Goal: Task Accomplishment & Management: Complete application form

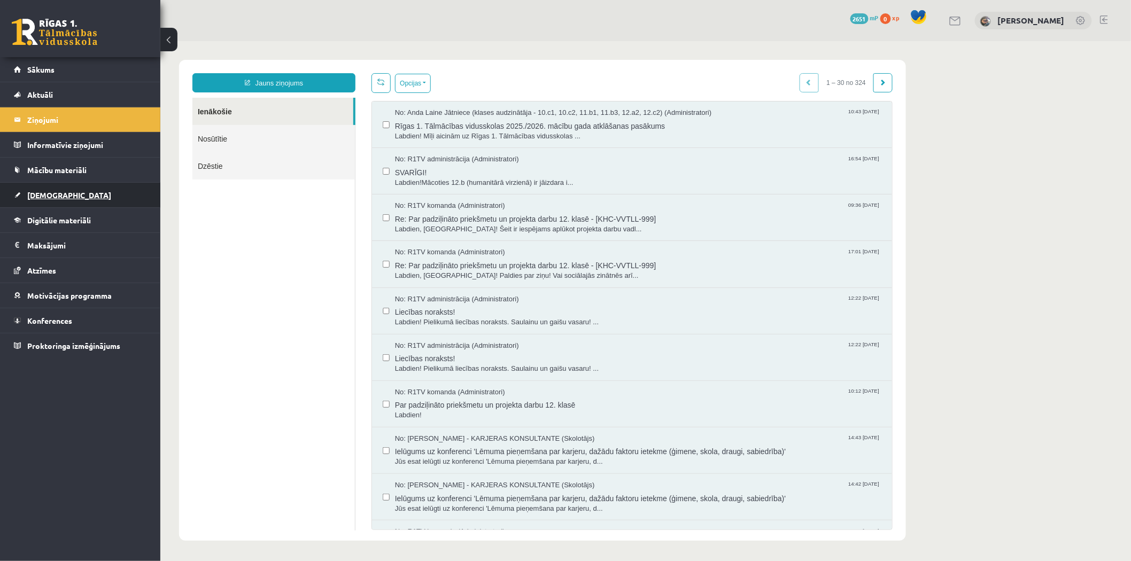
click at [78, 184] on link "[DEMOGRAPHIC_DATA]" at bounding box center [80, 195] width 133 height 25
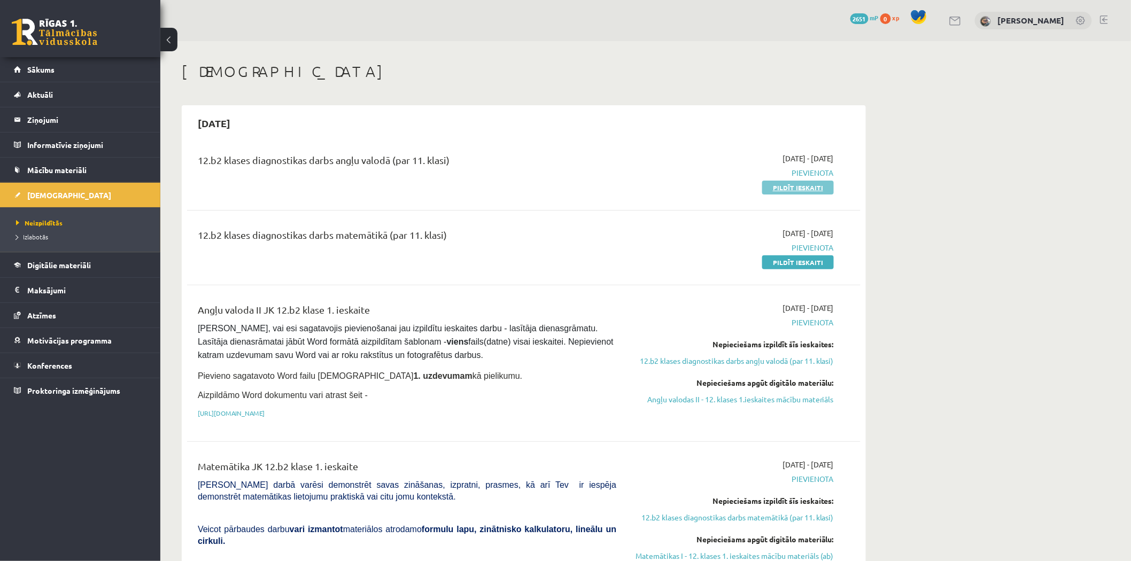
click at [777, 181] on link "Pildīt ieskaiti" at bounding box center [798, 188] width 72 height 14
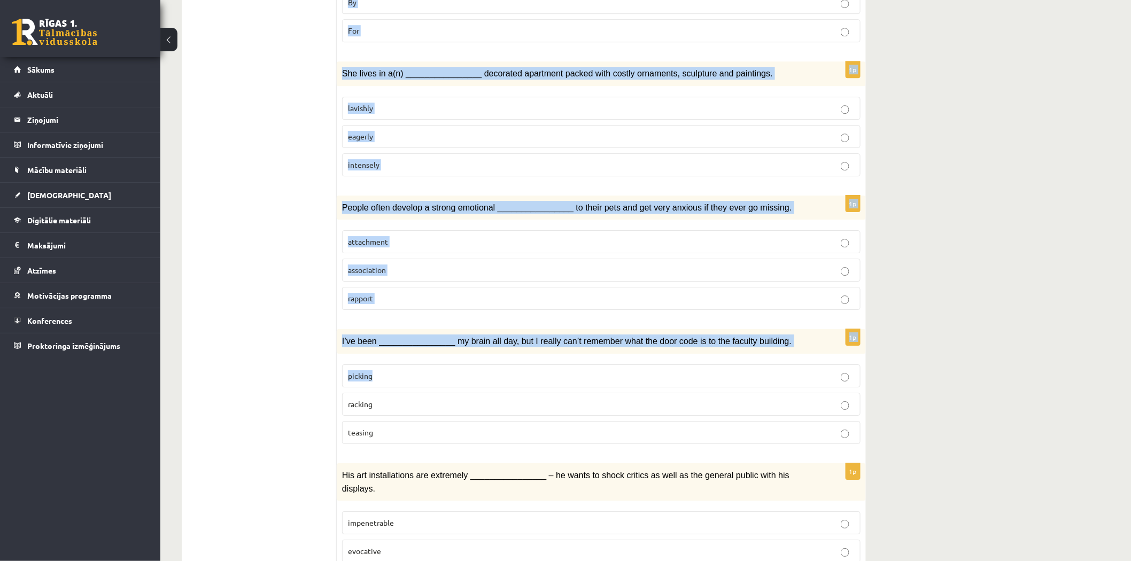
scroll to position [1389, 0]
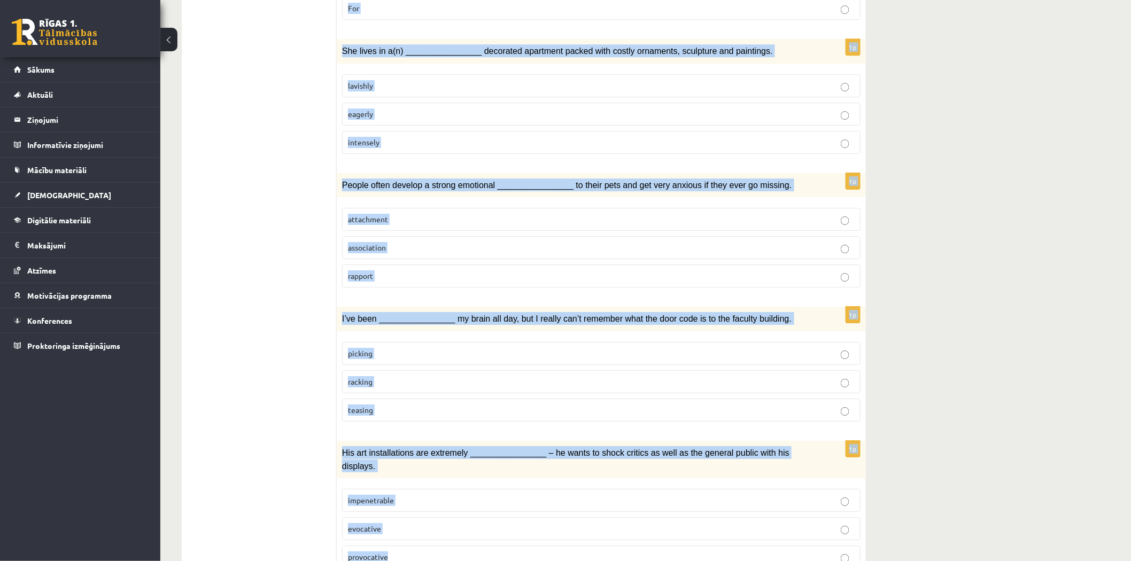
drag, startPoint x: 349, startPoint y: 200, endPoint x: 608, endPoint y: 485, distance: 386.0
copy form "Choose the correct answers. 1p After the plane crash, the explorers showed rema…"
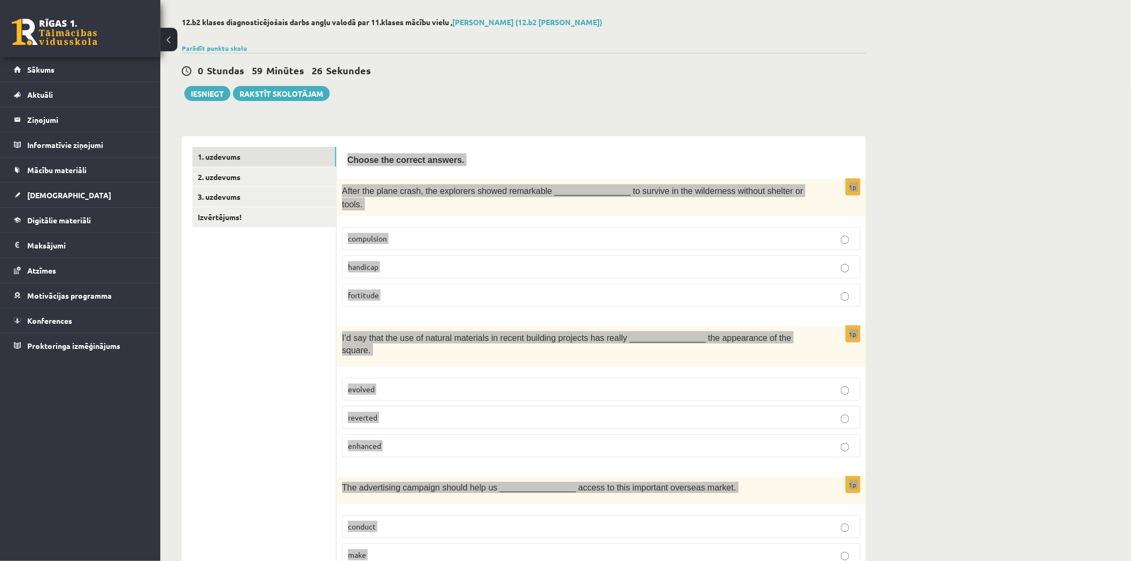
scroll to position [43, 0]
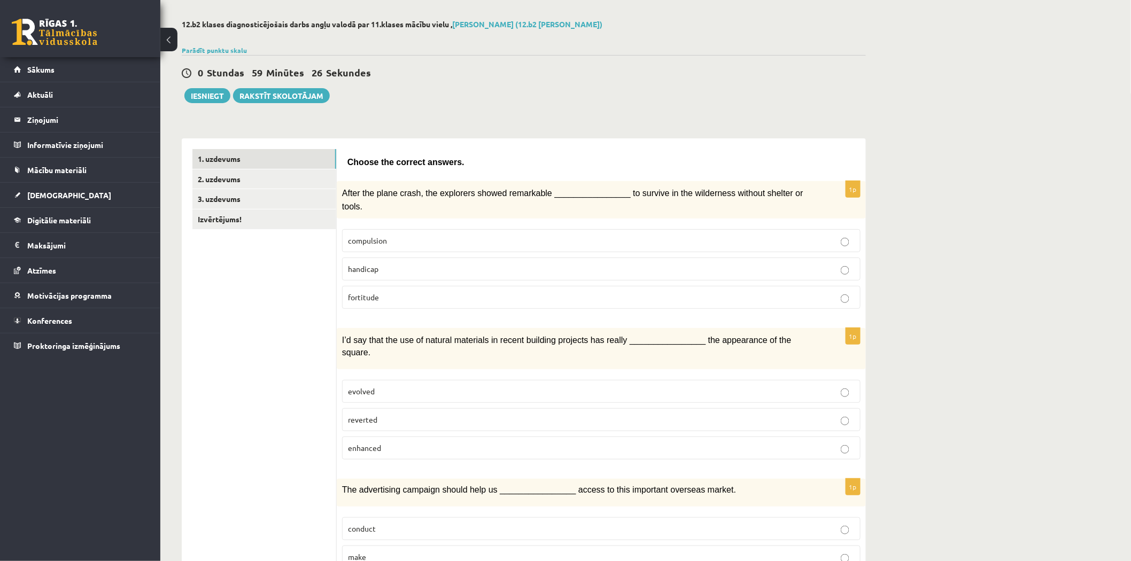
click at [366, 292] on span "fortitude" at bounding box center [363, 297] width 31 height 10
click at [389, 437] on label "enhanced" at bounding box center [601, 448] width 519 height 23
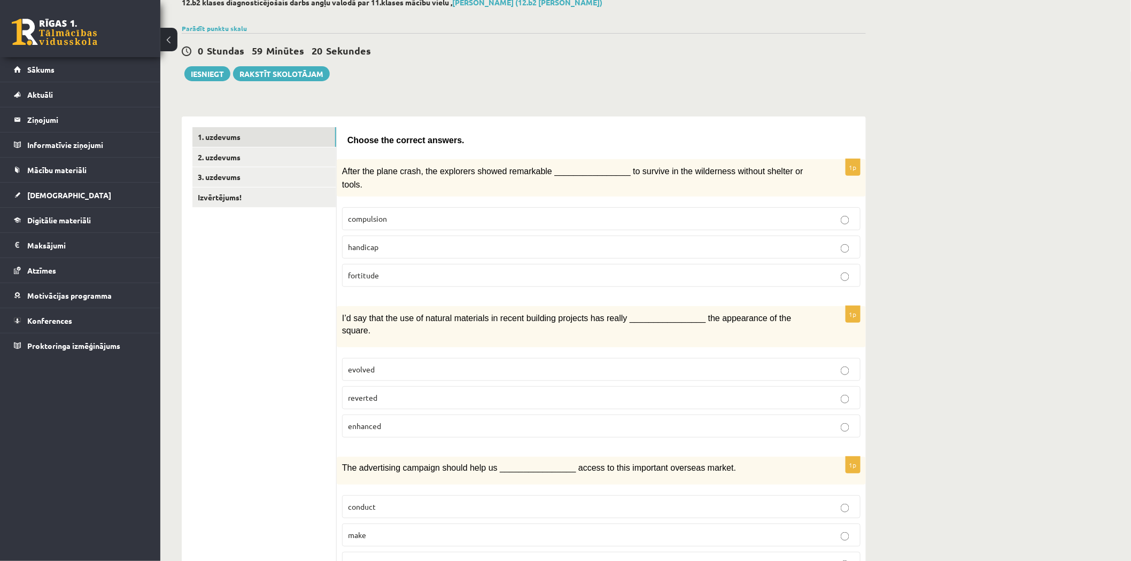
scroll to position [122, 0]
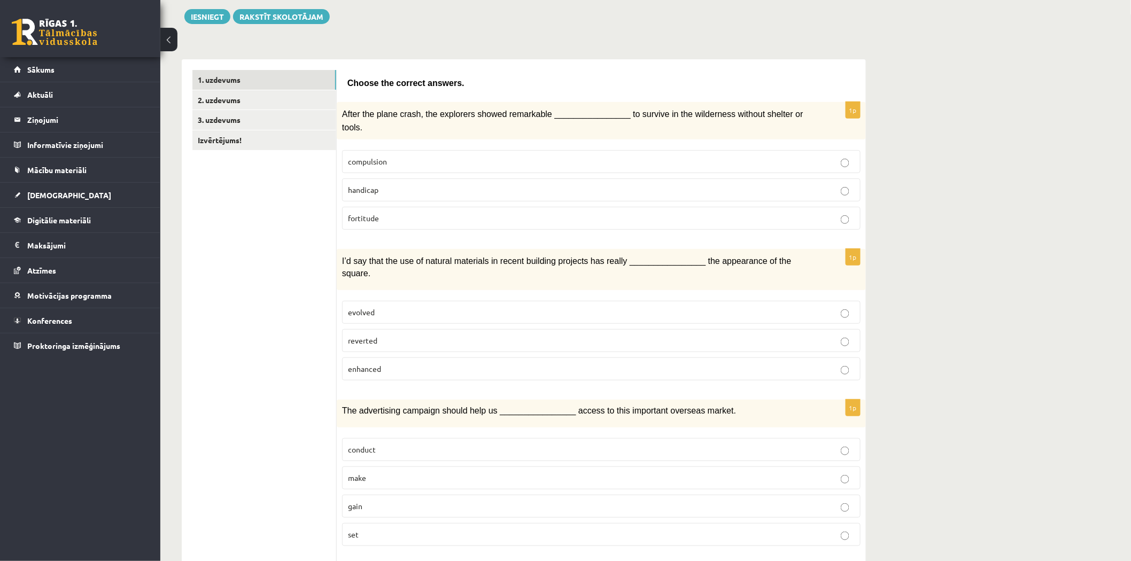
click at [387, 495] on label "gain" at bounding box center [601, 506] width 519 height 23
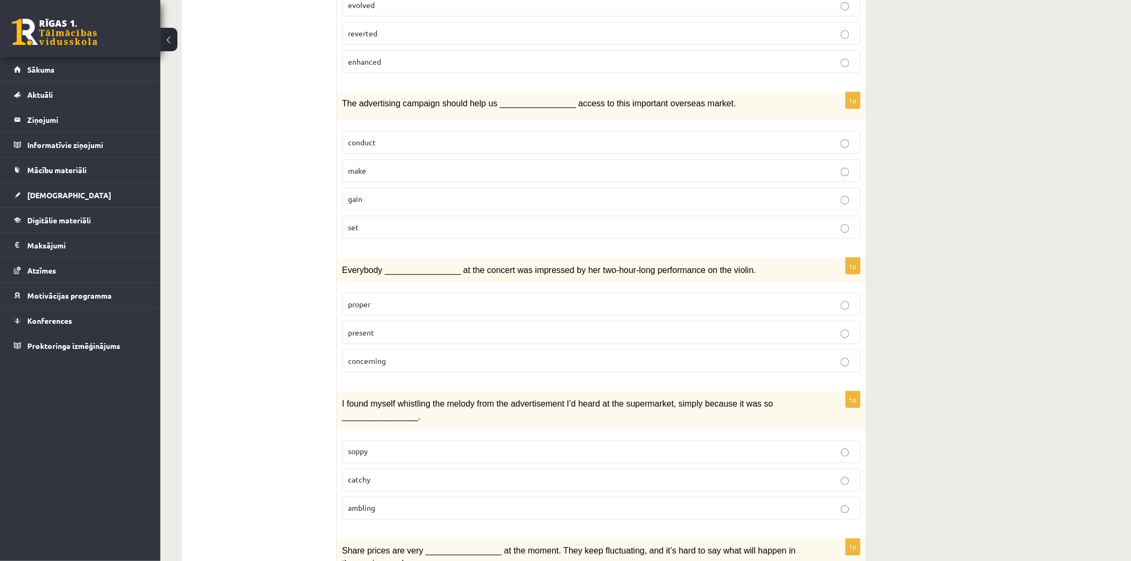
scroll to position [439, 0]
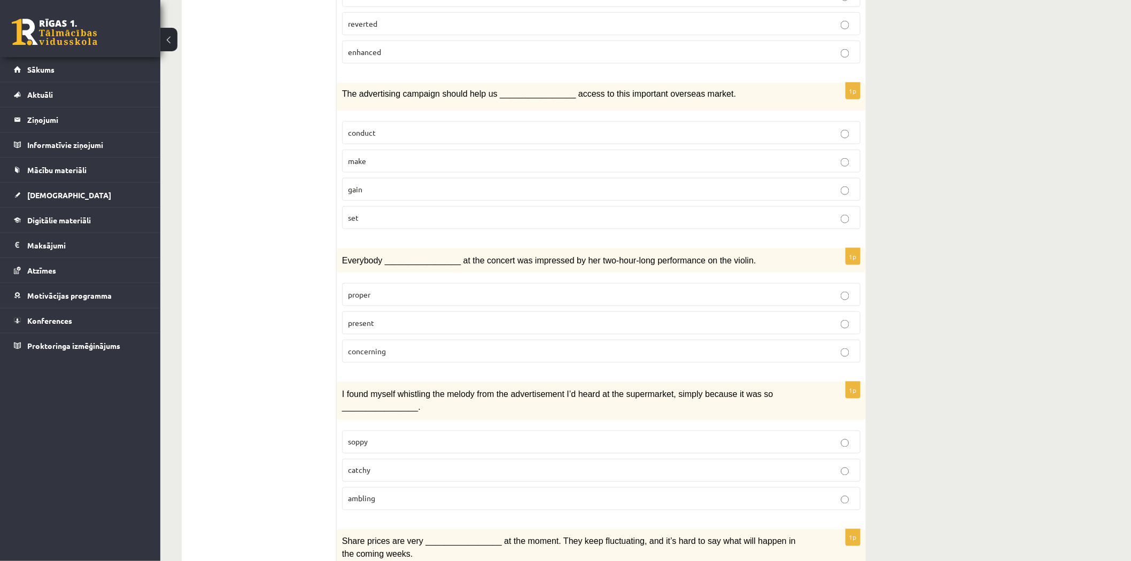
click at [391, 289] on p "proper" at bounding box center [601, 294] width 507 height 11
click at [383, 318] on p "present" at bounding box center [601, 323] width 507 height 11
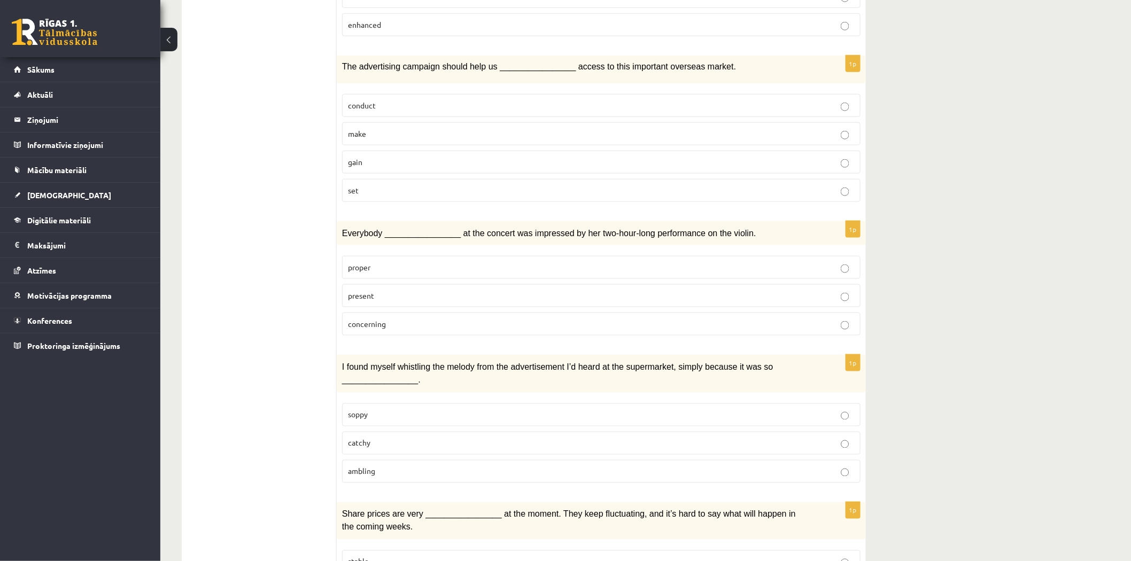
scroll to position [517, 0]
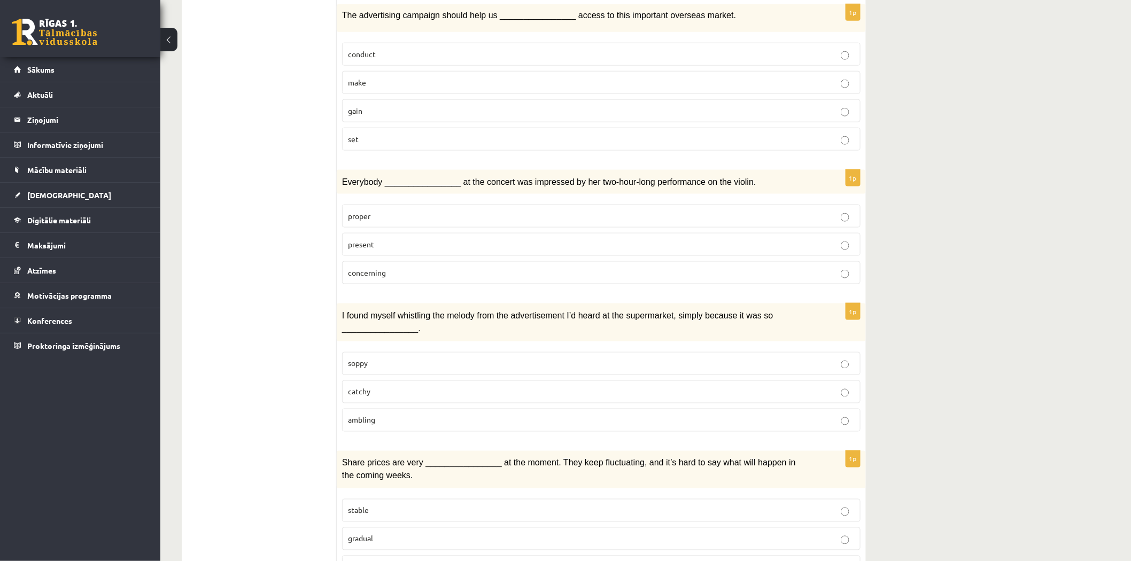
click at [426, 387] on p "catchy" at bounding box center [601, 392] width 507 height 11
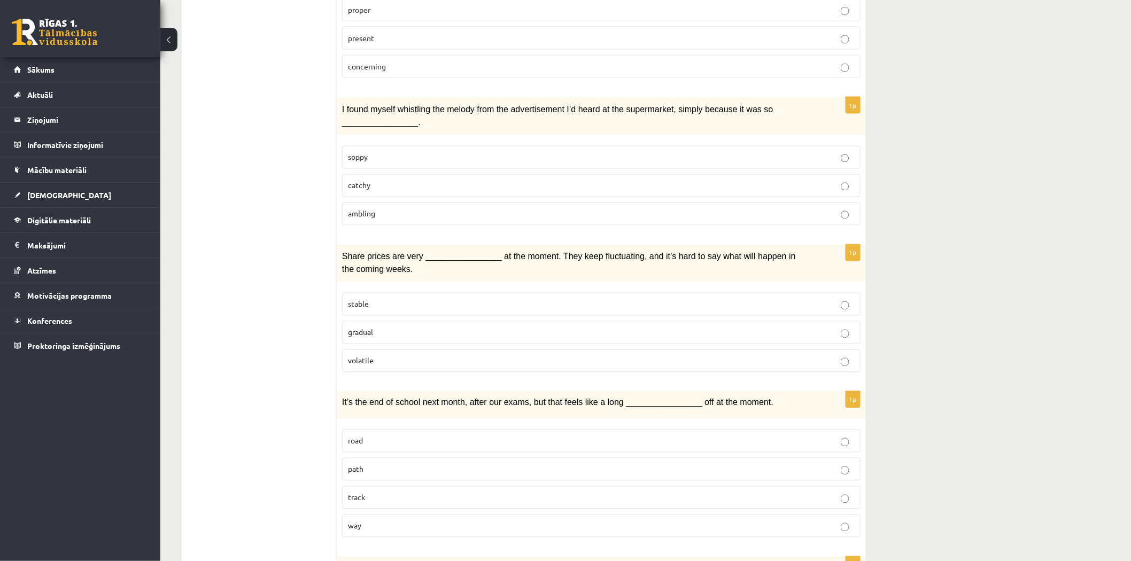
scroll to position [755, 0]
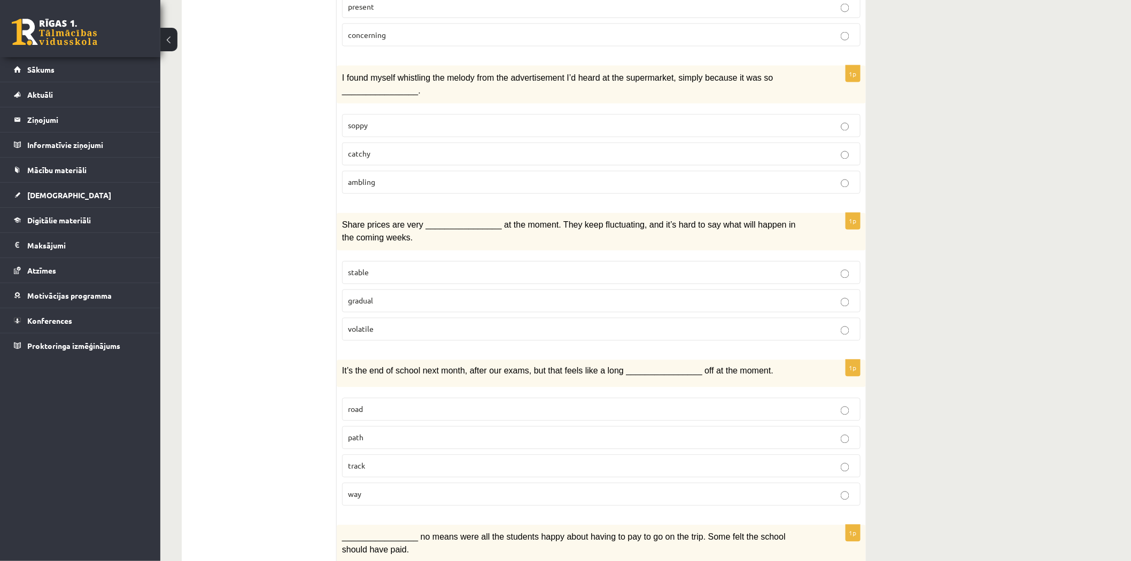
click at [402, 324] on p "volatile" at bounding box center [601, 329] width 507 height 11
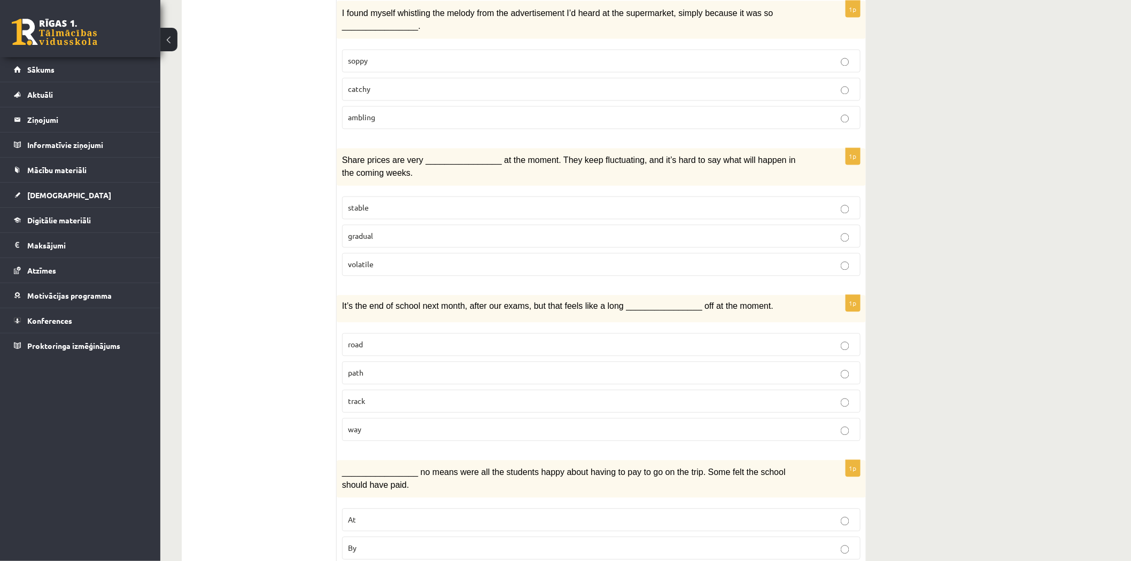
scroll to position [835, 0]
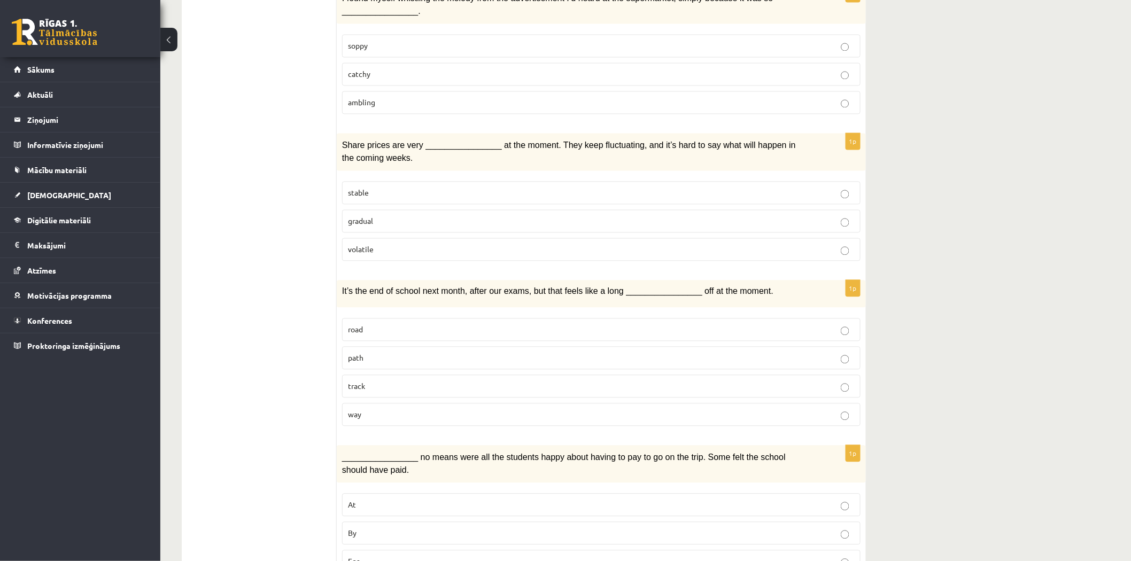
click at [385, 410] on p "way" at bounding box center [601, 415] width 507 height 11
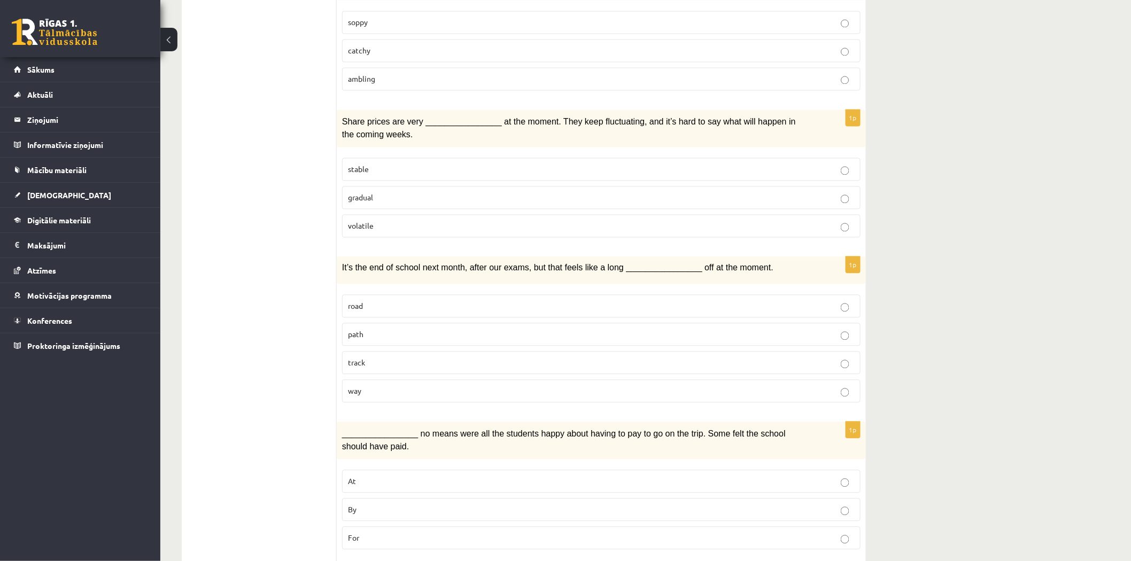
scroll to position [914, 0]
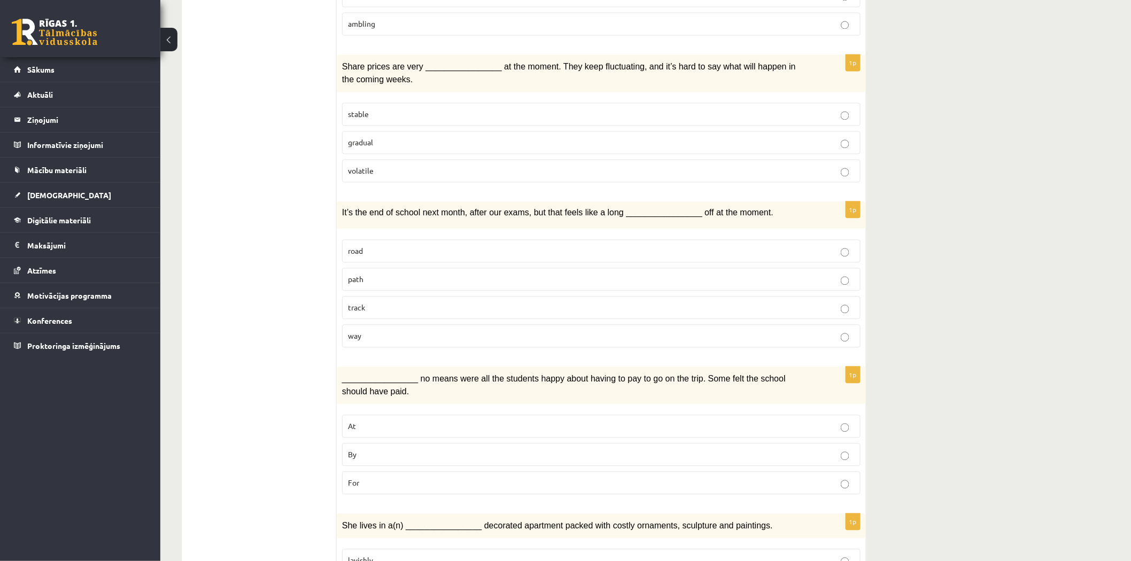
click at [362, 449] on p "By" at bounding box center [601, 454] width 507 height 11
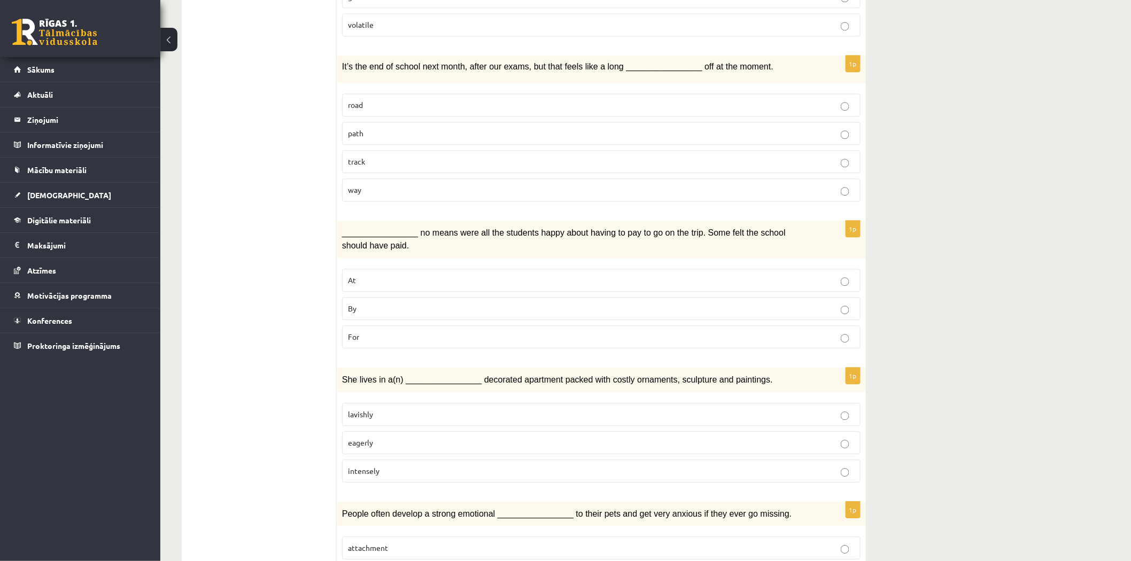
scroll to position [1072, 0]
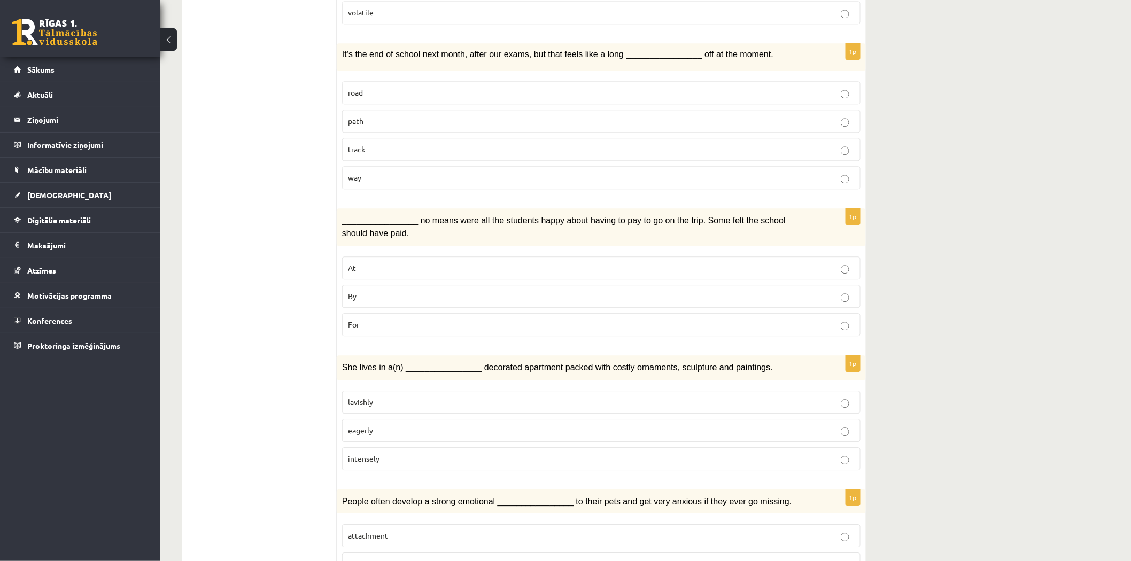
click at [408, 397] on p "lavishly" at bounding box center [601, 402] width 507 height 11
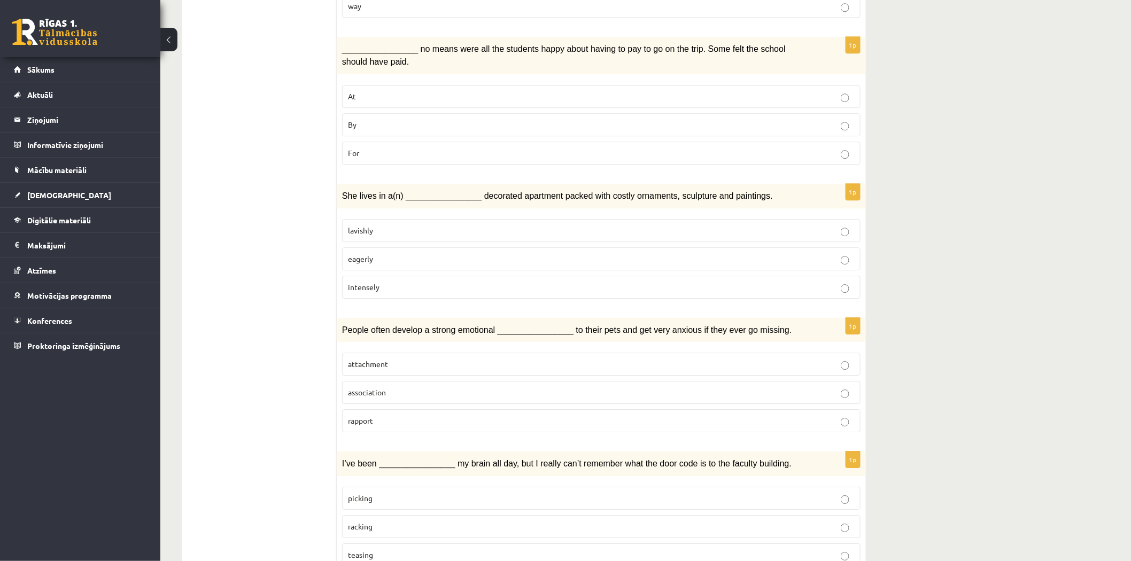
scroll to position [1310, 0]
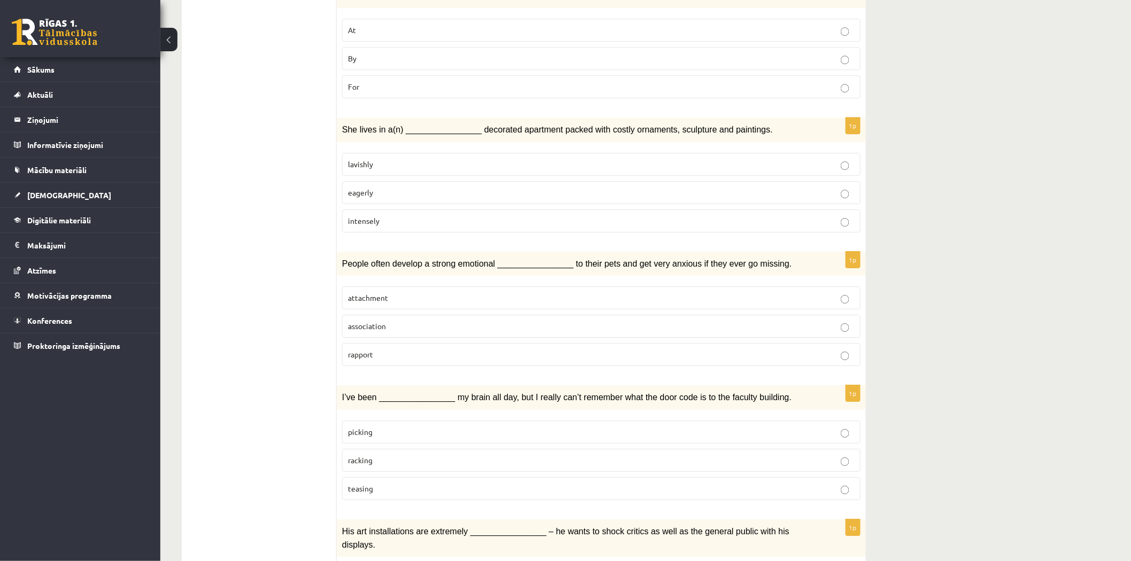
click at [415, 287] on label "attachment" at bounding box center [601, 298] width 519 height 23
click at [381, 455] on p "racking" at bounding box center [601, 460] width 507 height 11
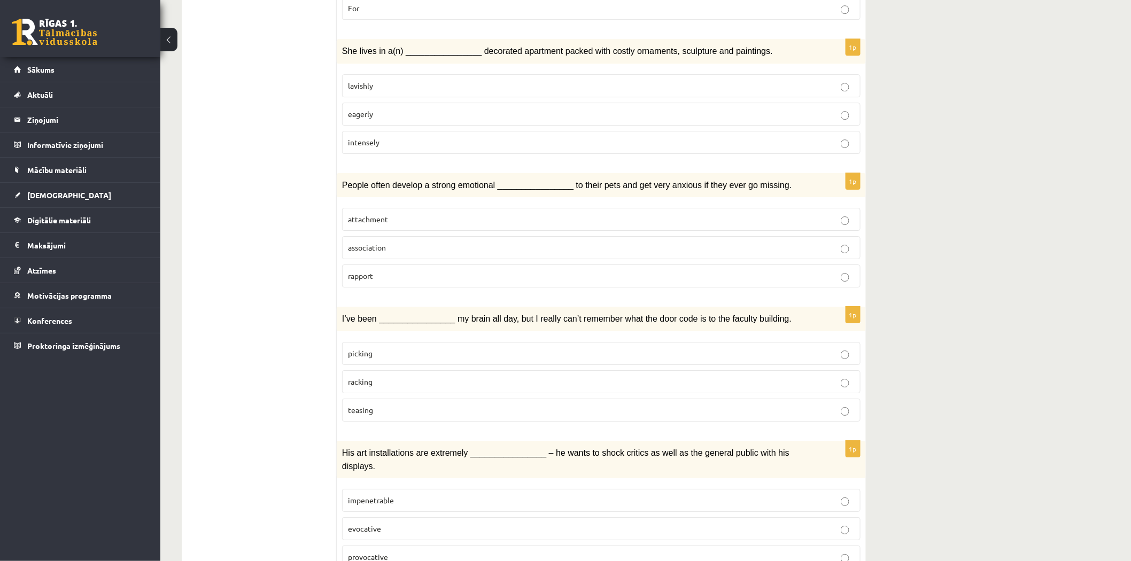
click at [414, 546] on label "provocative" at bounding box center [601, 557] width 519 height 23
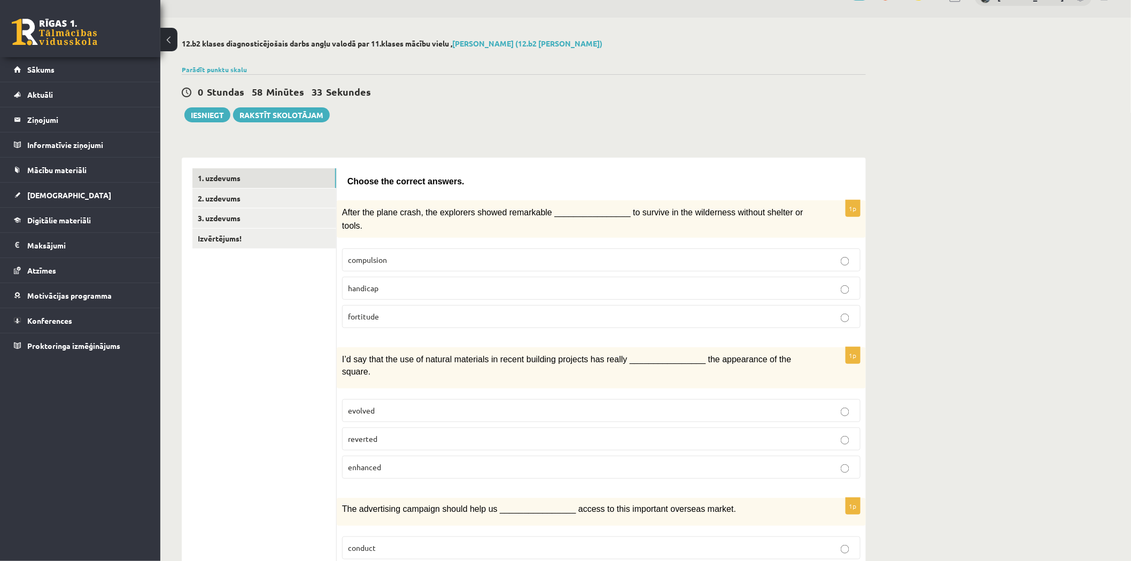
scroll to position [0, 0]
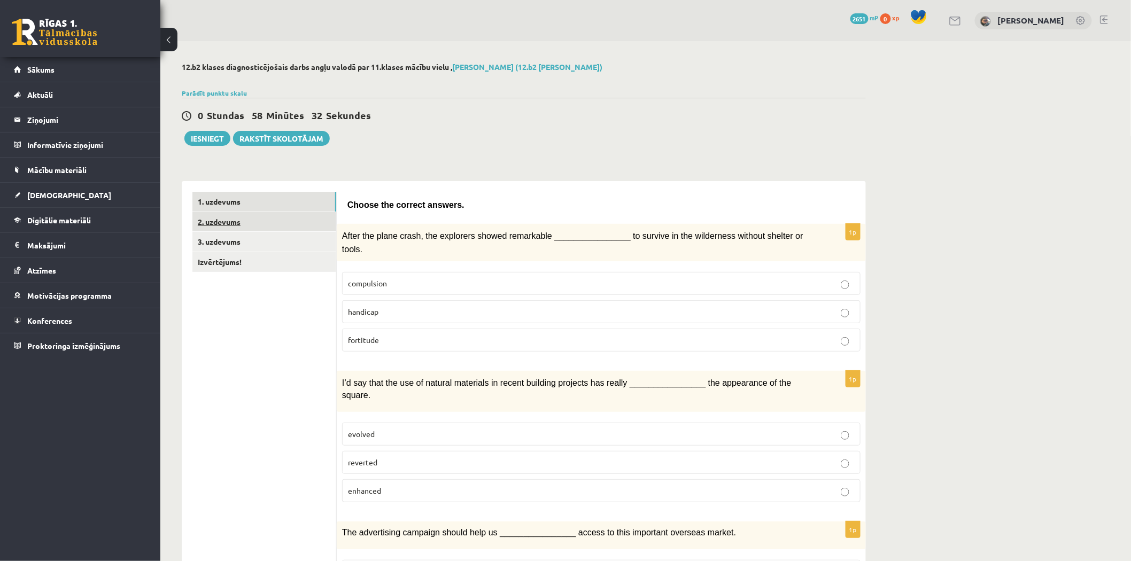
click at [231, 222] on link "2. uzdevums" at bounding box center [264, 222] width 144 height 20
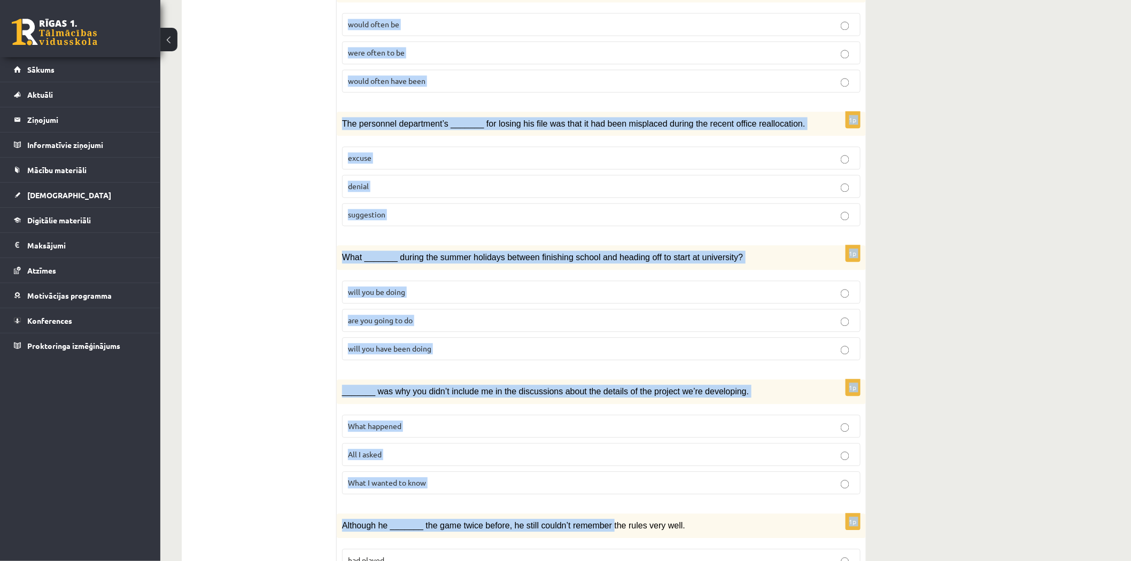
scroll to position [1016, 0]
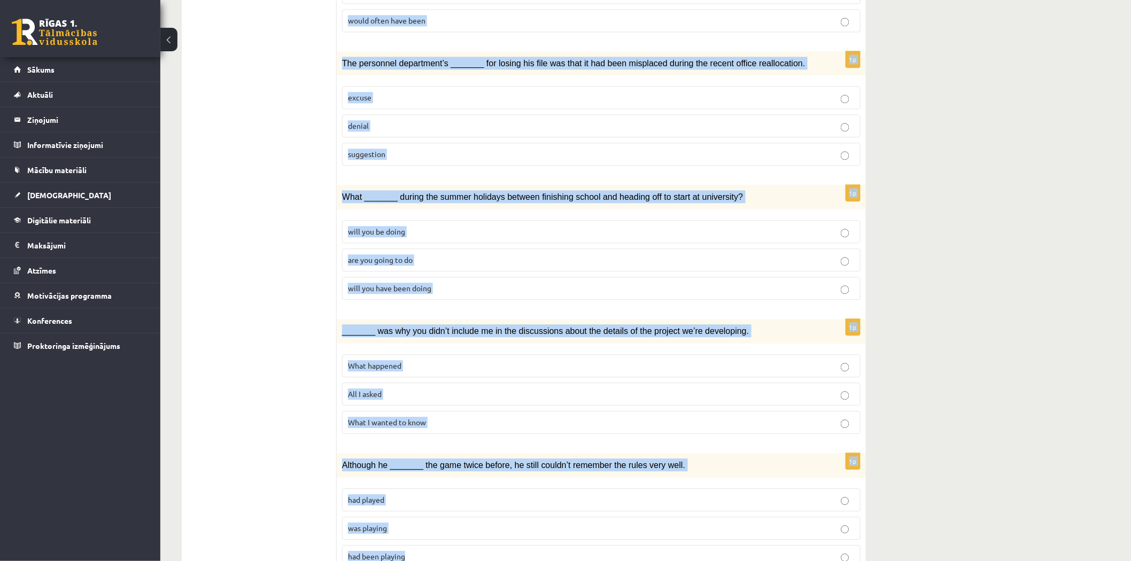
drag, startPoint x: 356, startPoint y: 202, endPoint x: 557, endPoint y: 517, distance: 374.8
copy form "Circle the form that cannot be used to complete the sentences. 1p We hope _____…"
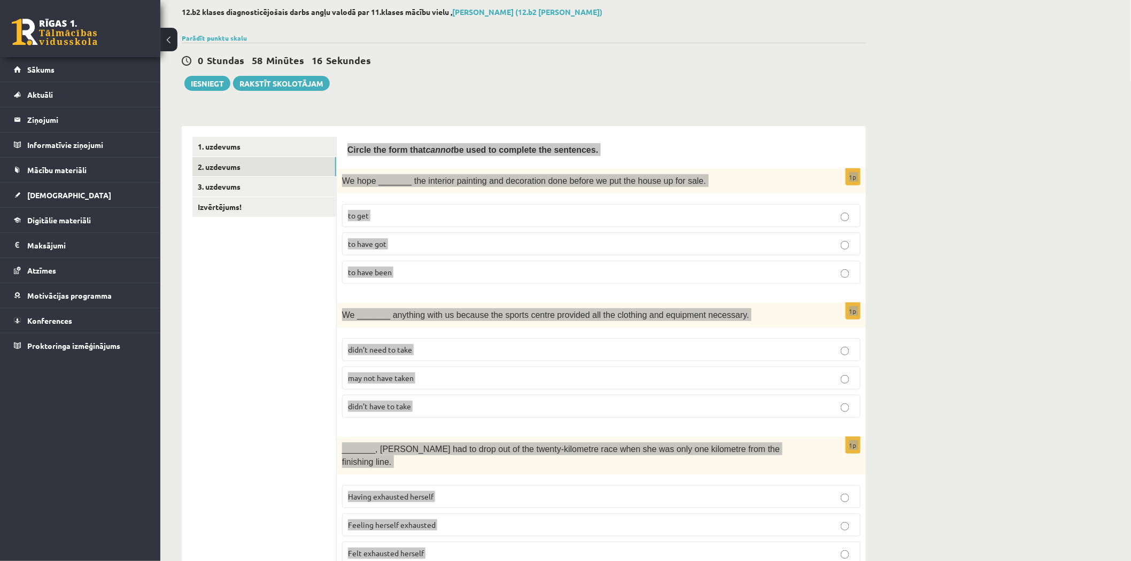
scroll to position [0, 0]
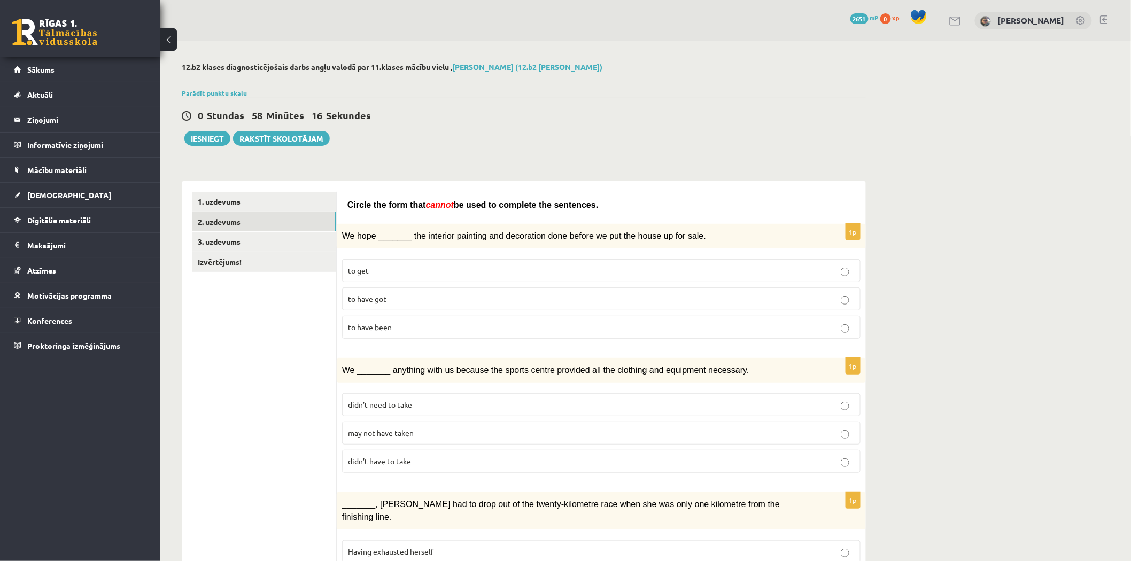
click at [414, 293] on p "to have got" at bounding box center [601, 298] width 507 height 11
click at [418, 433] on p "may not have taken" at bounding box center [601, 433] width 507 height 11
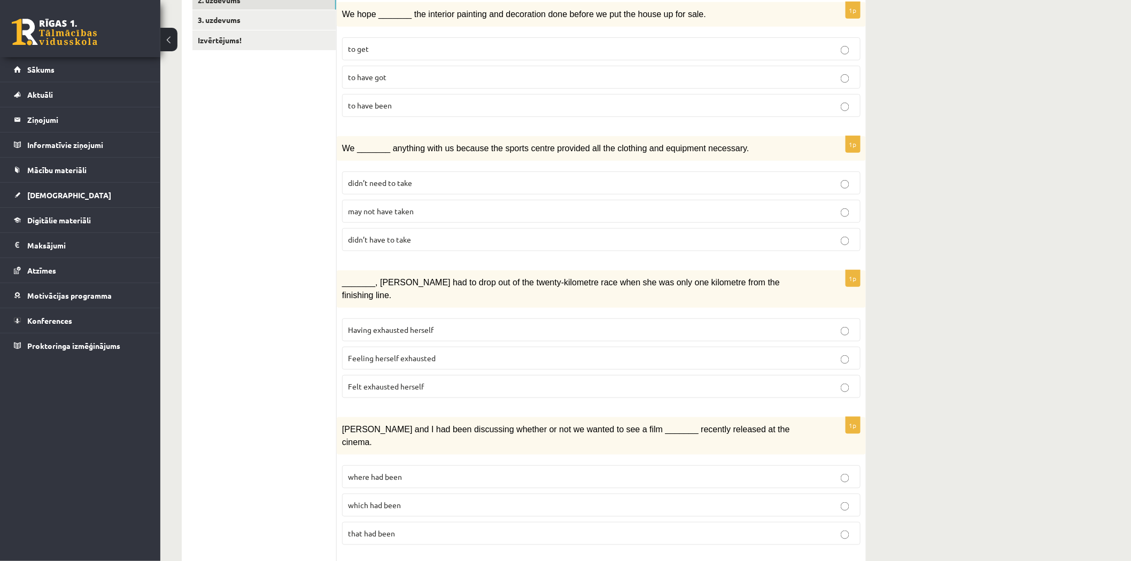
scroll to position [237, 0]
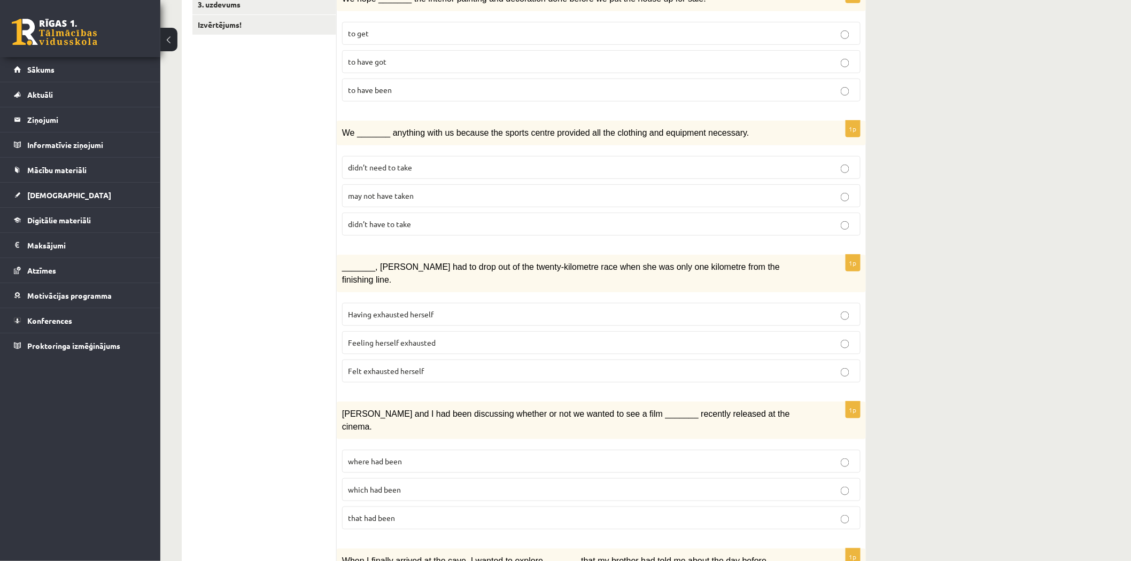
click at [431, 366] on p "Felt exhausted herself" at bounding box center [601, 371] width 507 height 11
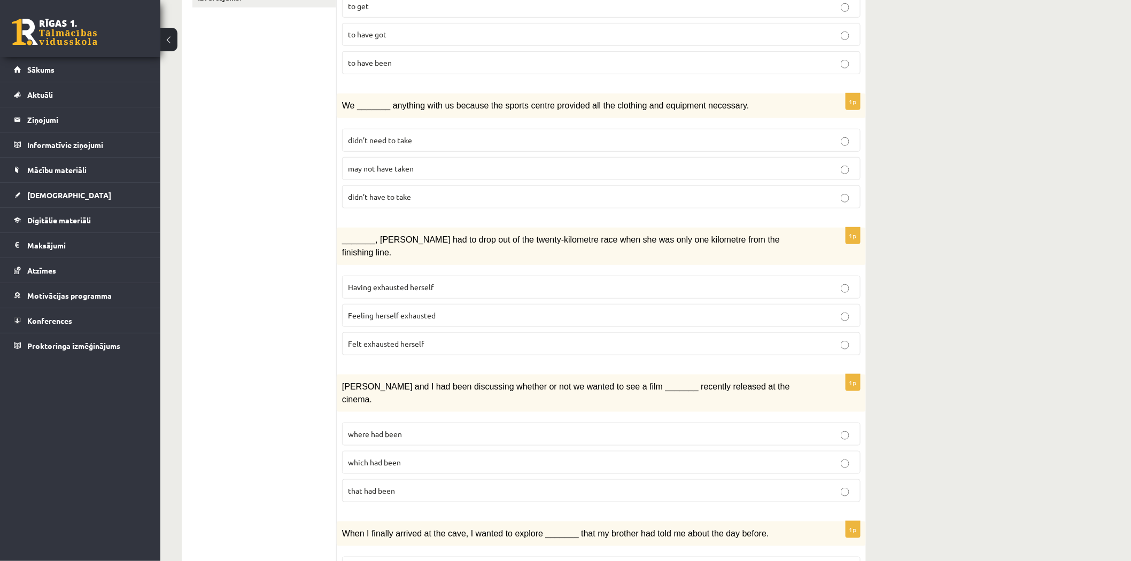
scroll to position [316, 0]
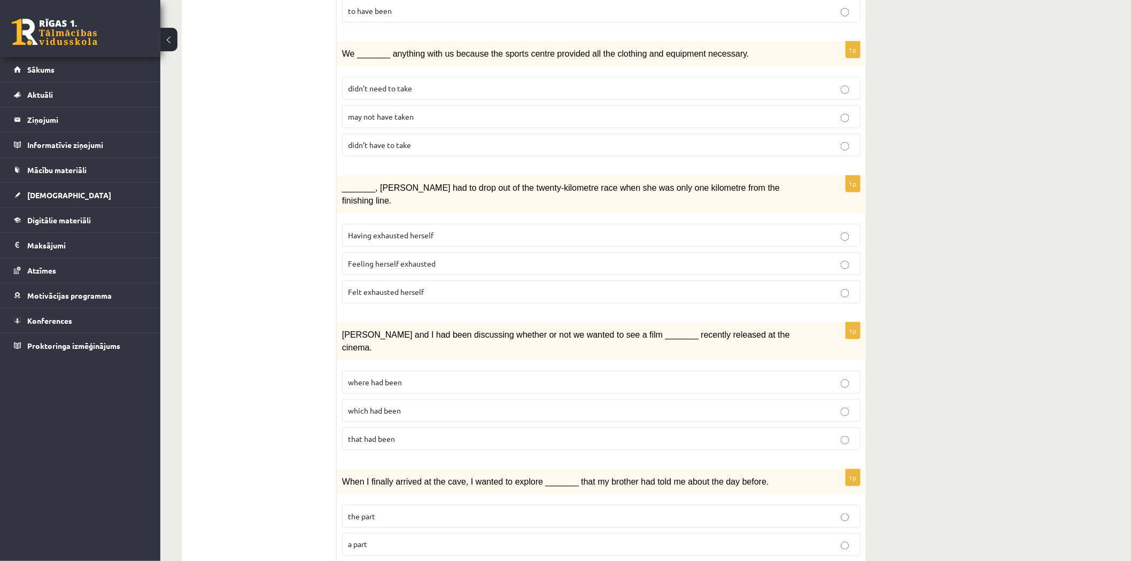
click at [418, 377] on p "where had been" at bounding box center [601, 382] width 507 height 11
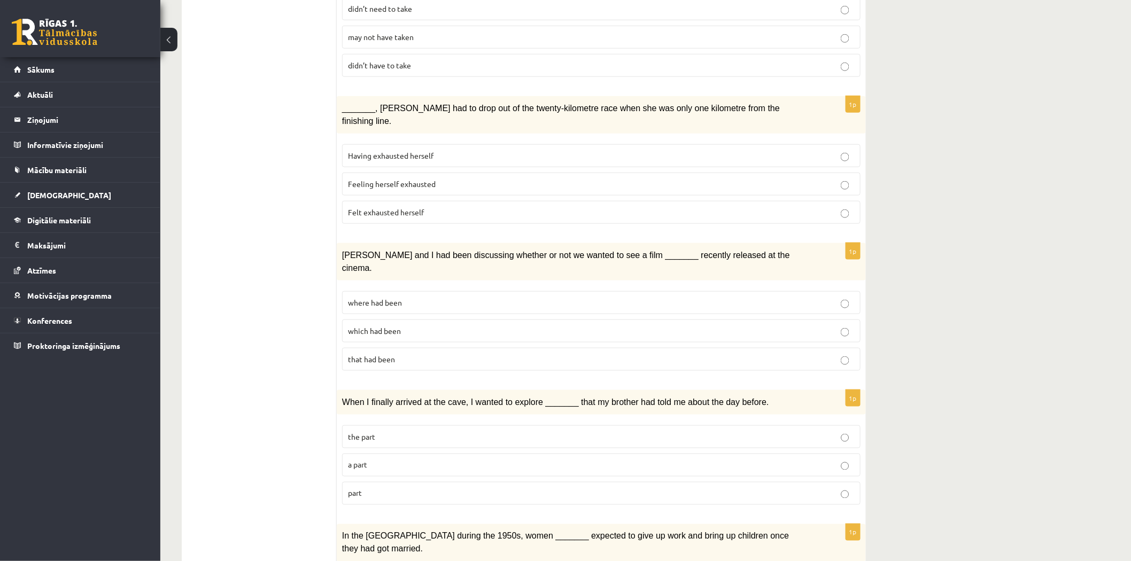
click at [397, 482] on label "part" at bounding box center [601, 493] width 519 height 23
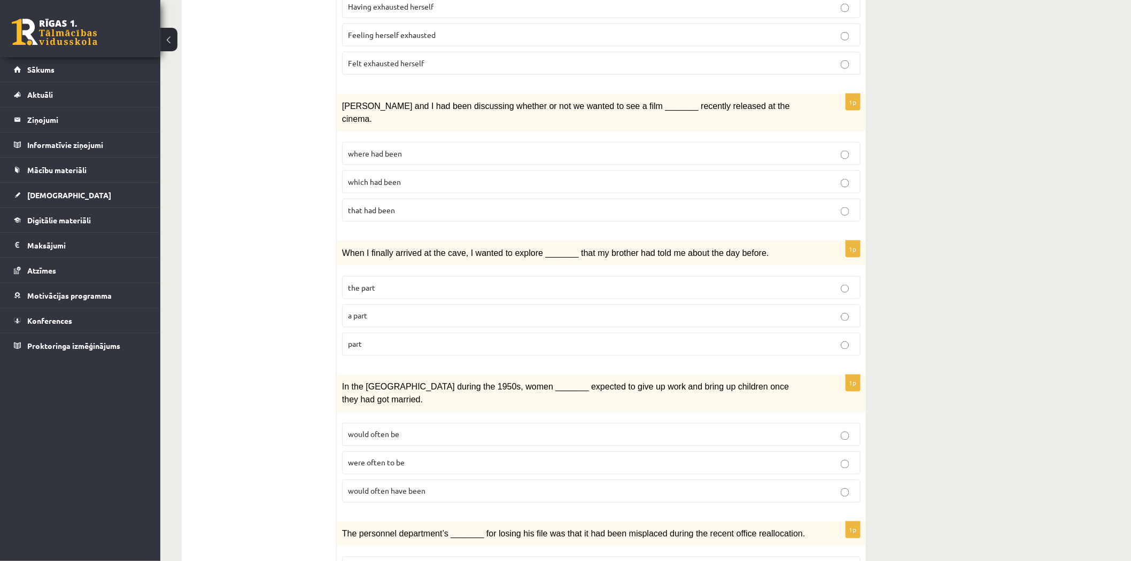
scroll to position [554, 0]
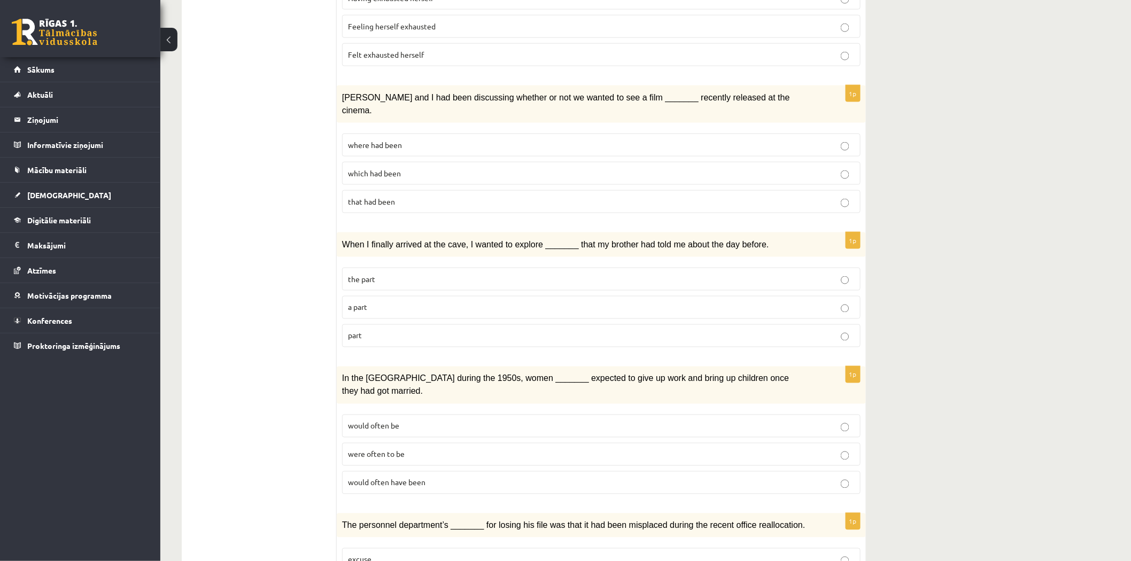
click at [429, 472] on label "would often have been" at bounding box center [601, 483] width 519 height 23
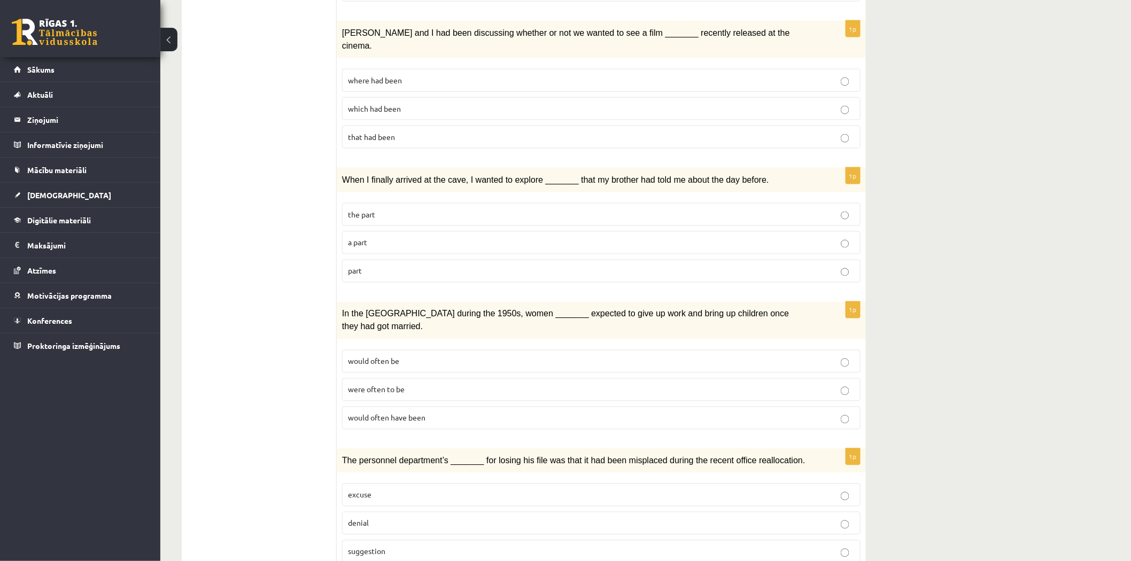
scroll to position [633, 0]
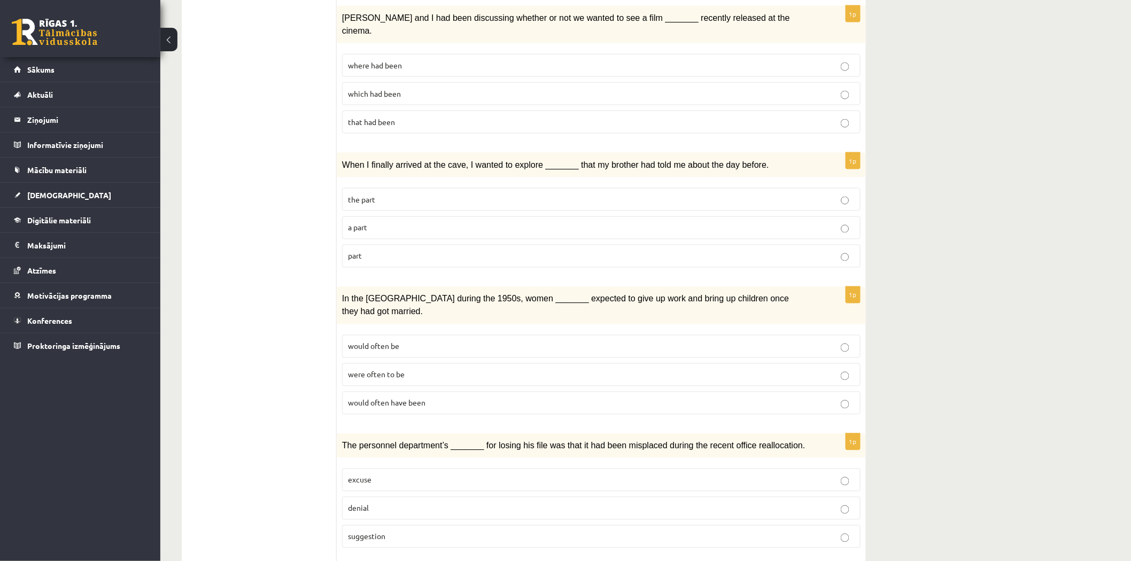
click at [386, 503] on p "denial" at bounding box center [601, 508] width 507 height 11
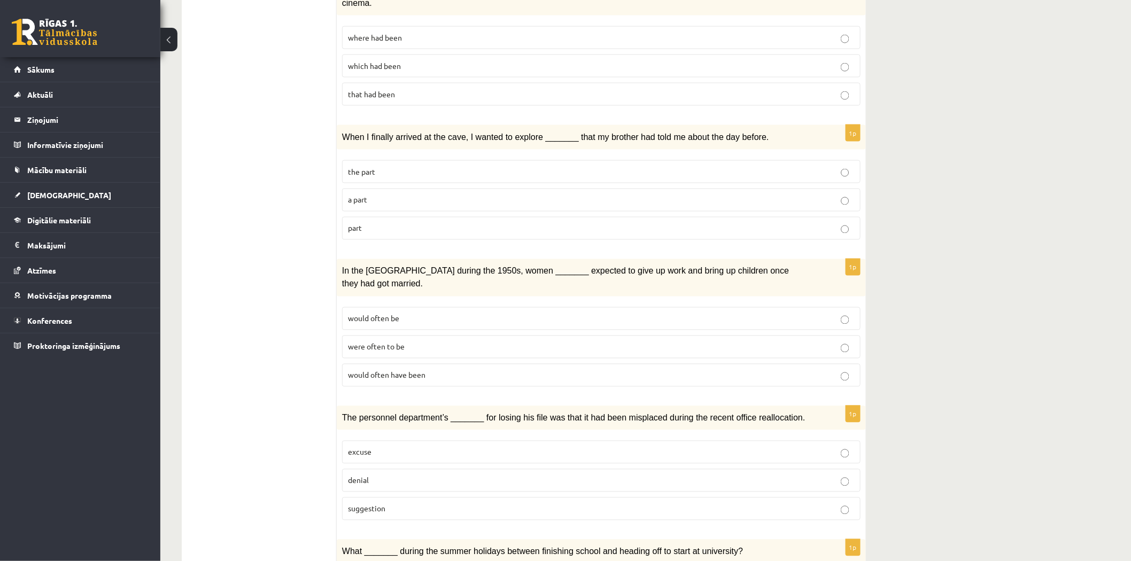
scroll to position [871, 0]
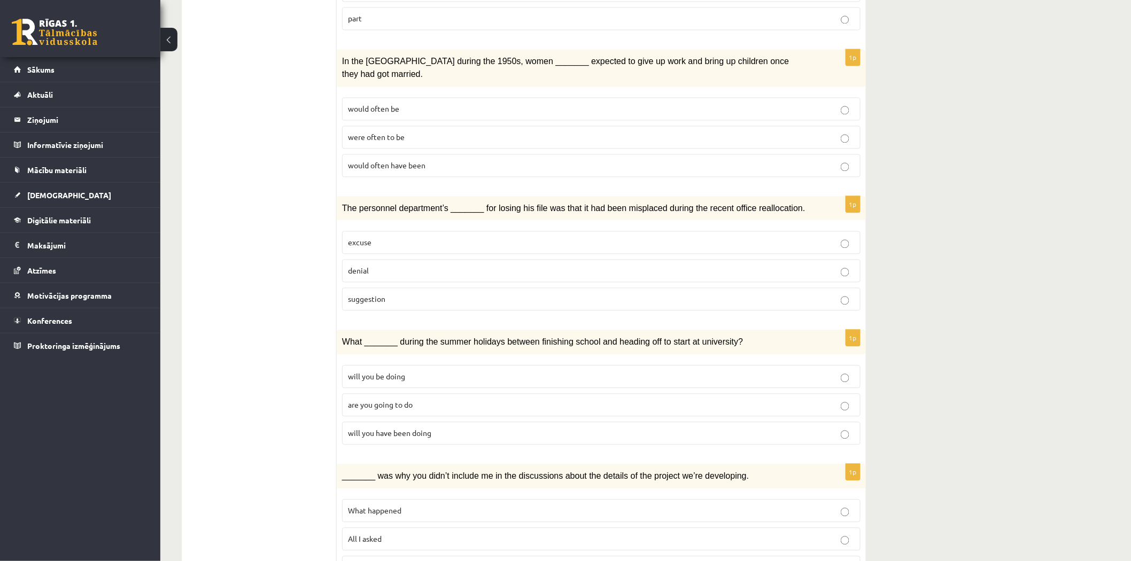
click at [428, 371] on p "will you be doing" at bounding box center [601, 376] width 507 height 11
click at [428, 371] on fieldset "will you be doing are you going to do will you have been doing" at bounding box center [601, 404] width 519 height 88
click at [428, 422] on label "will you have been doing" at bounding box center [601, 433] width 519 height 23
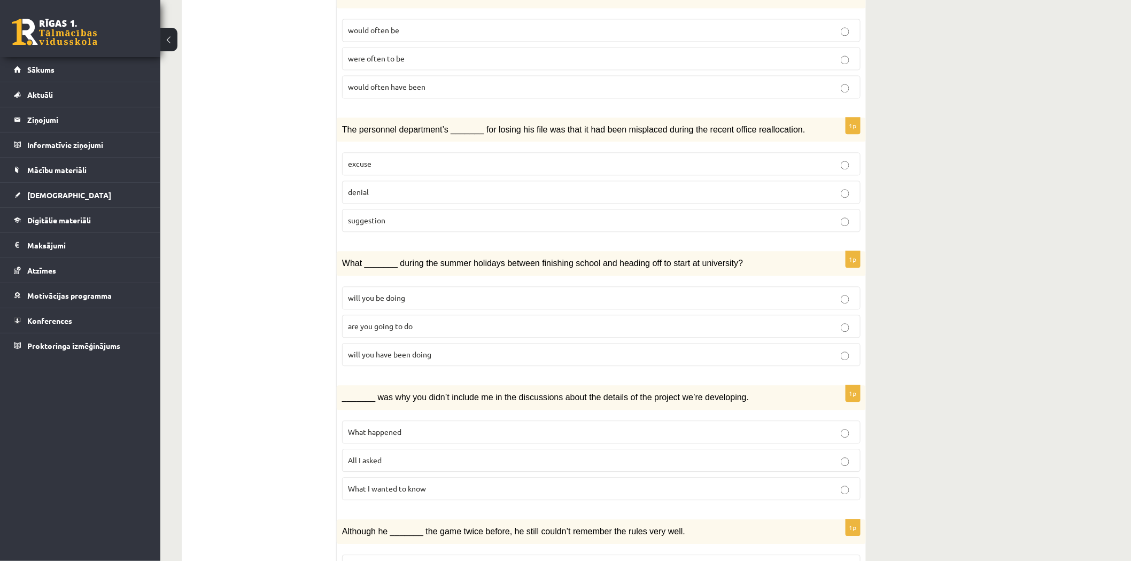
scroll to position [1016, 0]
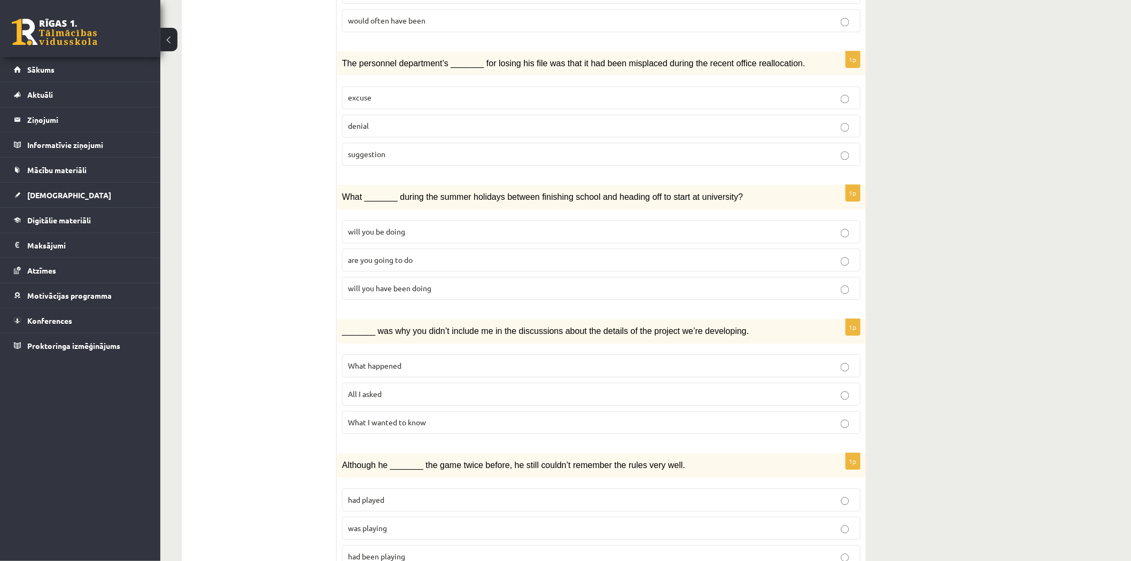
click at [405, 383] on label "All I asked" at bounding box center [601, 394] width 519 height 23
click at [406, 517] on label "was playing" at bounding box center [601, 528] width 519 height 23
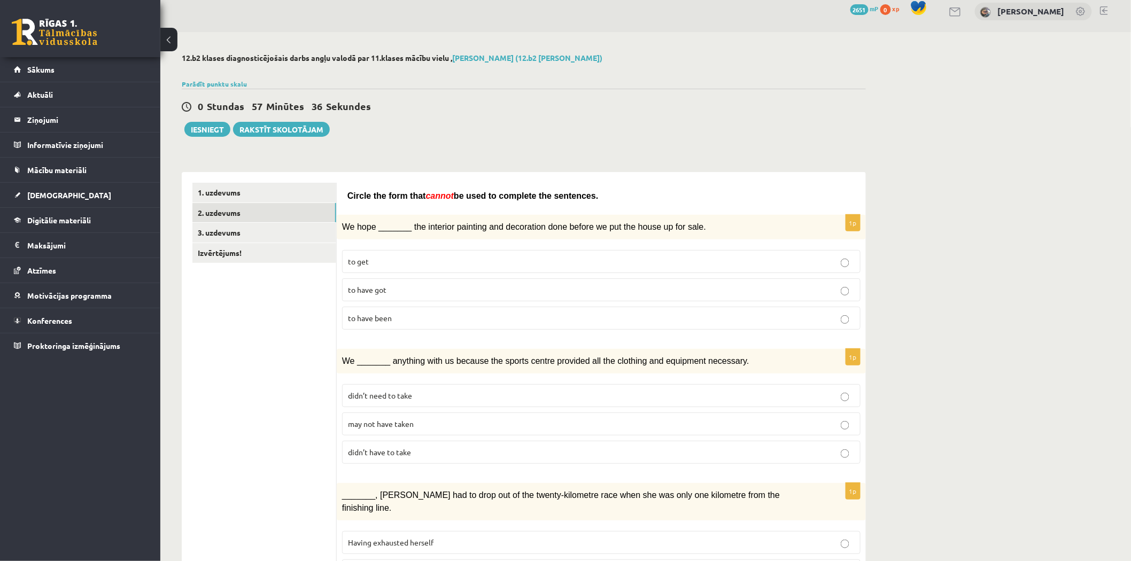
scroll to position [0, 0]
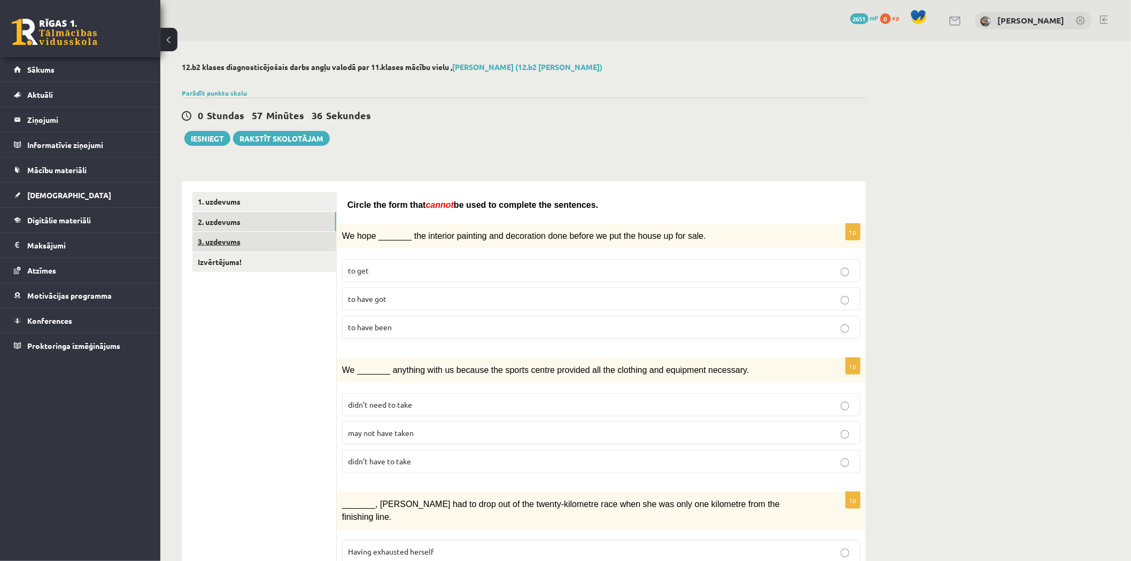
click at [244, 243] on link "3. uzdevums" at bounding box center [264, 242] width 144 height 20
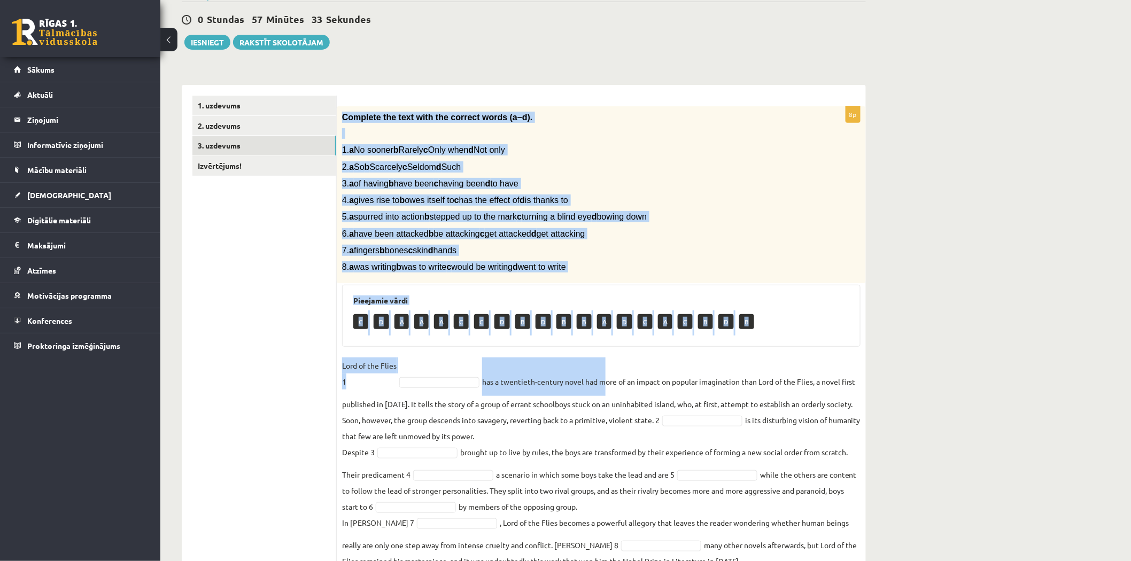
scroll to position [142, 0]
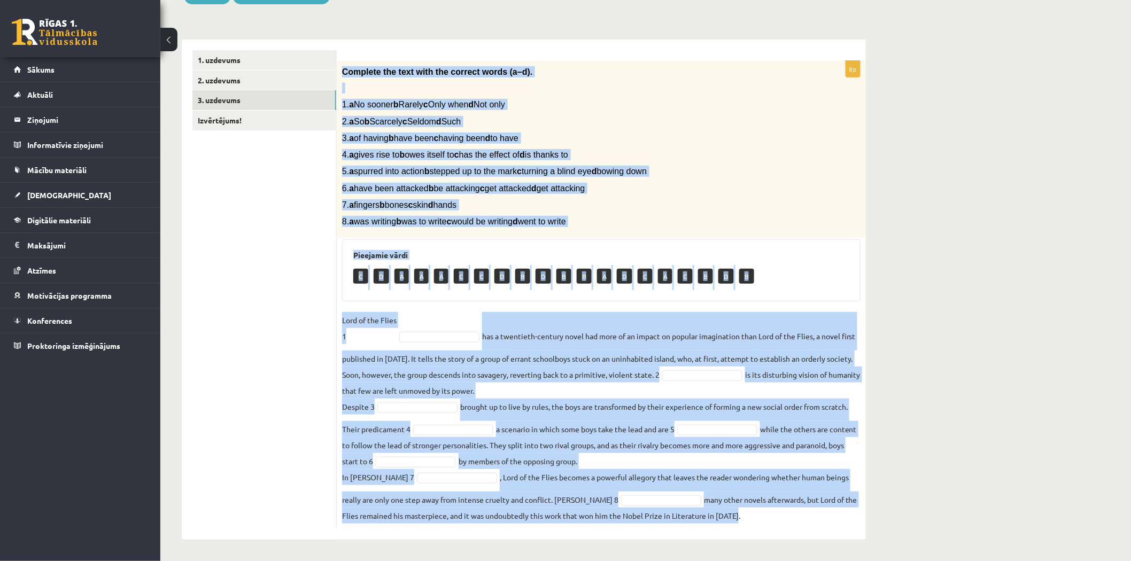
drag, startPoint x: 344, startPoint y: 214, endPoint x: 755, endPoint y: 526, distance: 515.6
click at [755, 526] on div "8p Complete the text with the correct words (a–d). 1. a No sooner b Rarely c On…" at bounding box center [601, 295] width 529 height 468
copy div "Complete the text with the correct words (a–d). 1. a No sooner b Rarely c Only …"
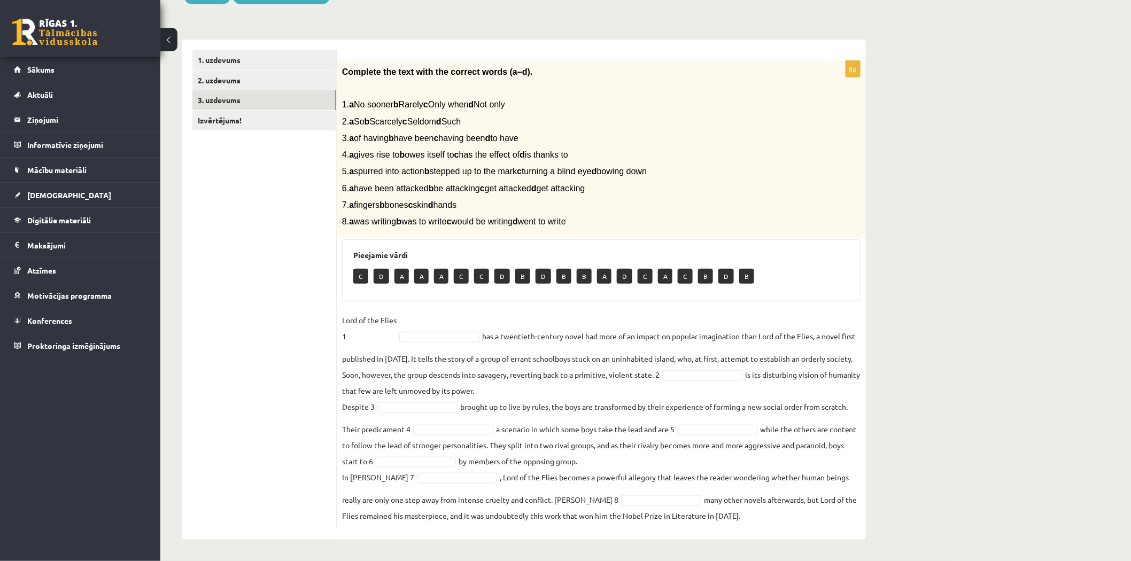
click at [223, 269] on ul "1. uzdevums 2. uzdevums 3. uzdevums Izvērtējums!" at bounding box center [264, 289] width 144 height 479
click at [1013, 191] on div "12.b2 klases diagnosticējošais darbs angļu valodā par 11.klases mācību vielu , …" at bounding box center [645, 230] width 971 height 662
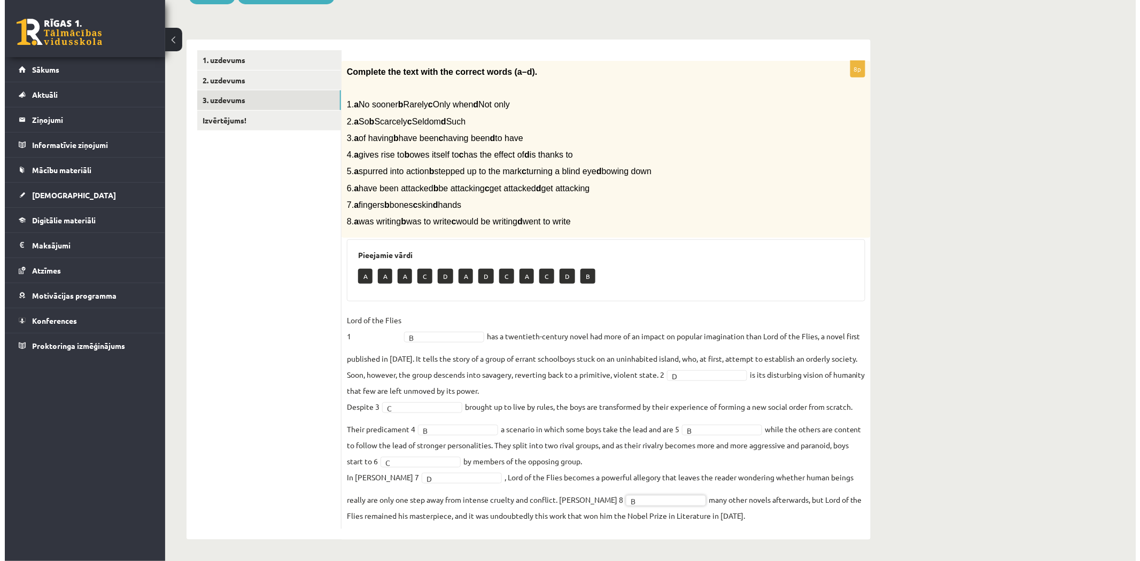
scroll to position [0, 0]
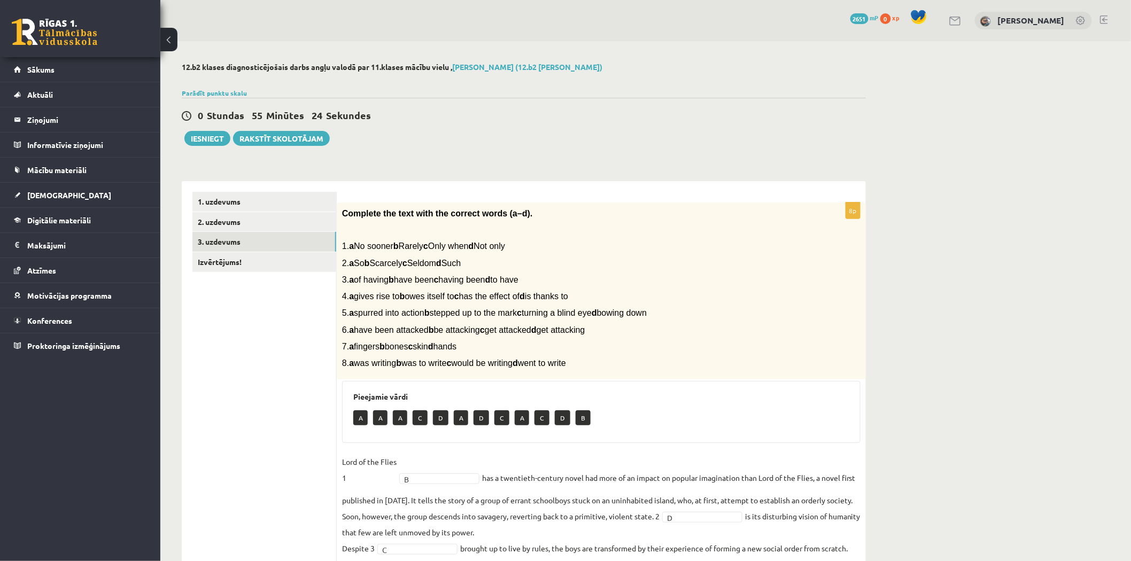
click at [291, 277] on ul "1. uzdevums 2. uzdevums 3. uzdevums Izvērtējums!" at bounding box center [264, 431] width 144 height 479
click at [290, 274] on ul "1. uzdevums 2. uzdevums 3. uzdevums Izvērtējums!" at bounding box center [264, 431] width 144 height 479
click at [285, 267] on link "Izvērtējums!" at bounding box center [264, 262] width 144 height 20
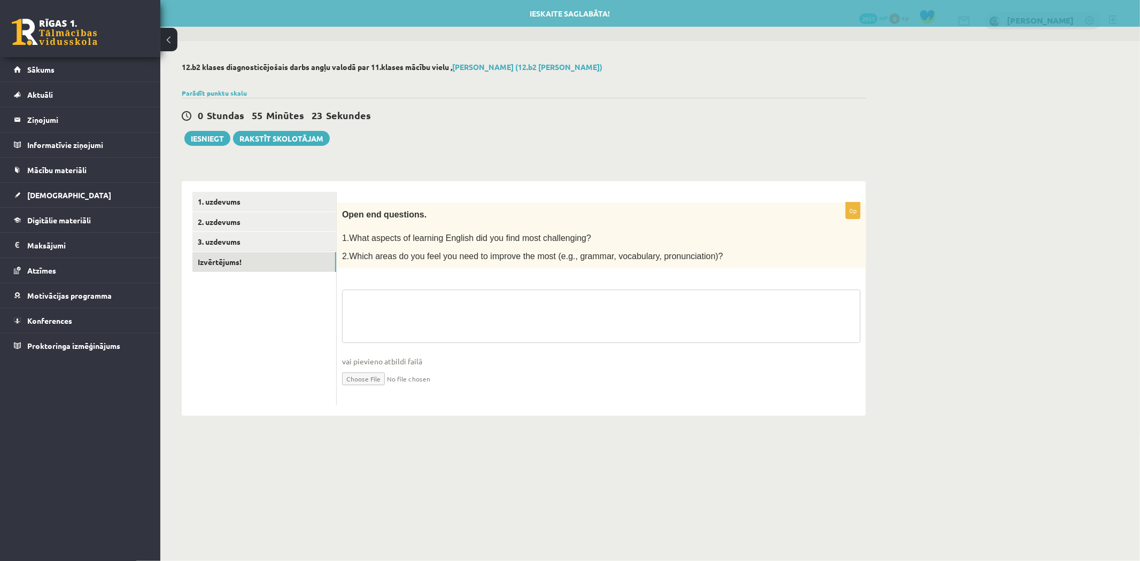
click at [423, 310] on textarea at bounding box center [601, 316] width 519 height 53
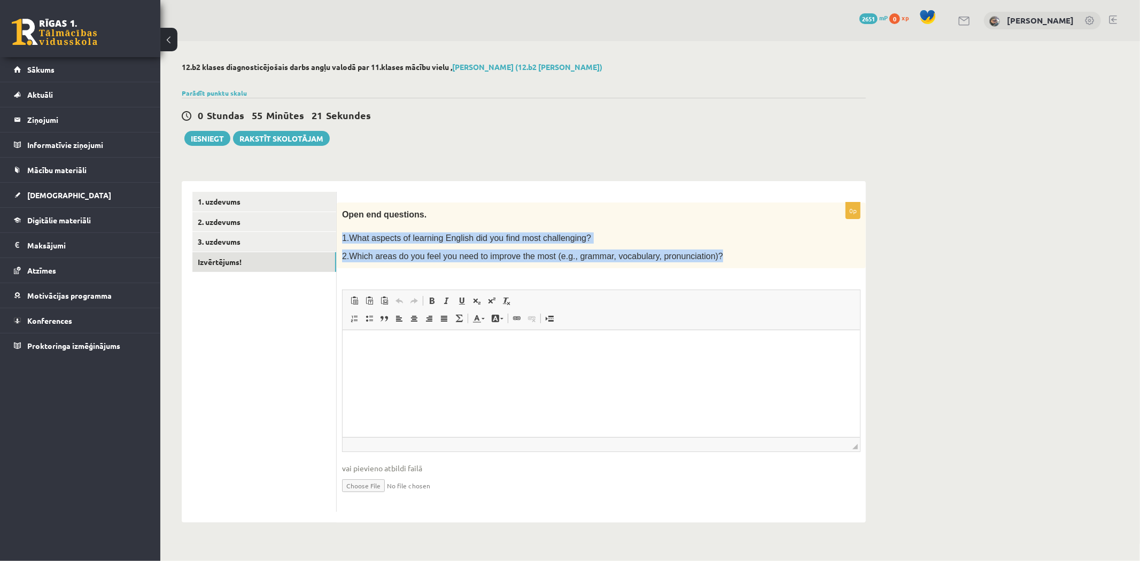
drag, startPoint x: 342, startPoint y: 236, endPoint x: 789, endPoint y: 245, distance: 446.5
click at [789, 245] on div "Open end questions. 1.What aspects of learning English did you find most challe…" at bounding box center [601, 236] width 529 height 66
copy div "1.What aspects of learning English did you find most challenging? 2.Which areas…"
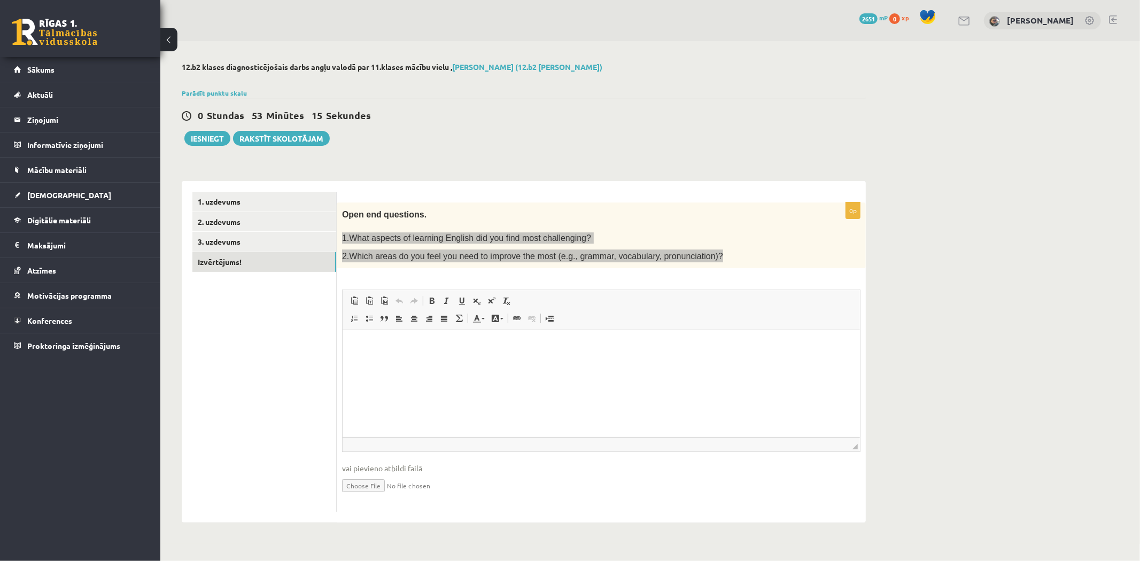
click at [470, 363] on html at bounding box center [600, 346] width 517 height 33
click at [510, 374] on html "**********" at bounding box center [600, 352] width 517 height 44
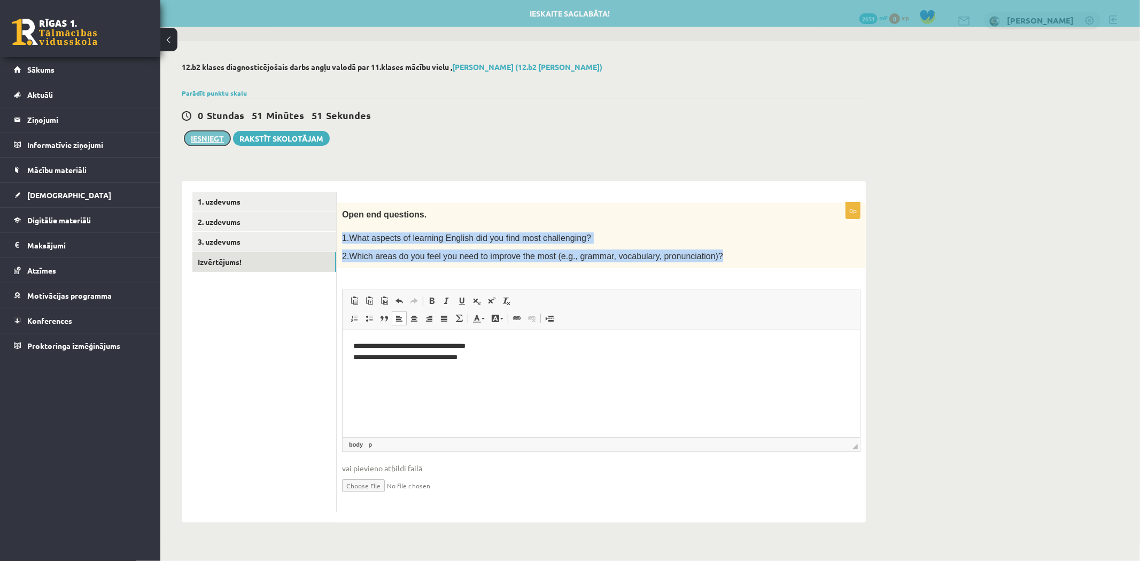
click at [217, 132] on button "Iesniegt" at bounding box center [207, 138] width 46 height 15
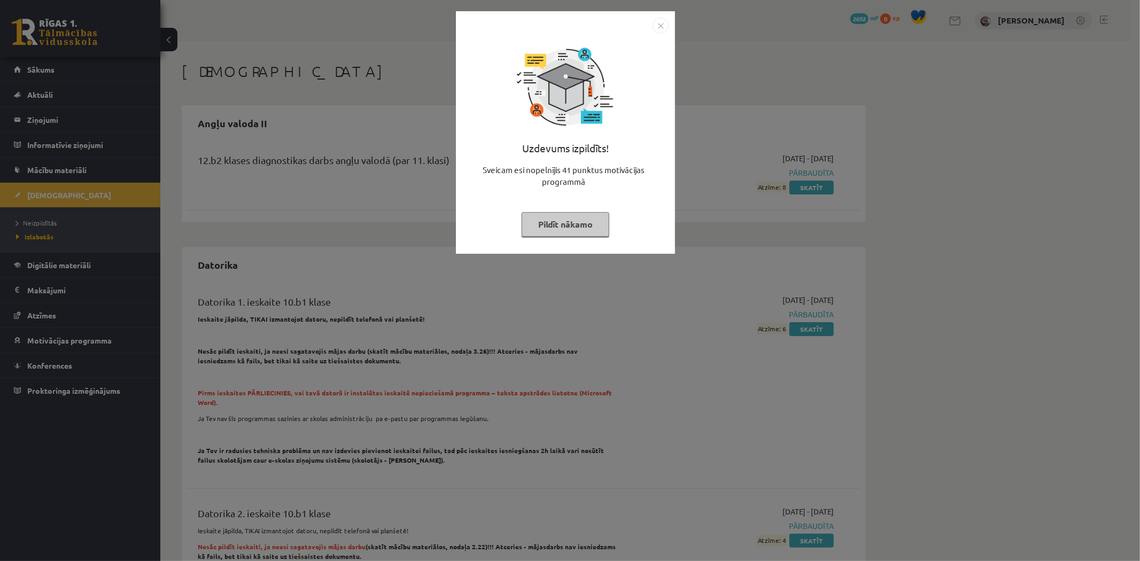
click at [591, 230] on button "Pildīt nākamo" at bounding box center [566, 224] width 88 height 25
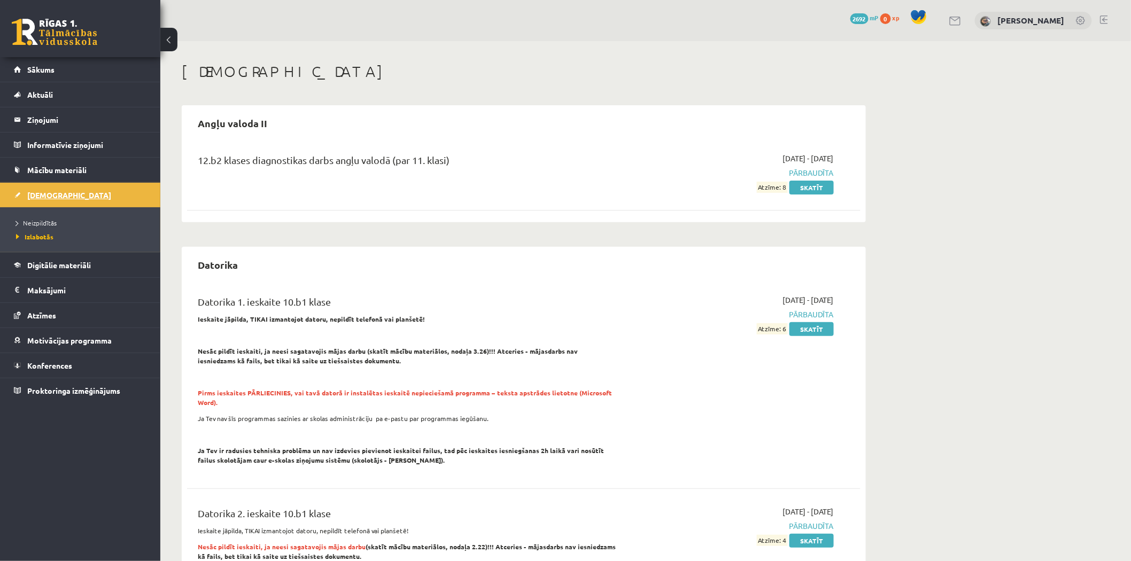
click at [134, 203] on link "[DEMOGRAPHIC_DATA]" at bounding box center [80, 195] width 133 height 25
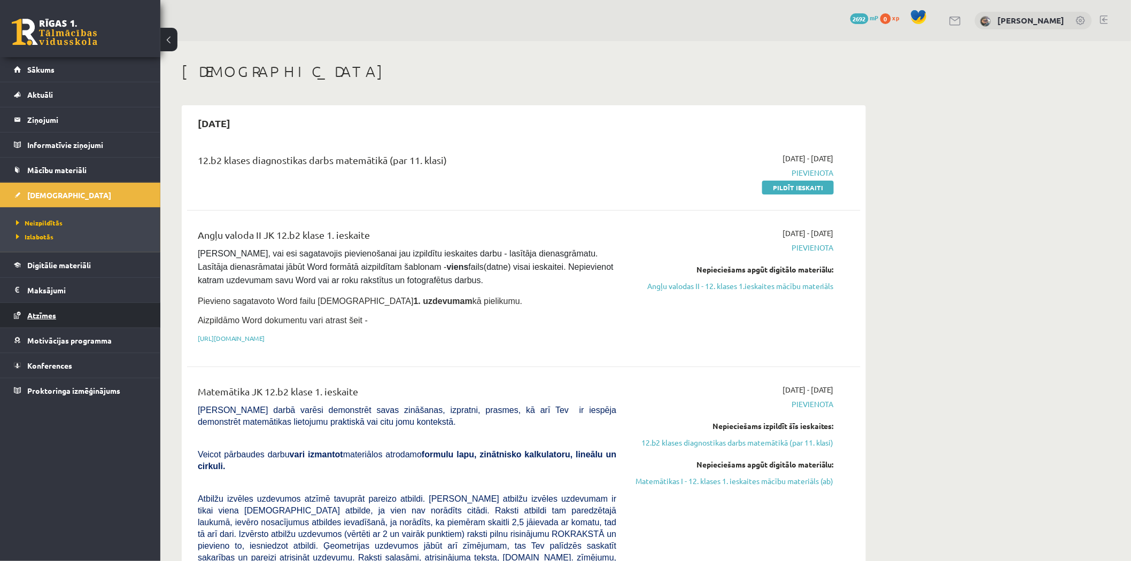
click at [95, 304] on link "Atzīmes" at bounding box center [80, 315] width 133 height 25
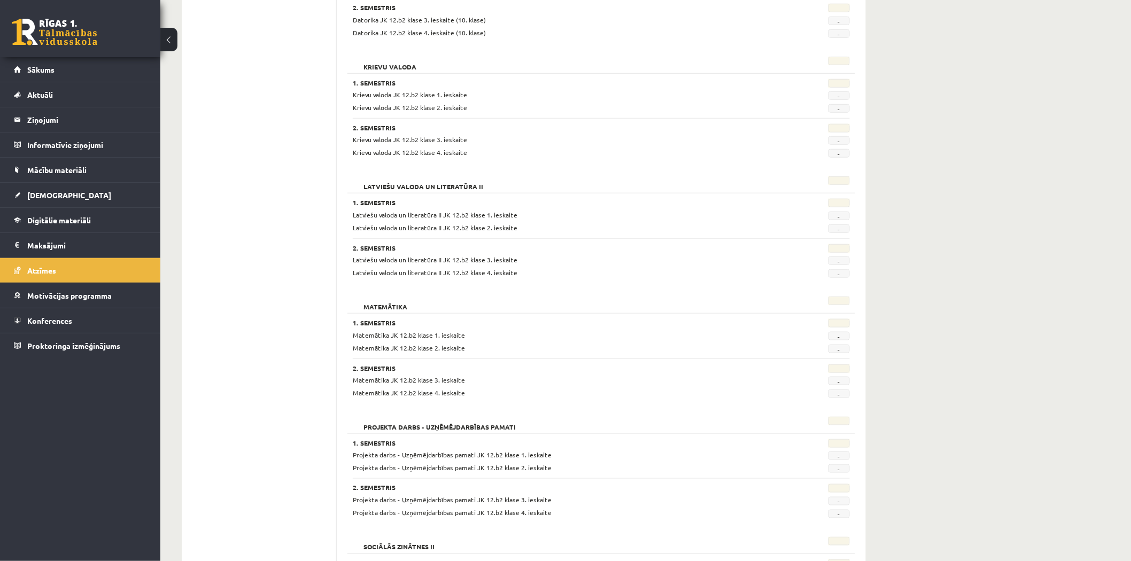
scroll to position [475, 0]
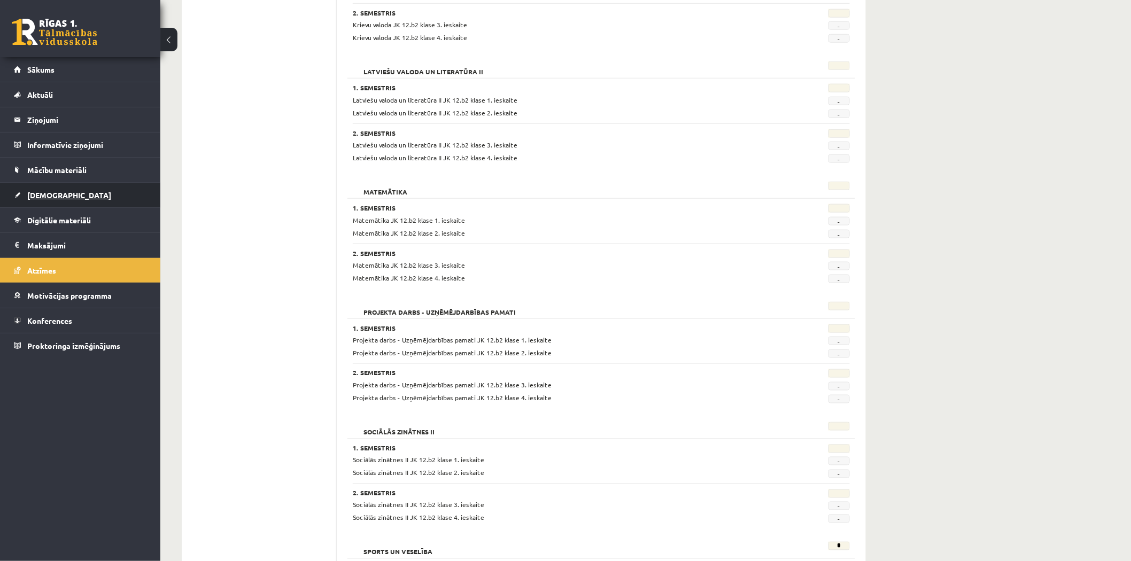
click at [97, 189] on link "[DEMOGRAPHIC_DATA]" at bounding box center [80, 195] width 133 height 25
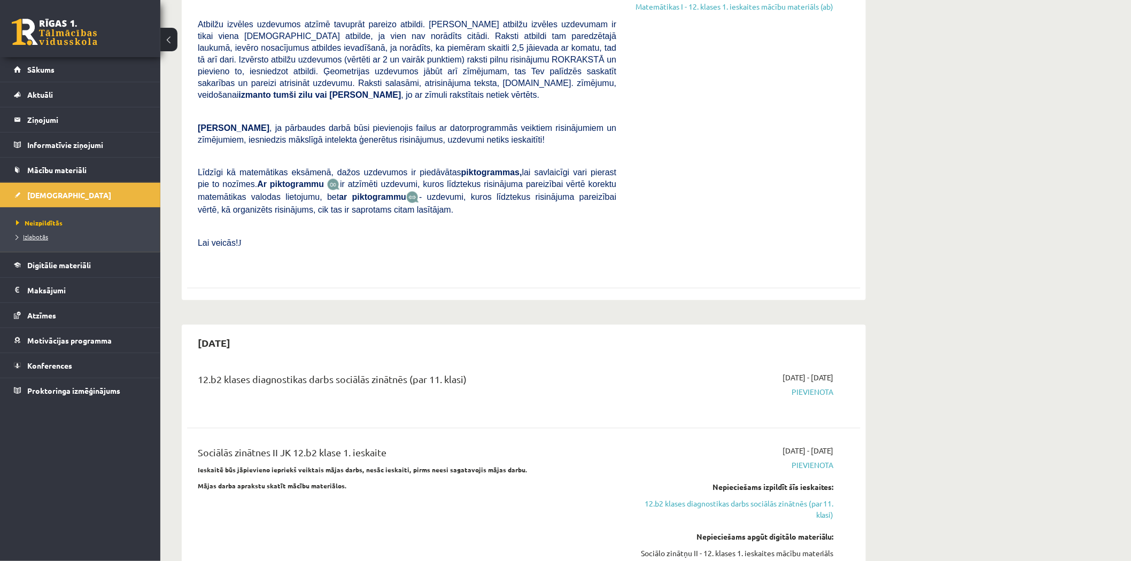
click at [37, 236] on span "Izlabotās" at bounding box center [32, 237] width 32 height 9
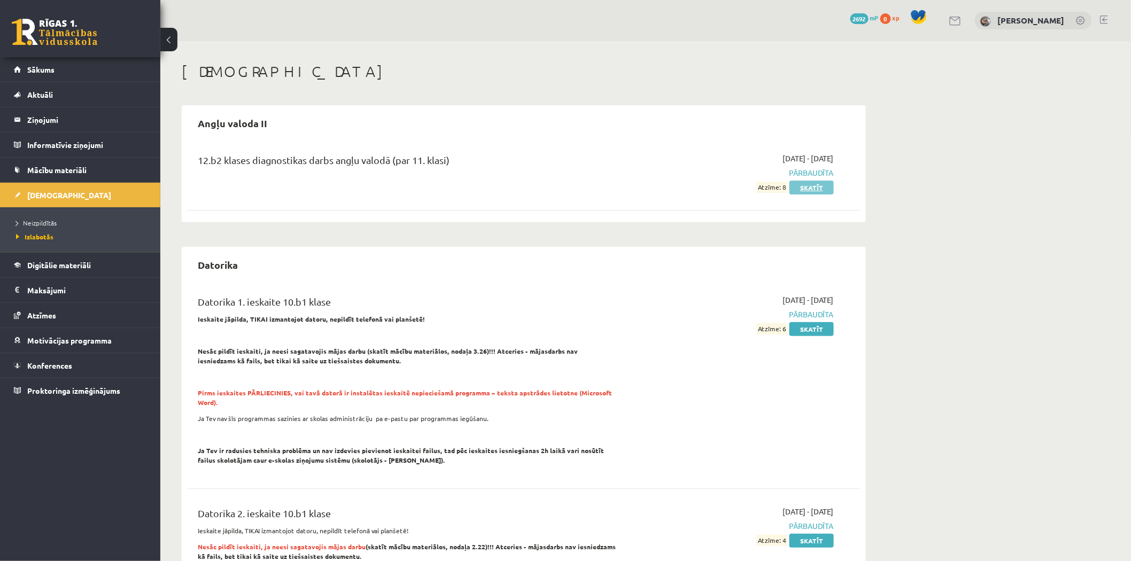
click at [828, 188] on link "Skatīt" at bounding box center [812, 188] width 44 height 14
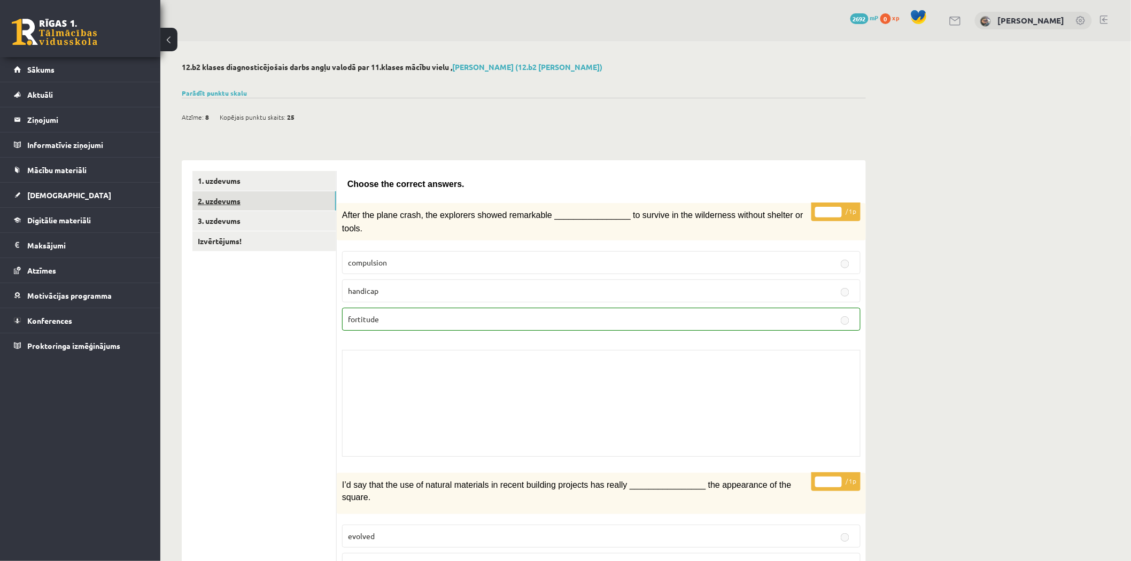
click at [280, 204] on link "2. uzdevums" at bounding box center [264, 201] width 144 height 20
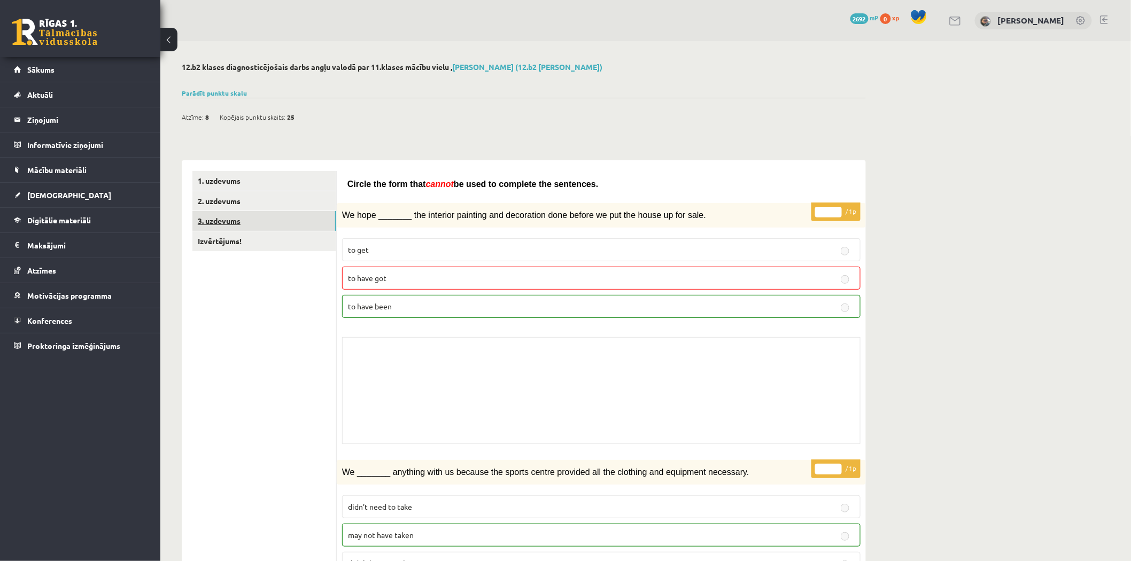
click at [233, 214] on link "3. uzdevums" at bounding box center [264, 221] width 144 height 20
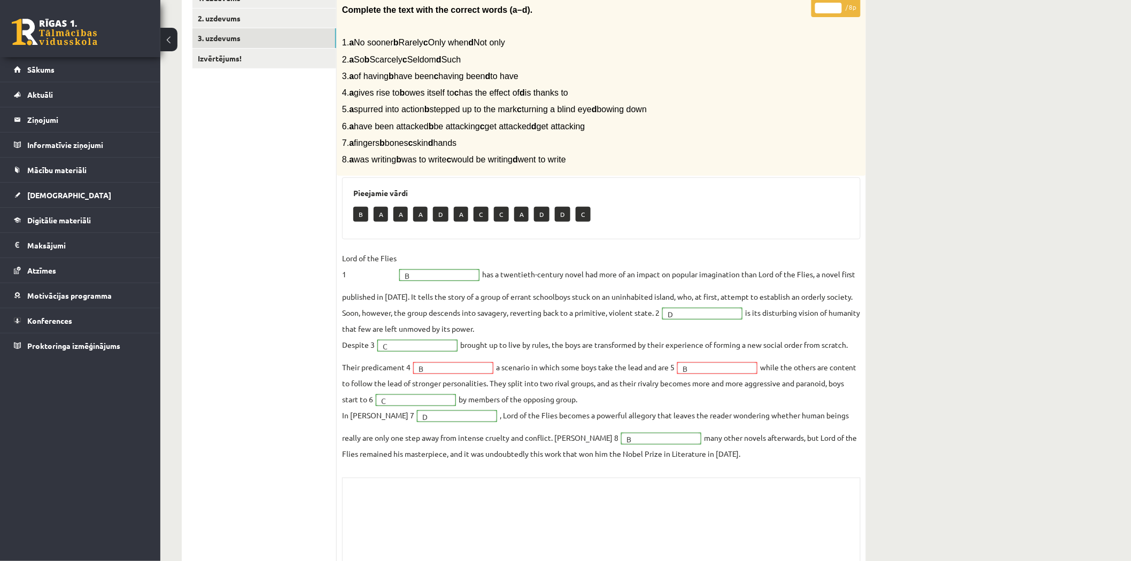
scroll to position [7, 0]
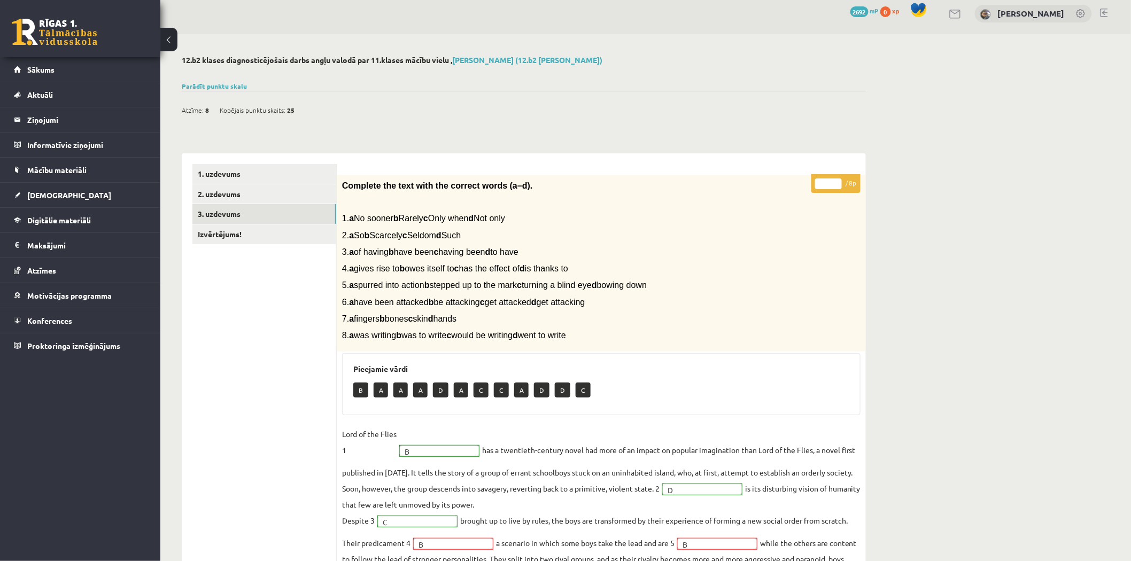
click at [38, 18] on div "0 Dāvanas 2692 mP 0 xp" at bounding box center [80, 28] width 160 height 57
click at [45, 29] on link at bounding box center [55, 32] width 86 height 27
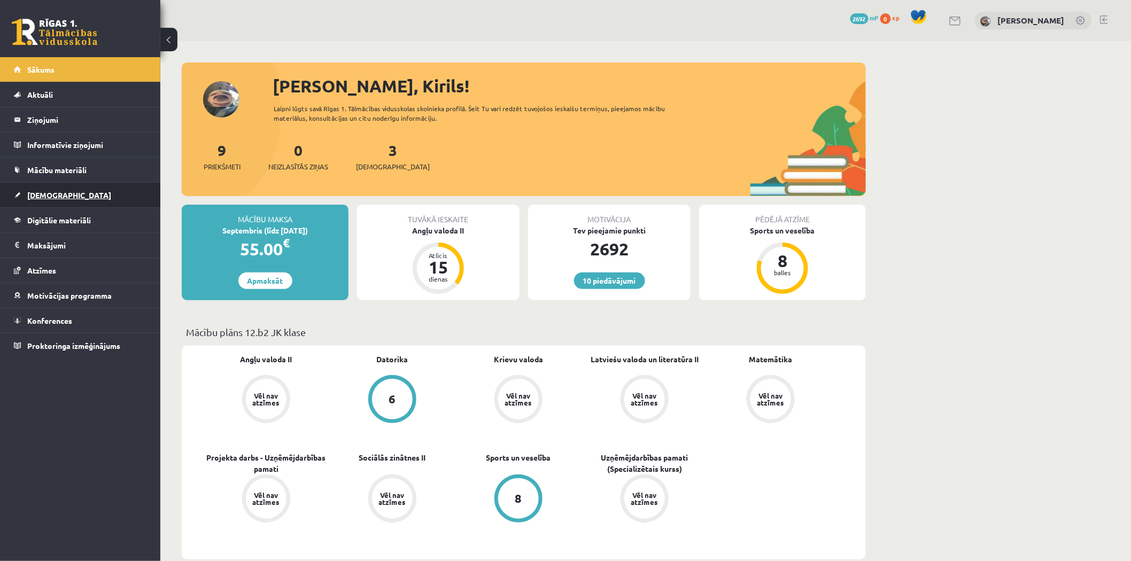
click at [119, 197] on link "[DEMOGRAPHIC_DATA]" at bounding box center [80, 195] width 133 height 25
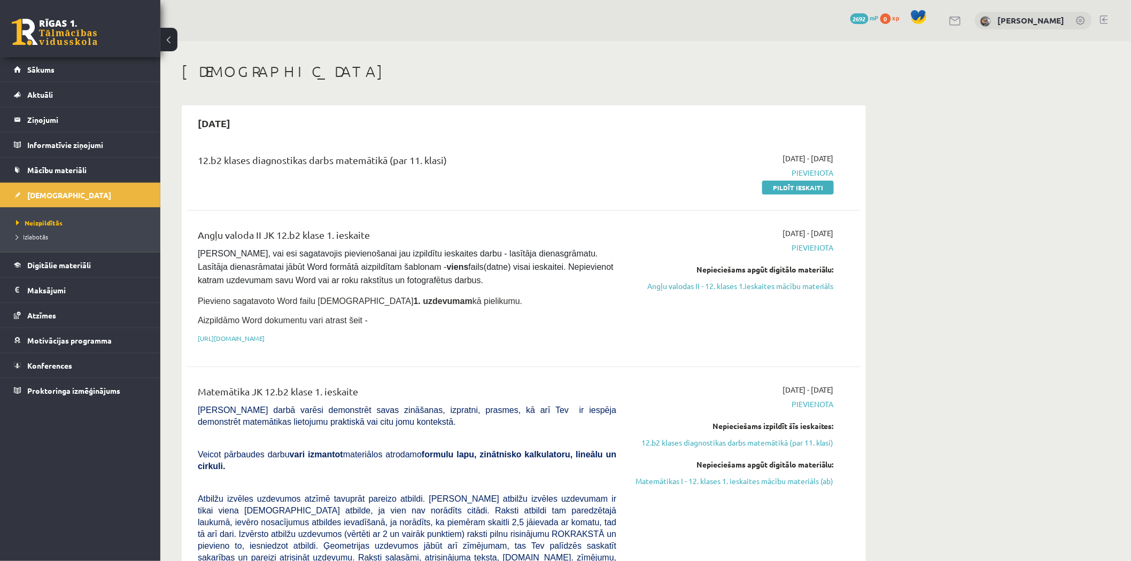
click at [47, 18] on div "10 Dāvanas 2692 mP 0 xp" at bounding box center [80, 28] width 160 height 57
click at [68, 55] on div "10 Dāvanas 2692 mP 0 xp" at bounding box center [80, 28] width 160 height 57
click at [66, 49] on div "10 Dāvanas 2692 mP 0 xp" at bounding box center [80, 28] width 160 height 57
click at [67, 43] on link at bounding box center [55, 32] width 86 height 27
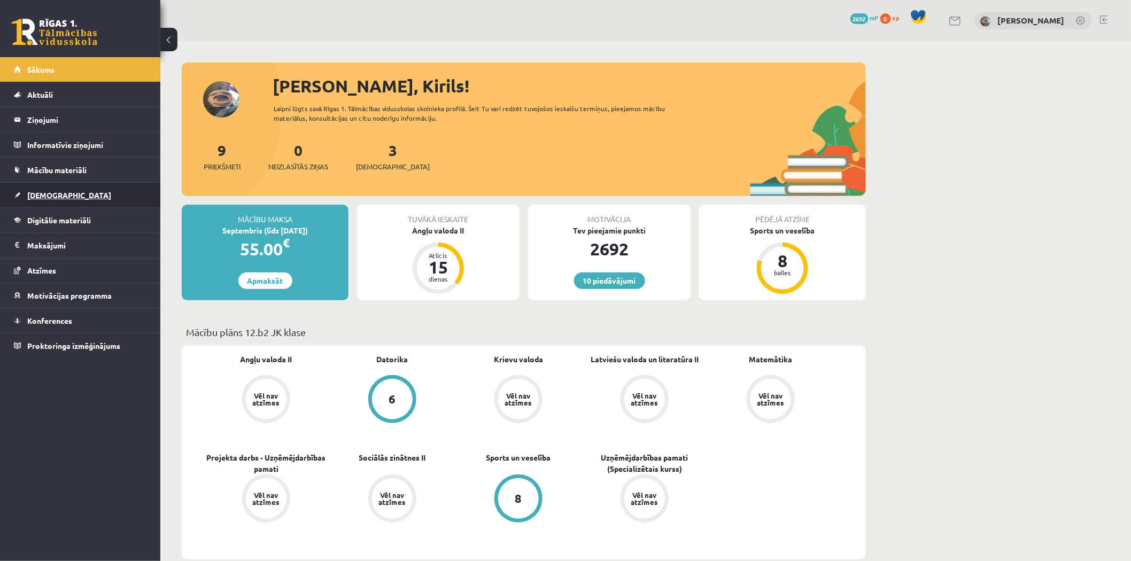
click at [80, 196] on link "[DEMOGRAPHIC_DATA]" at bounding box center [80, 195] width 133 height 25
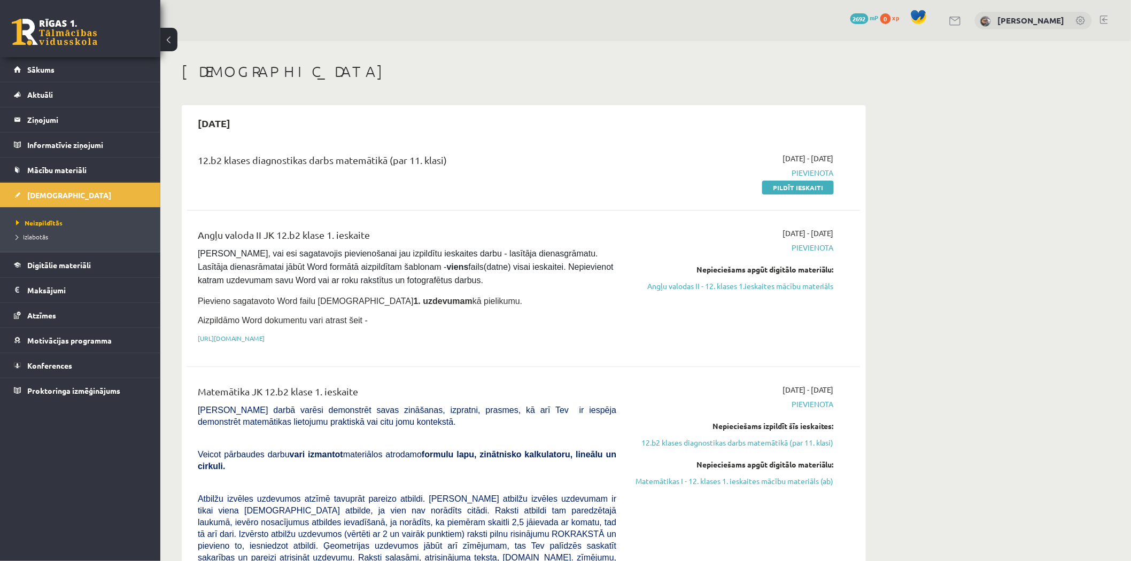
drag, startPoint x: 750, startPoint y: 283, endPoint x: 634, endPoint y: 52, distance: 258.4
click at [750, 283] on link "Angļu valodas II - 12. klases 1.ieskaites mācību materiāls" at bounding box center [733, 286] width 202 height 11
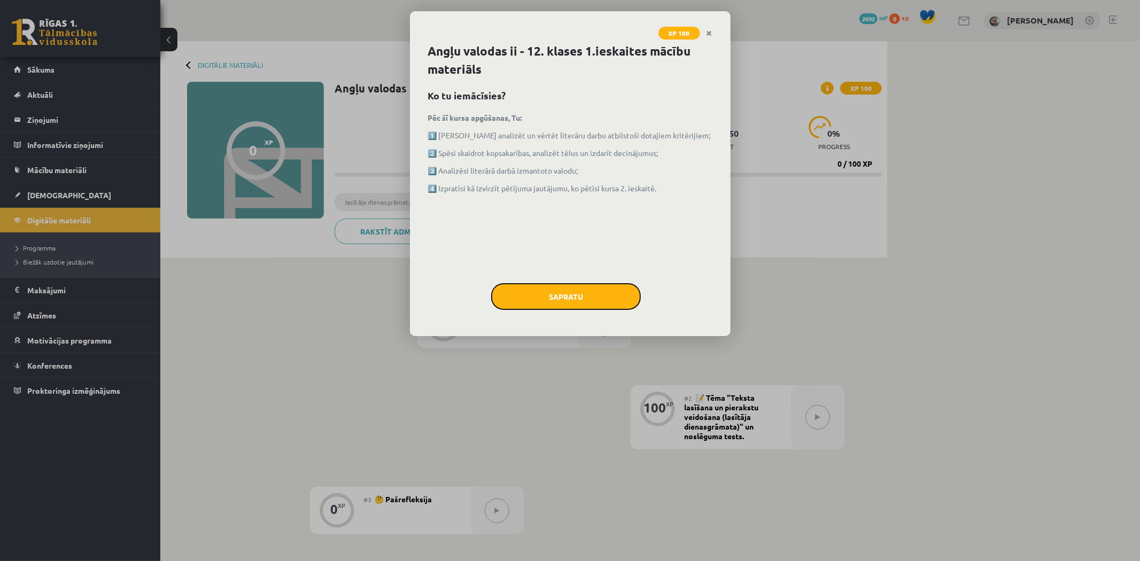
click at [597, 300] on button "Sapratu" at bounding box center [566, 296] width 150 height 27
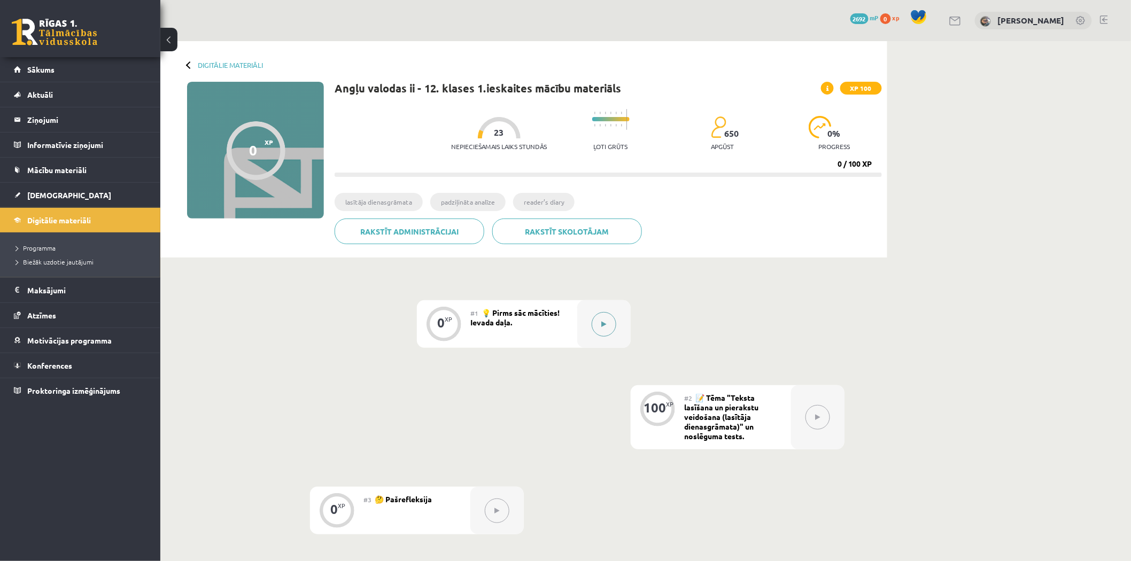
click at [602, 319] on button at bounding box center [604, 324] width 25 height 25
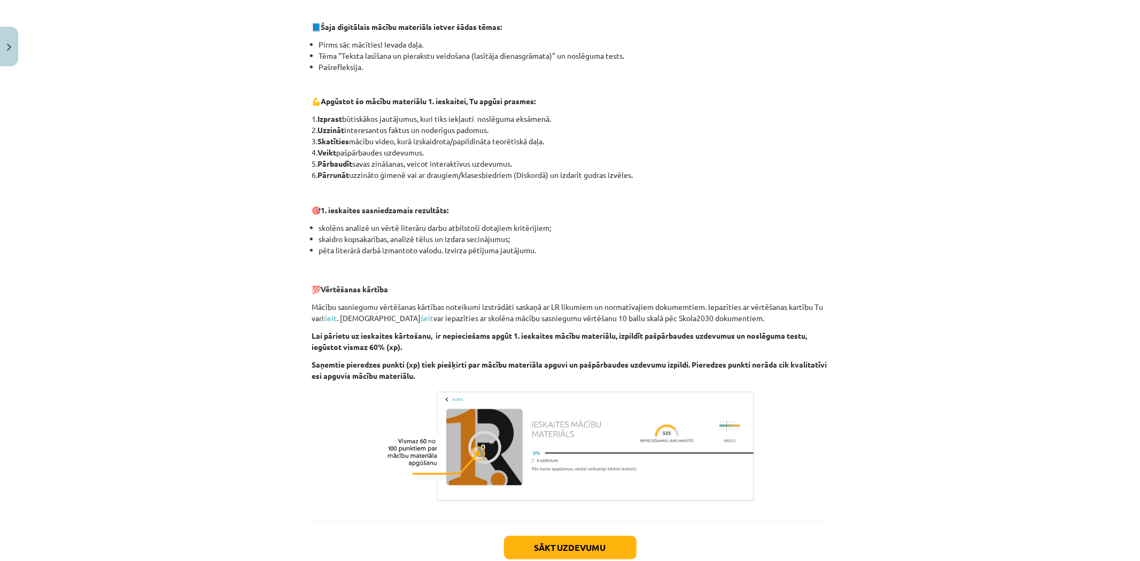
scroll to position [564, 0]
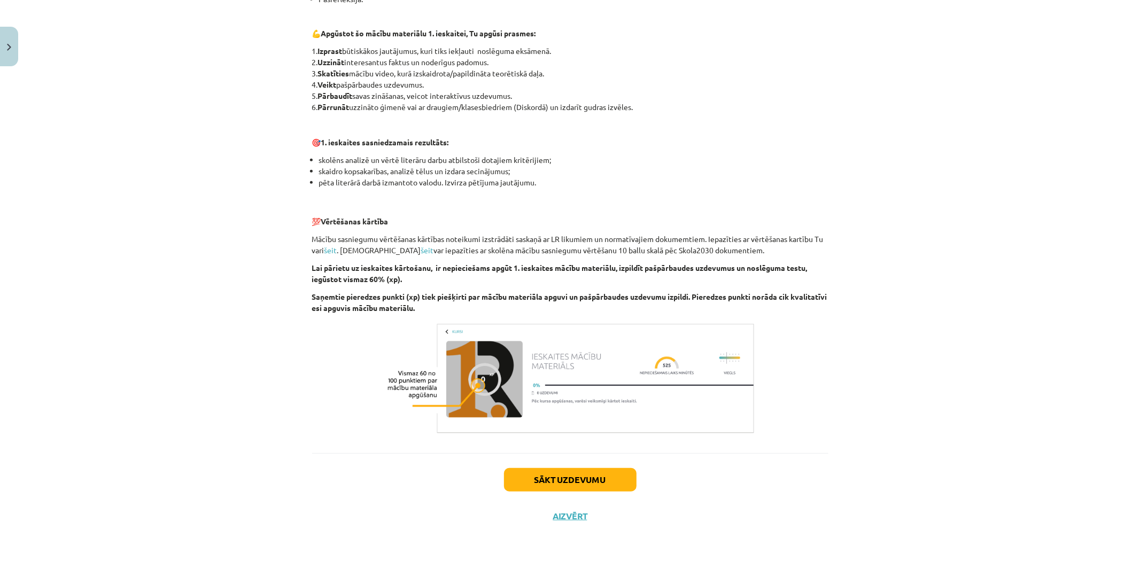
drag, startPoint x: 926, startPoint y: 205, endPoint x: 729, endPoint y: 416, distance: 288.9
click at [630, 477] on button "Sākt uzdevumu" at bounding box center [570, 480] width 133 height 24
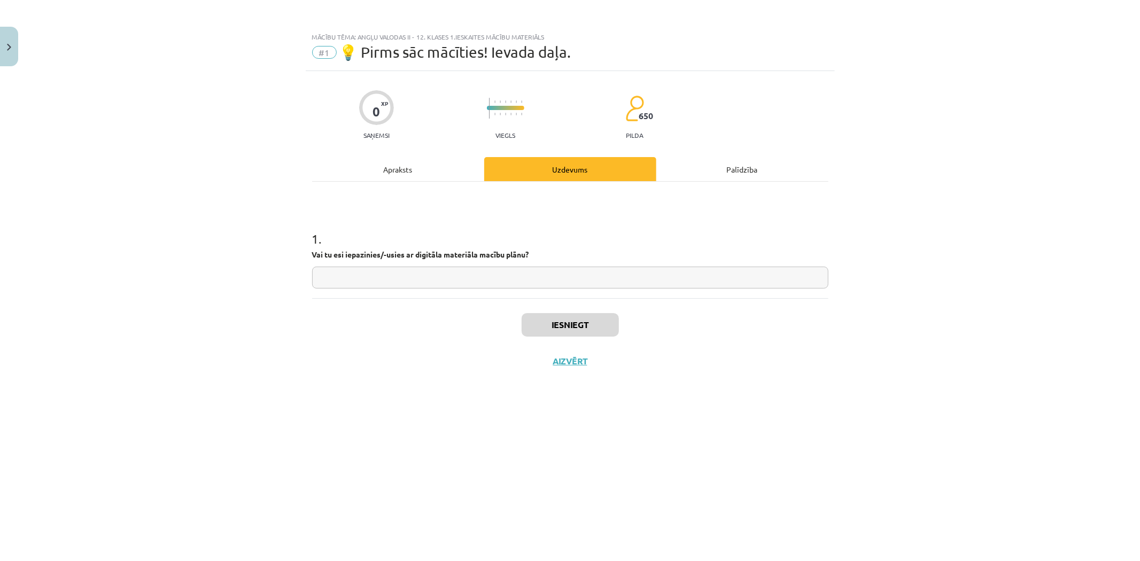
scroll to position [0, 0]
click at [430, 279] on input "text" at bounding box center [570, 278] width 516 height 22
type input "**"
click at [550, 338] on div "Iesniegt Aizvērt" at bounding box center [570, 335] width 516 height 75
click at [556, 328] on button "Iesniegt" at bounding box center [570, 325] width 97 height 24
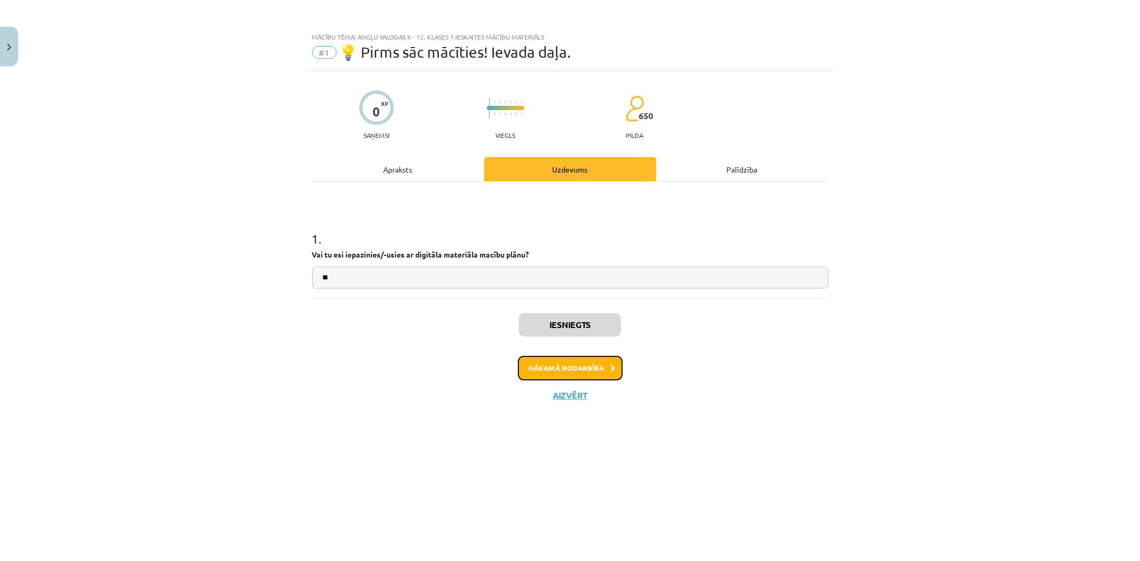
click at [602, 361] on button "Nākamā nodarbība" at bounding box center [570, 368] width 105 height 25
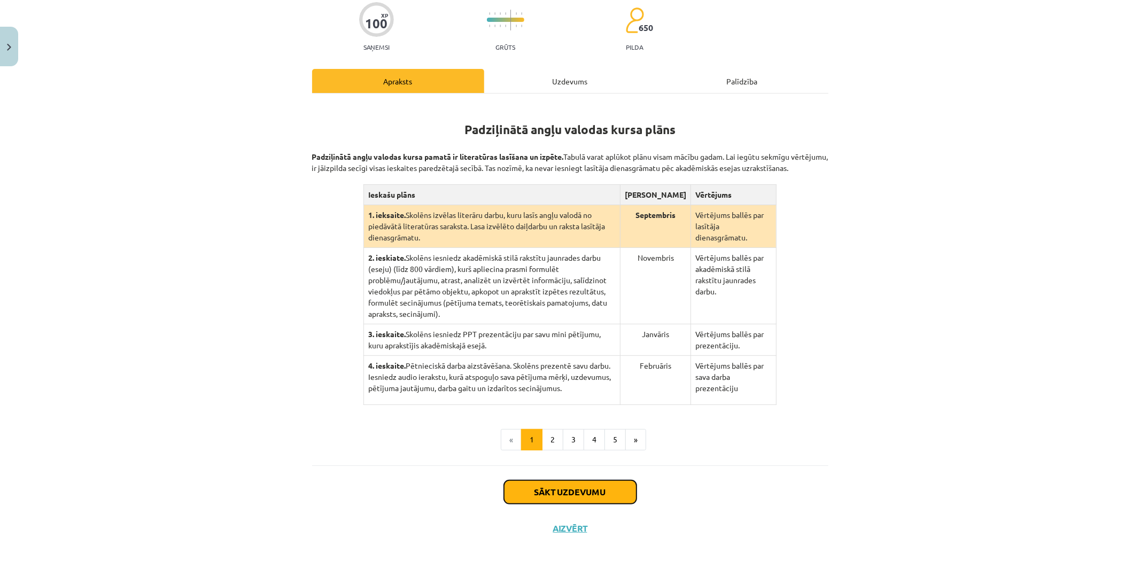
click at [587, 481] on button "Sākt uzdevumu" at bounding box center [570, 493] width 133 height 24
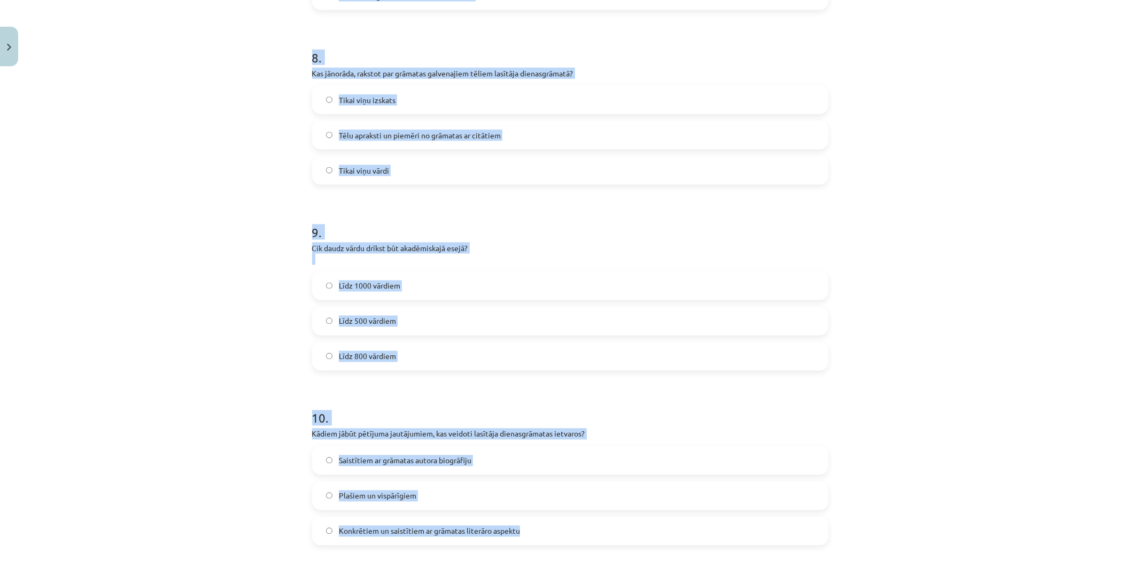
scroll to position [1530, 0]
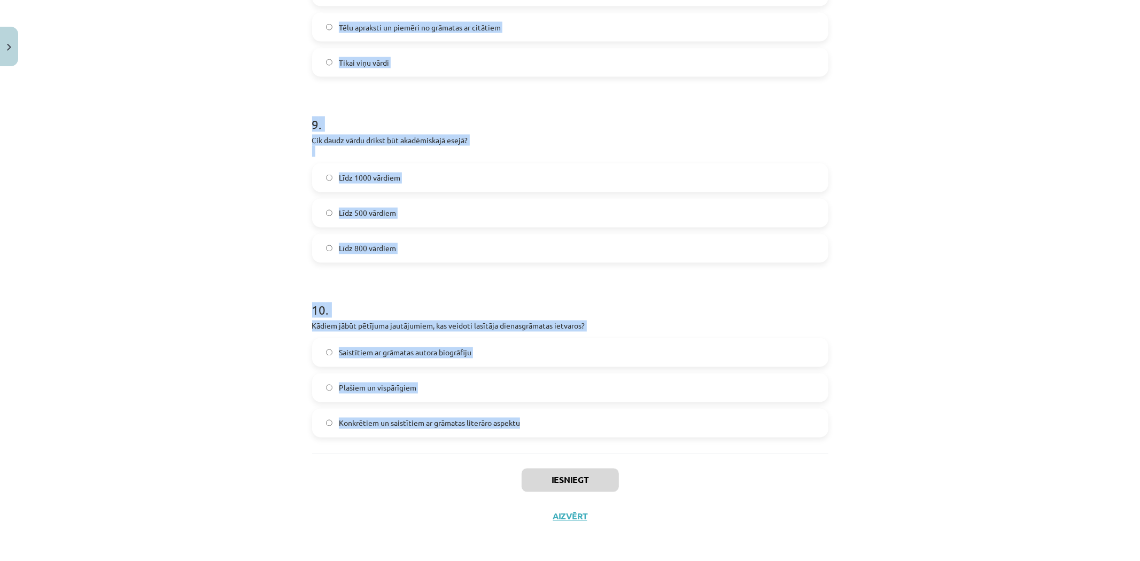
drag, startPoint x: 300, startPoint y: 223, endPoint x: 637, endPoint y: 444, distance: 402.6
click at [637, 444] on div "Mācību tēma: Angļu valodas ii - 12. klases 1.ieskaites mācību materiāls #2 📝 Tē…" at bounding box center [570, 280] width 1140 height 561
copy form "1 . Padziļinātajā kursā mēs: lasīsim grāmatu, kuru skolēns izvēlēsies no piedāv…"
click at [181, 282] on div "Mācību tēma: Angļu valodas ii - 12. klases 1.ieskaites mācību materiāls #2 📝 Tē…" at bounding box center [570, 280] width 1140 height 561
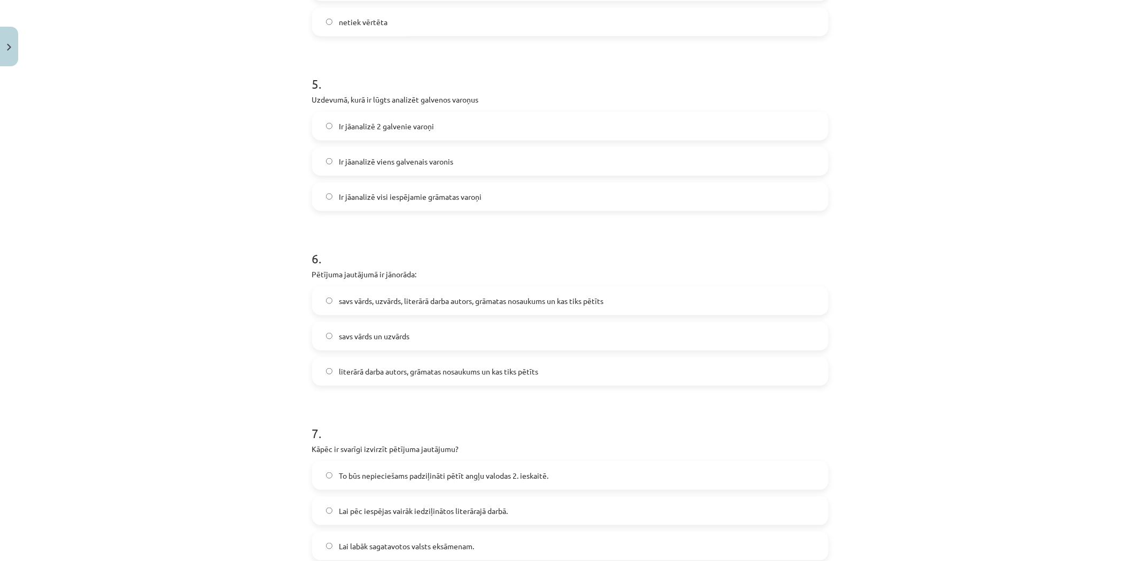
scroll to position [0, 0]
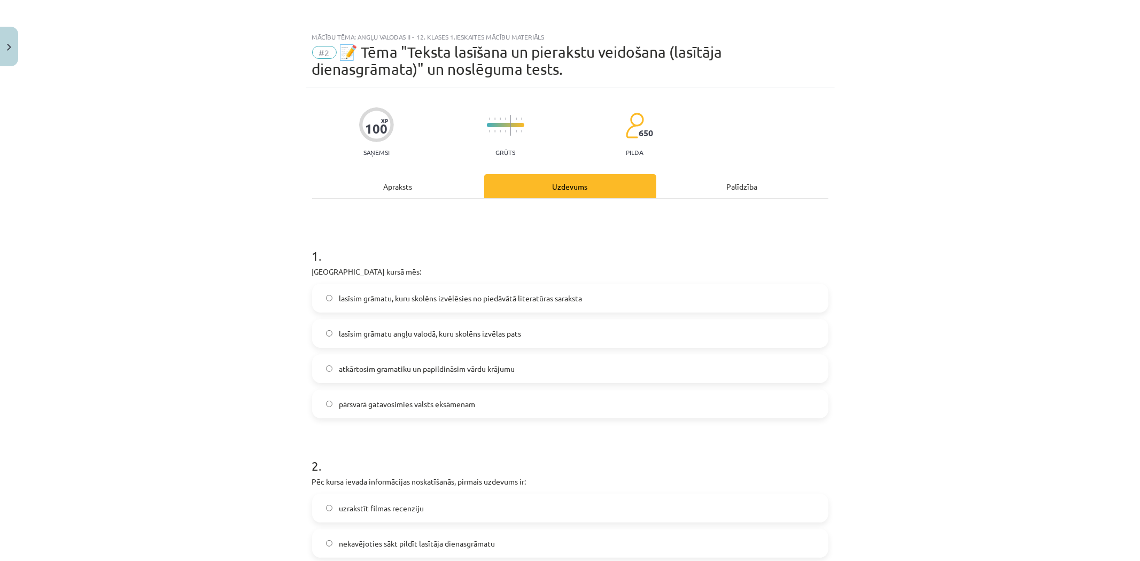
click at [402, 370] on span "atkārtosim gramatiku un papildināsim vārdu krājumu" at bounding box center [427, 369] width 176 height 11
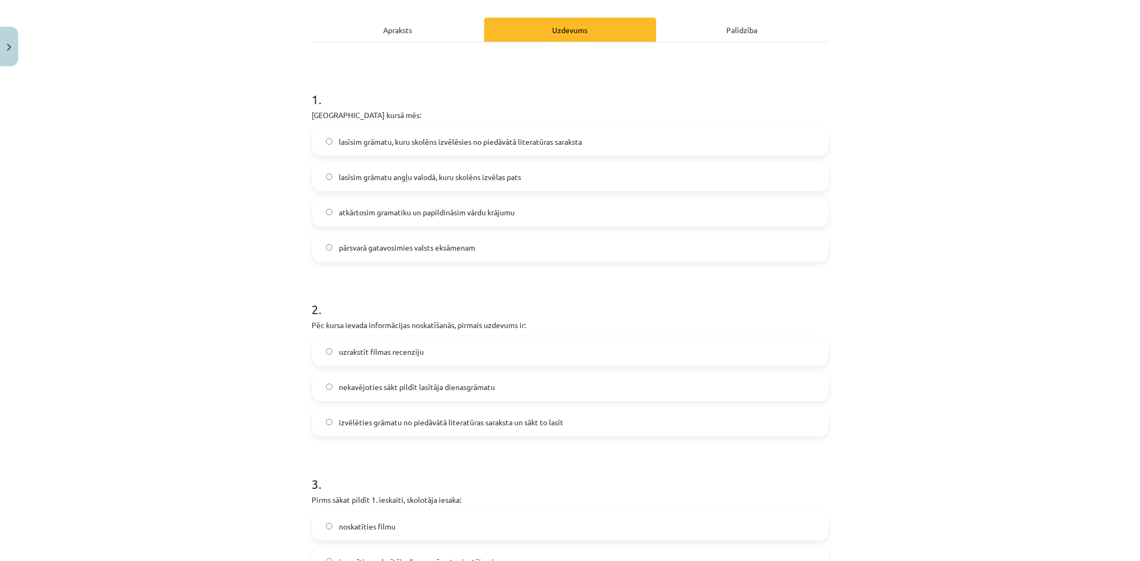
scroll to position [169, 0]
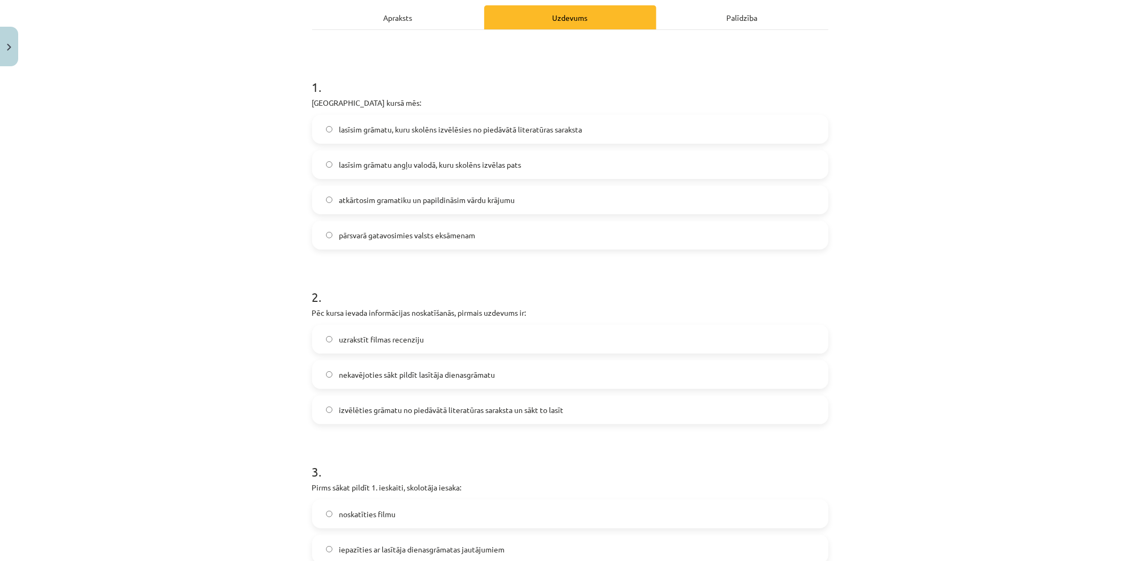
click at [375, 406] on span "izvēlēties grāmatu no piedāvātā literatūras saraksta un sākt to lasīt" at bounding box center [451, 410] width 225 height 11
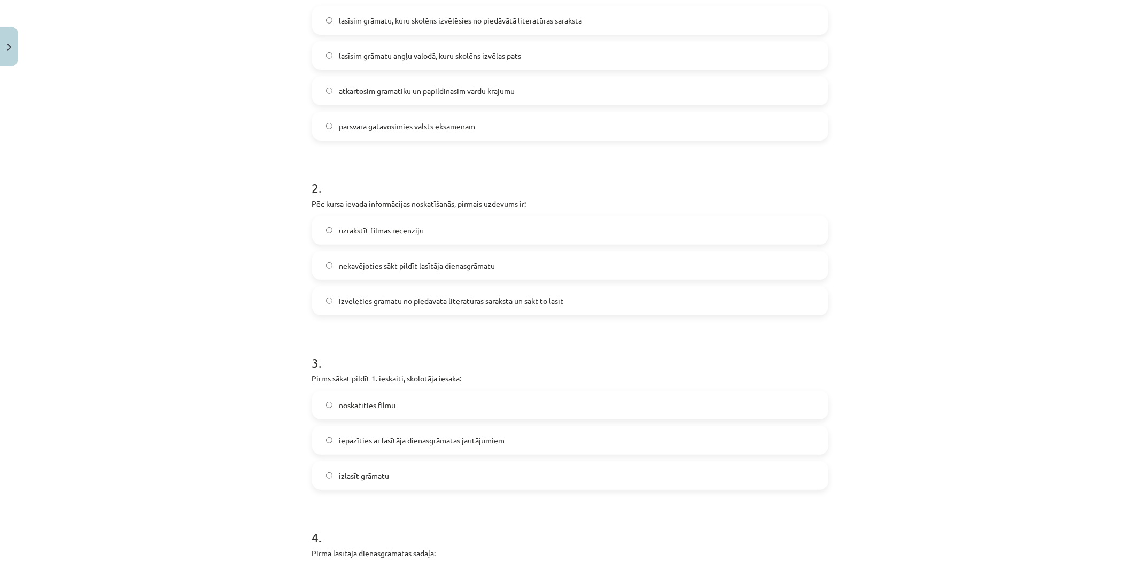
scroll to position [328, 0]
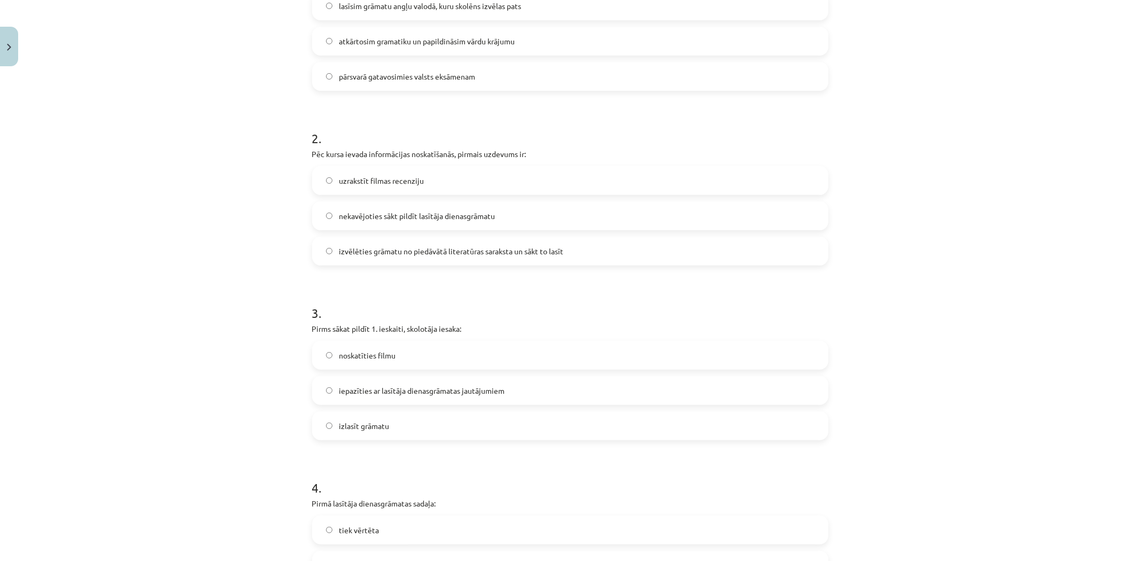
click at [364, 385] on span "iepazīties ar lasītāja dienasgrāmatas jautājumiem" at bounding box center [422, 390] width 166 height 11
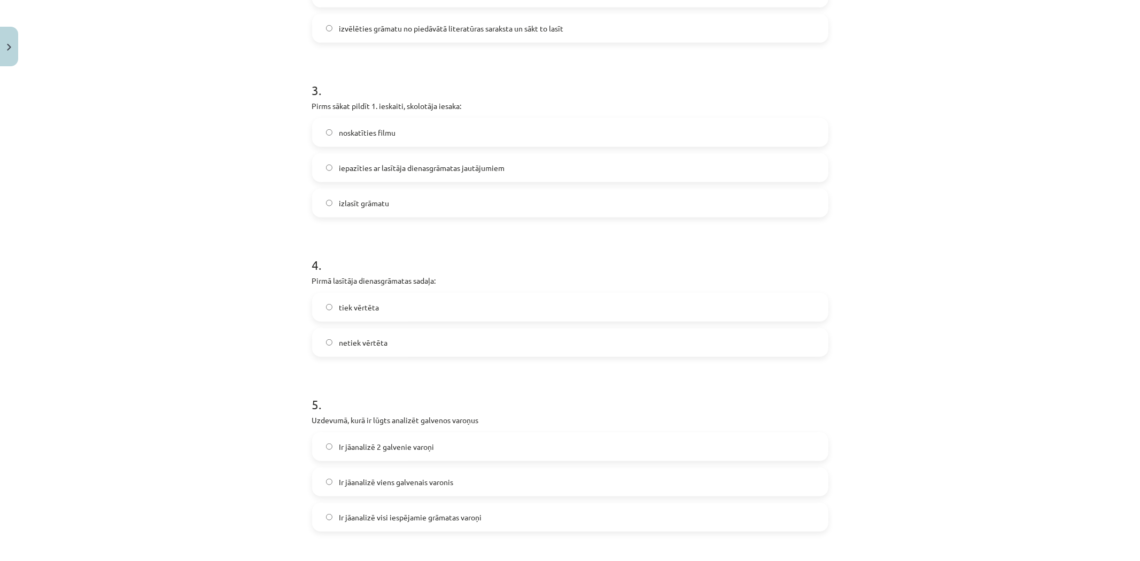
scroll to position [584, 0]
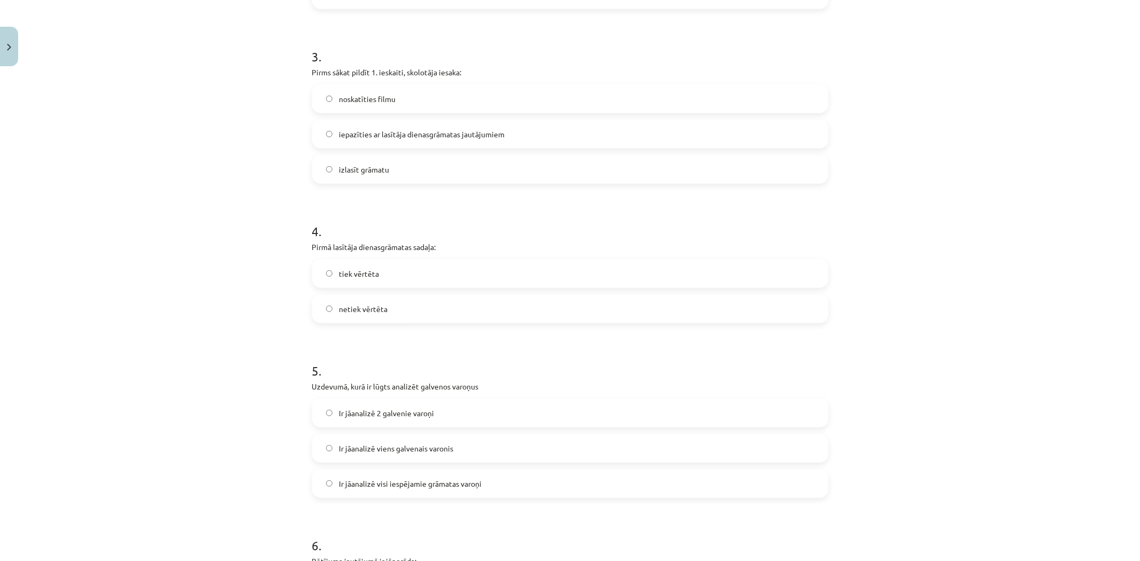
click at [373, 314] on label "netiek vērtēta" at bounding box center [570, 309] width 514 height 27
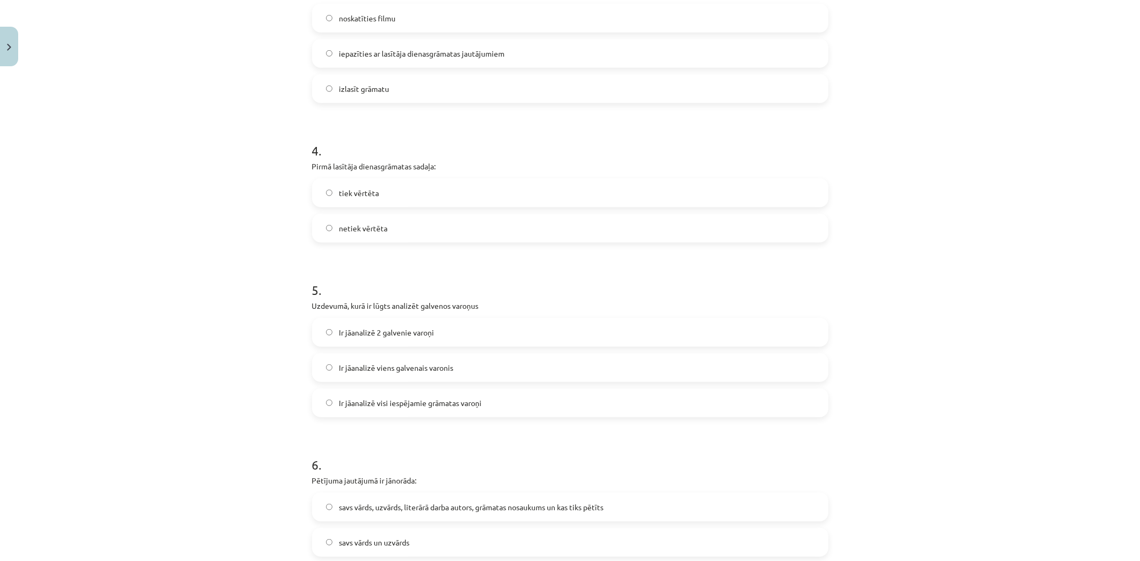
scroll to position [724, 0]
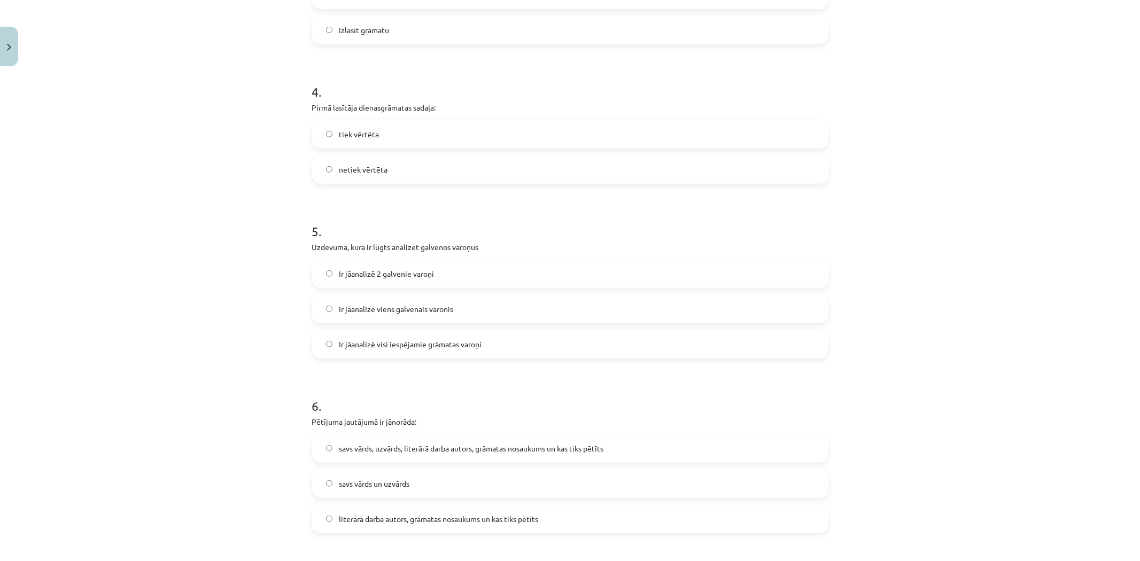
click at [397, 281] on label "Ir jāanalizē 2 galvenie varoņi" at bounding box center [570, 273] width 514 height 27
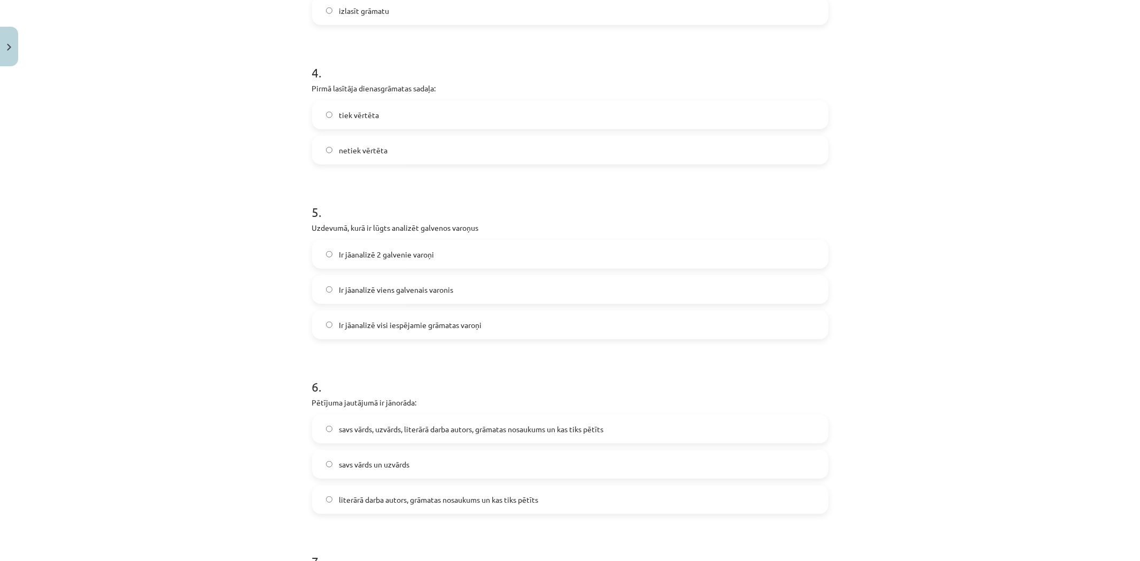
scroll to position [842, 0]
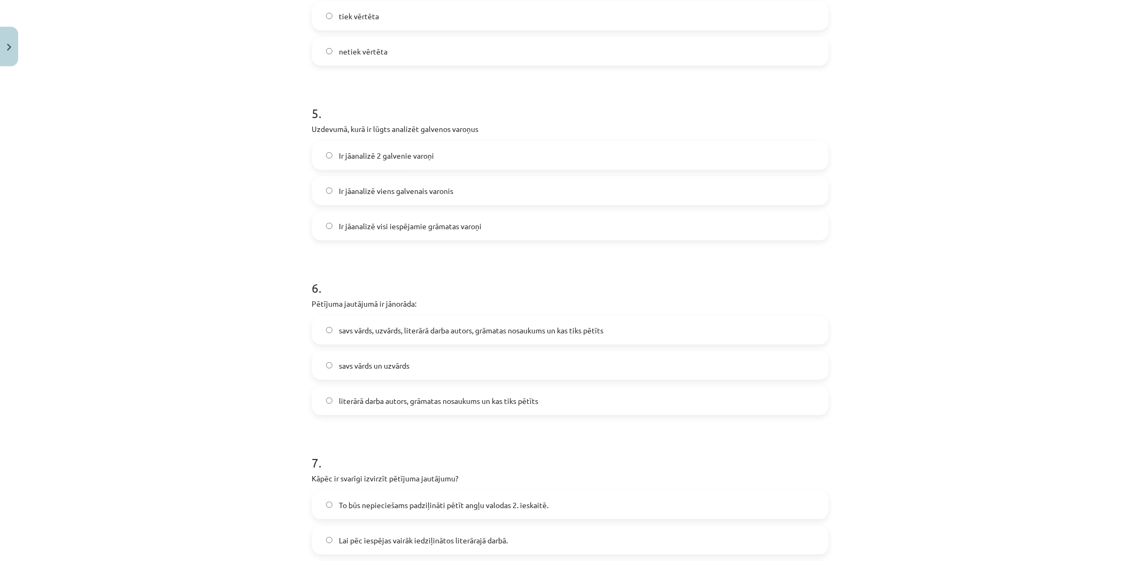
click at [356, 330] on span "savs vārds, uzvārds, literārā darba autors, grāmatas nosaukums un kas tiks pētī…" at bounding box center [471, 330] width 265 height 11
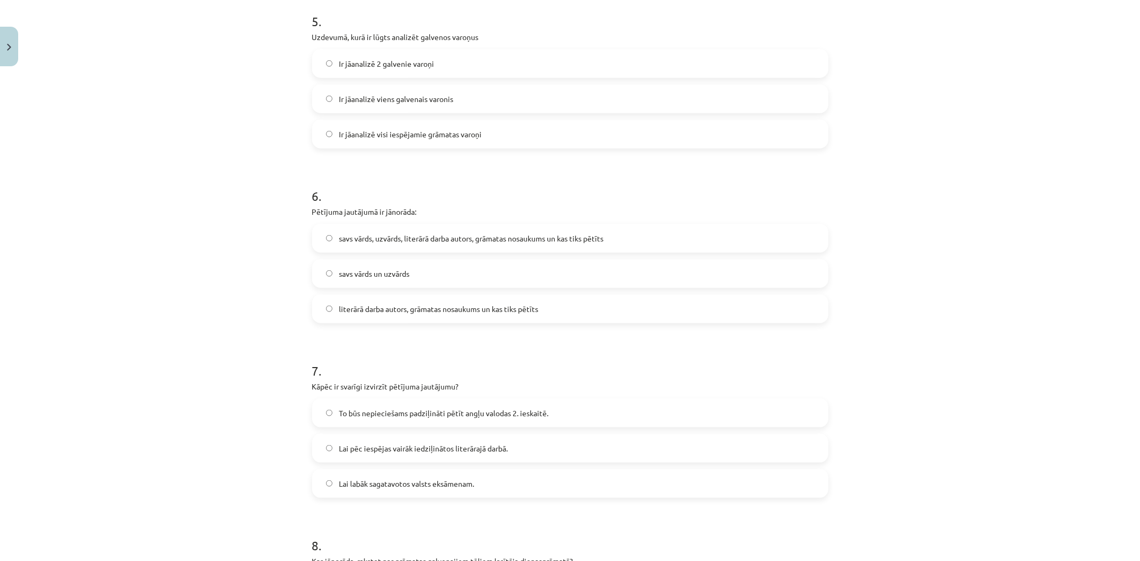
scroll to position [964, 0]
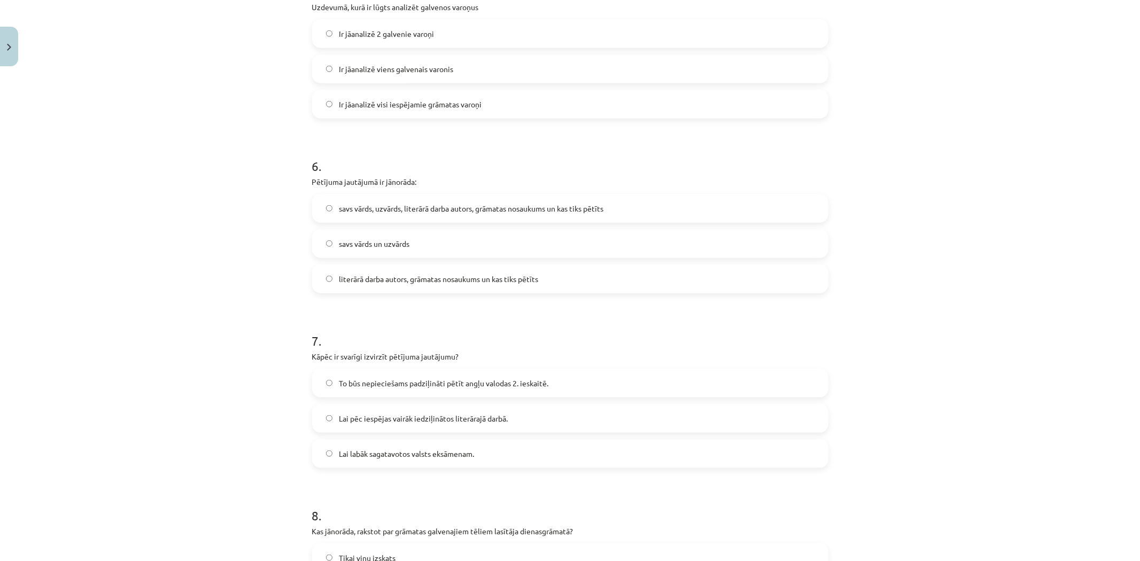
click at [365, 441] on label "Lai labāk sagatavotos valsts eksāmenam." at bounding box center [570, 454] width 514 height 27
click at [375, 413] on span "Lai pēc iespējas vairāk iedziļinātos literārajā darbā." at bounding box center [423, 418] width 169 height 11
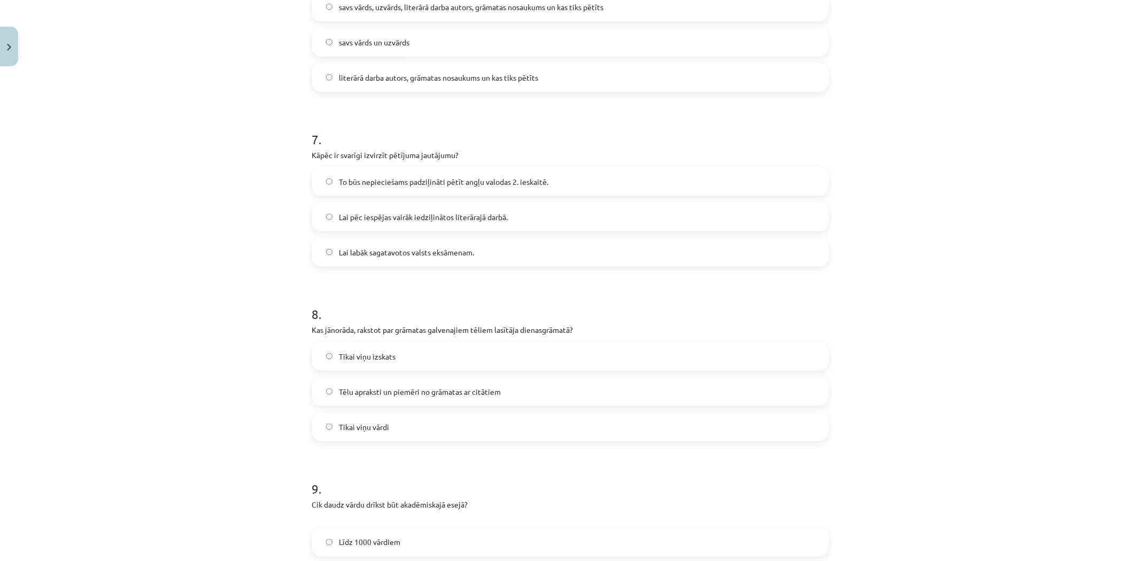
scroll to position [1189, 0]
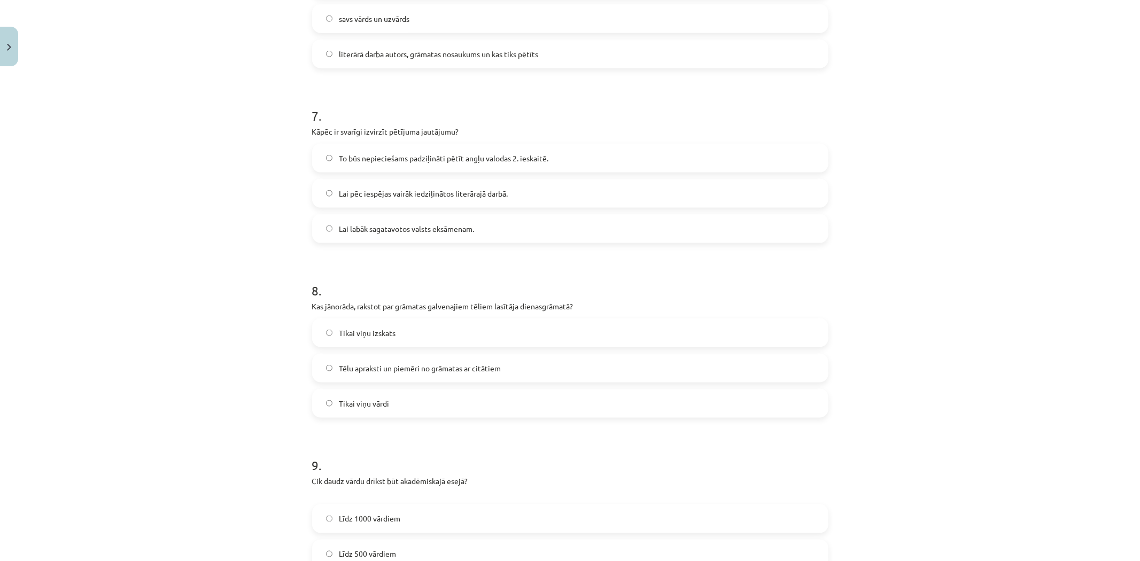
click at [377, 369] on span "Tēlu apraksti un piemēri no grāmatas ar citātiem" at bounding box center [420, 368] width 162 height 11
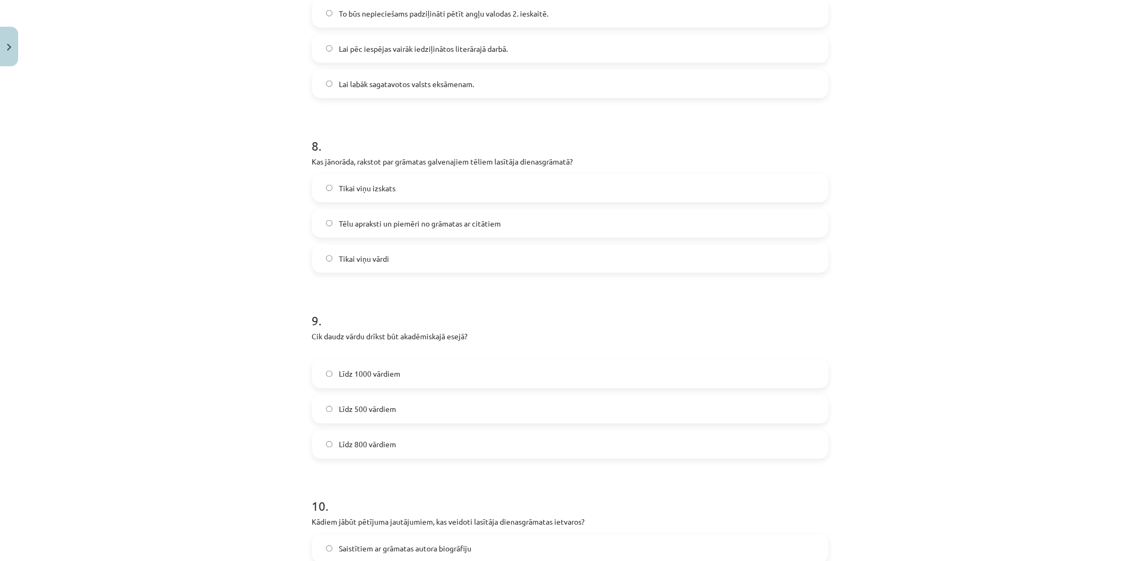
scroll to position [1346, 0]
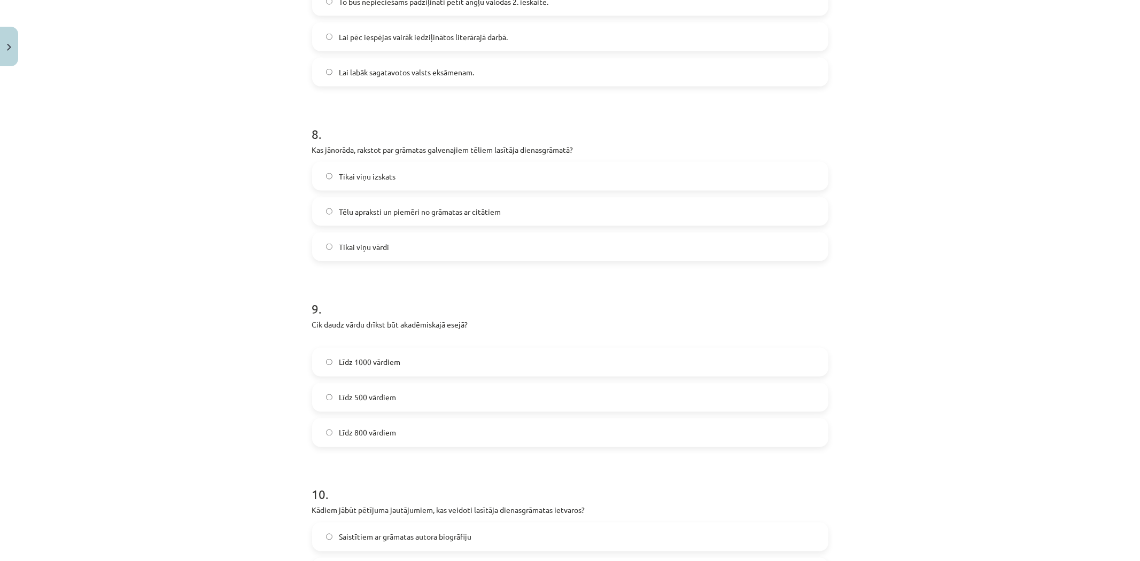
click at [357, 435] on span "Līdz 800 vārdiem" at bounding box center [367, 433] width 57 height 11
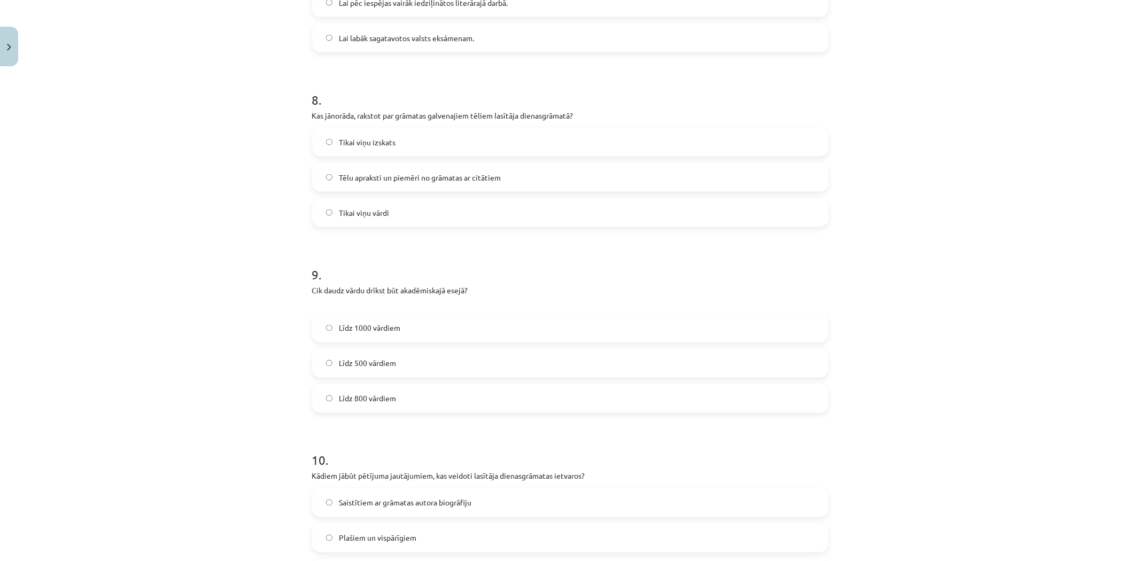
scroll to position [1530, 0]
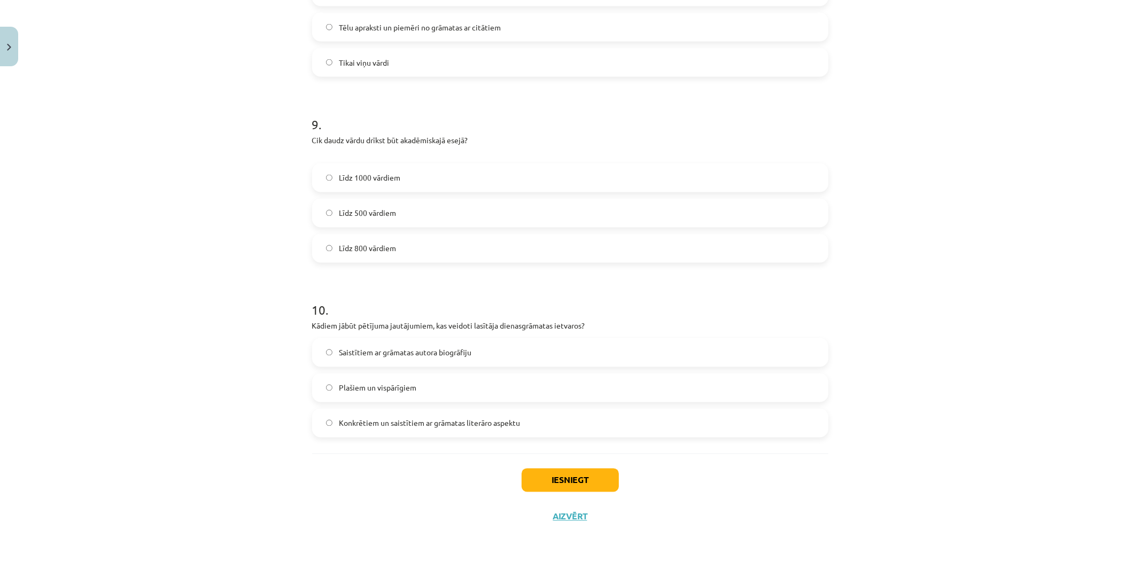
click at [380, 428] on span "Konkrētiem un saistītiem ar grāmatas literāro aspektu" at bounding box center [429, 423] width 181 height 11
click at [576, 465] on div "Iesniegt Aizvērt" at bounding box center [570, 491] width 516 height 75
click at [591, 478] on button "Iesniegt" at bounding box center [570, 481] width 97 height 24
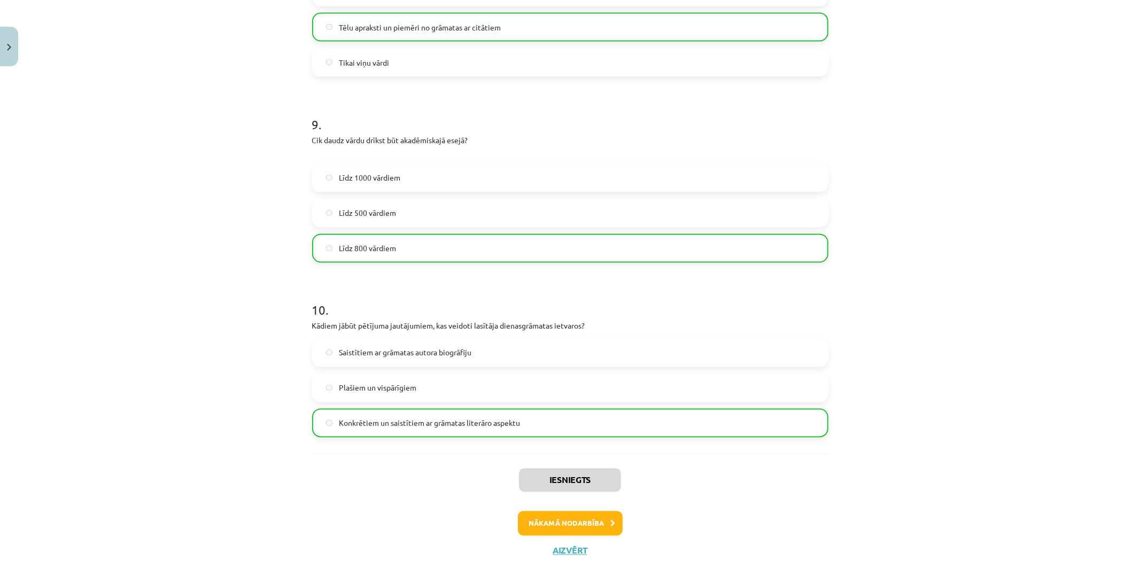
drag, startPoint x: 884, startPoint y: 364, endPoint x: 883, endPoint y: 340, distance: 23.5
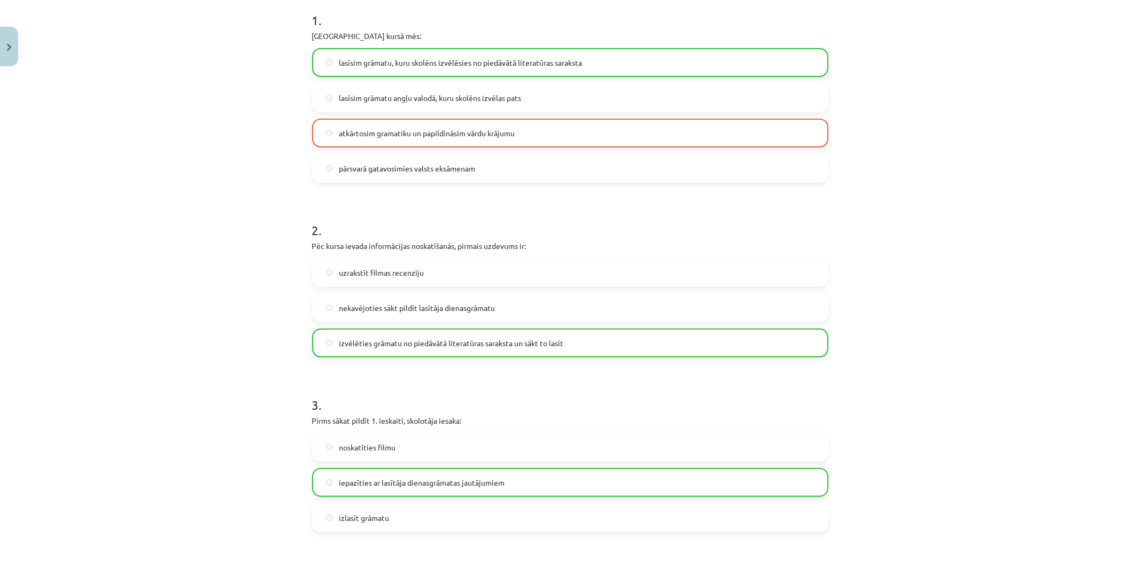
drag, startPoint x: 899, startPoint y: 321, endPoint x: 884, endPoint y: 410, distance: 89.6
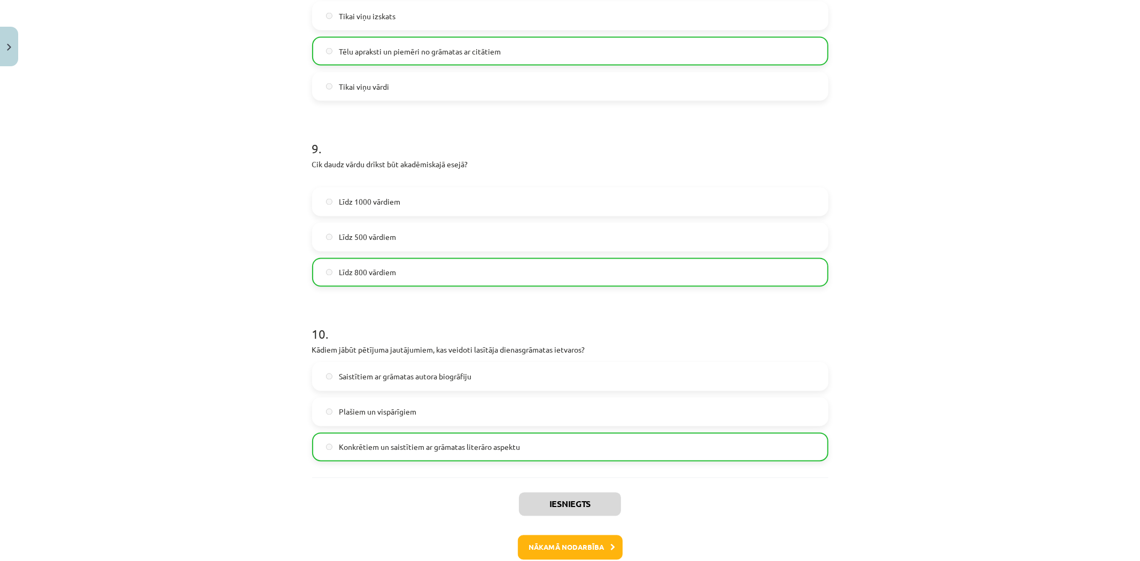
scroll to position [1564, 0]
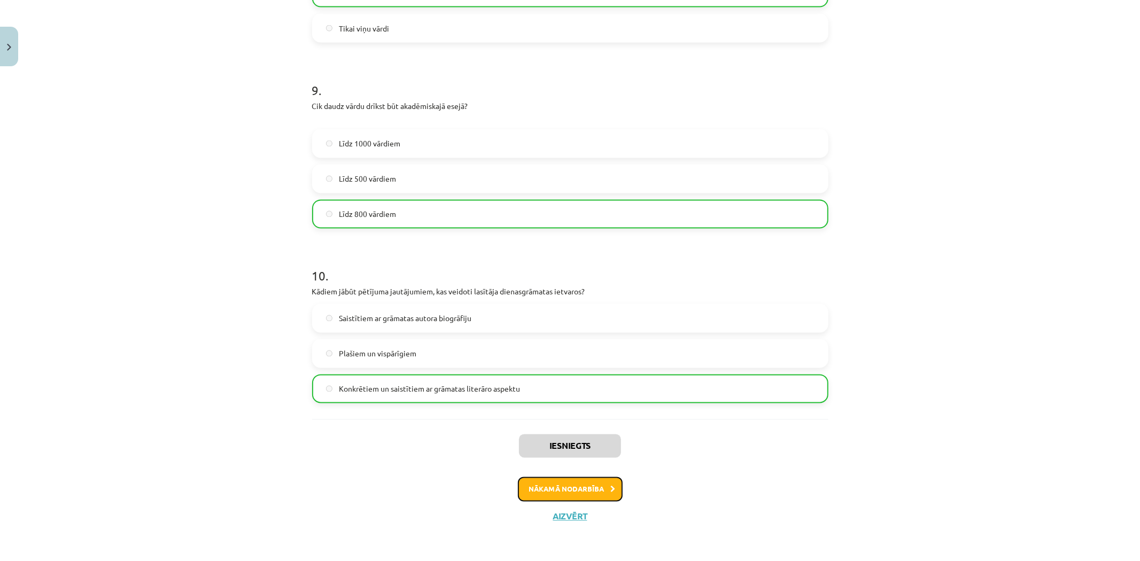
click at [586, 496] on button "Nākamā nodarbība" at bounding box center [570, 489] width 105 height 25
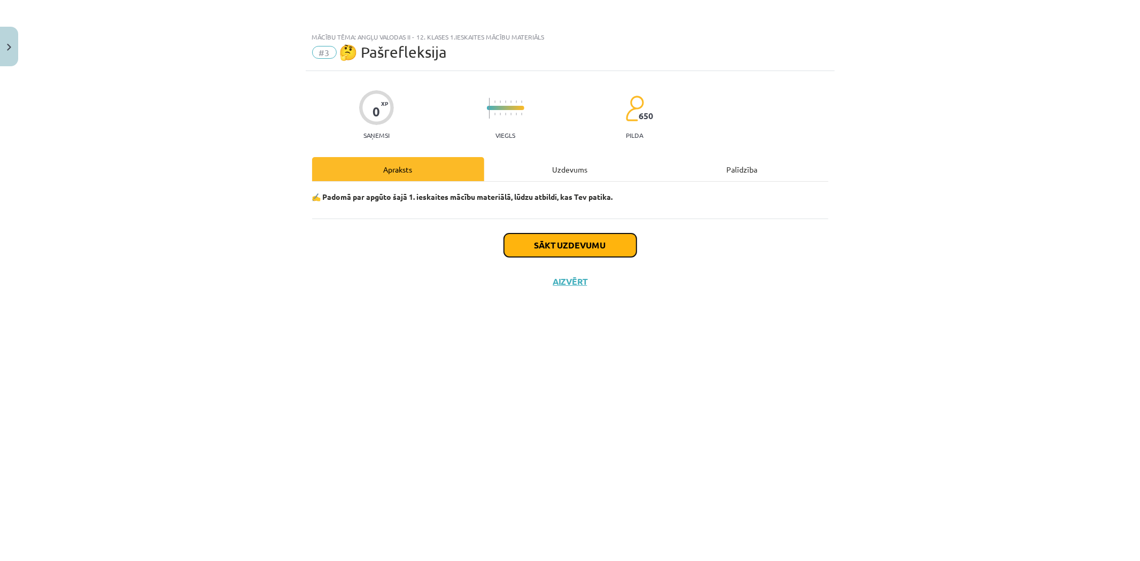
click at [605, 237] on button "Sākt uzdevumu" at bounding box center [570, 246] width 133 height 24
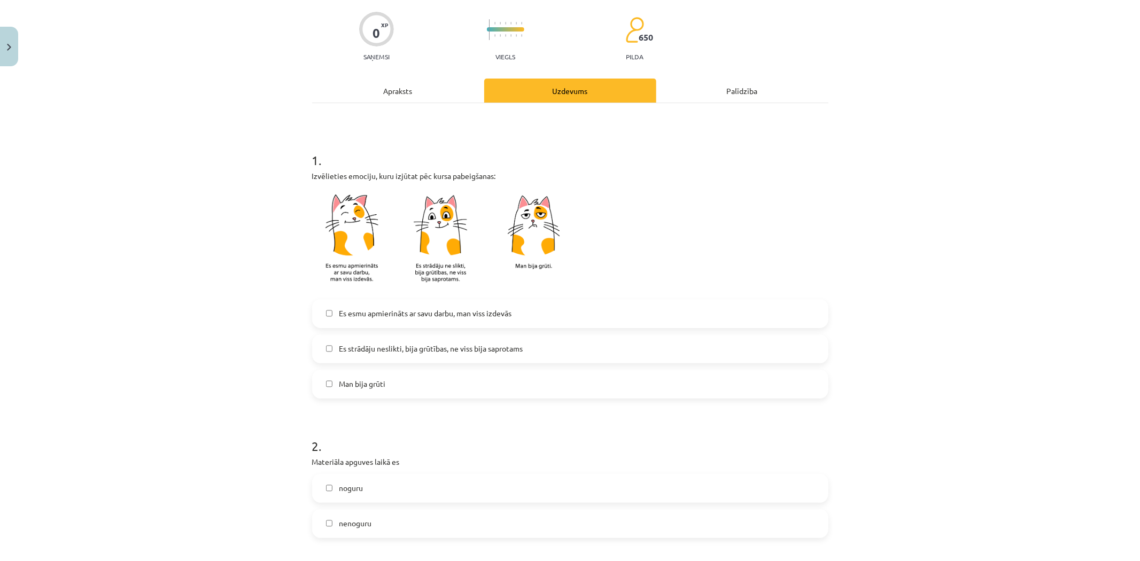
click at [407, 356] on label "Es strādāju neslikti, bija grūtības, ne viss bija saprotams" at bounding box center [570, 349] width 514 height 27
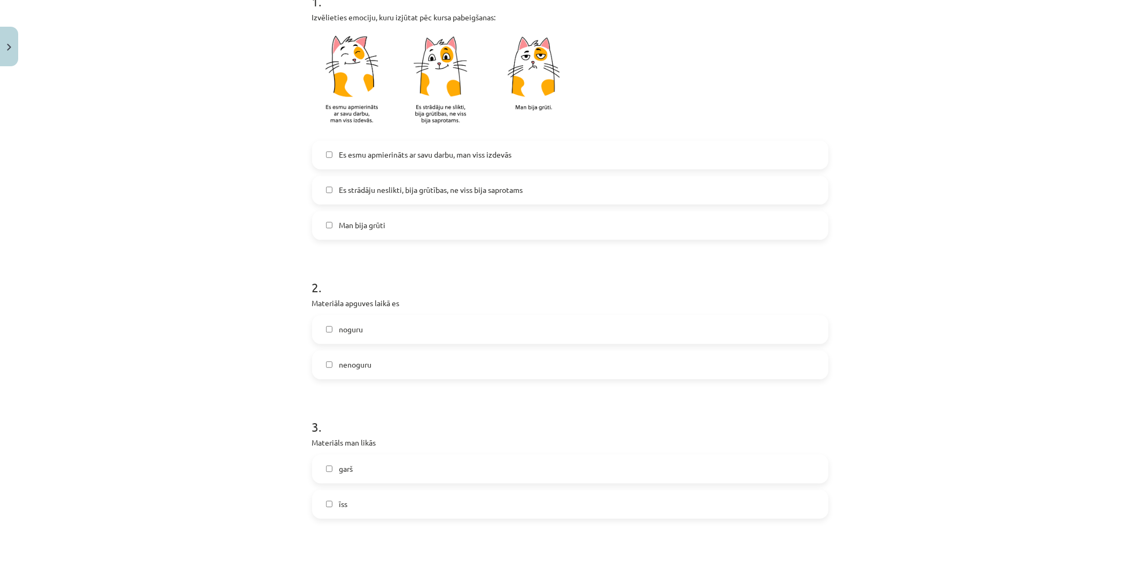
click at [382, 334] on label "noguru" at bounding box center [570, 329] width 514 height 27
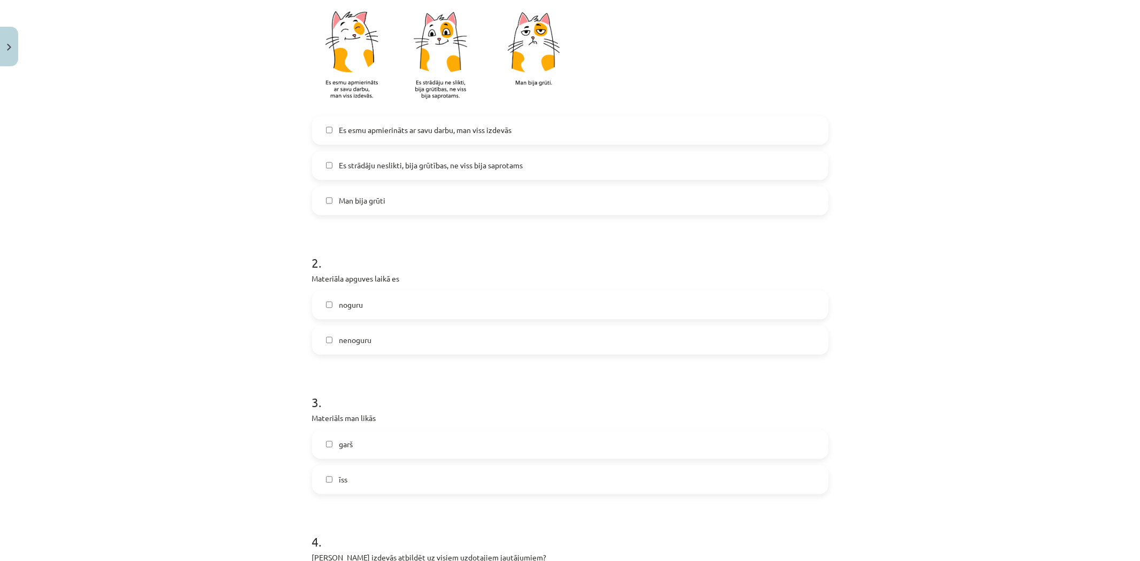
scroll to position [316, 0]
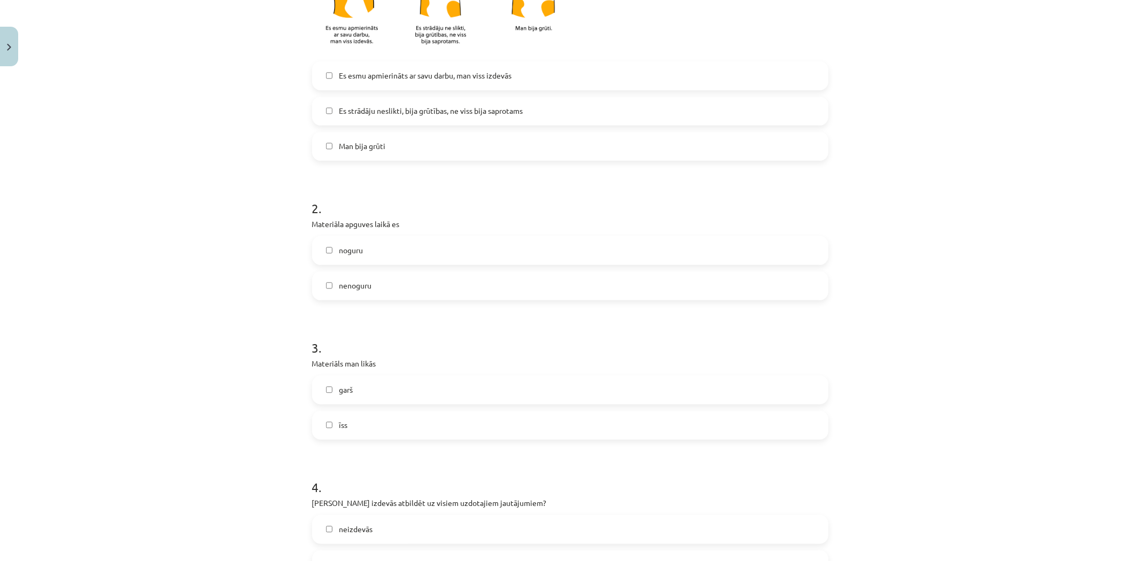
click at [380, 393] on label "garš" at bounding box center [570, 390] width 514 height 27
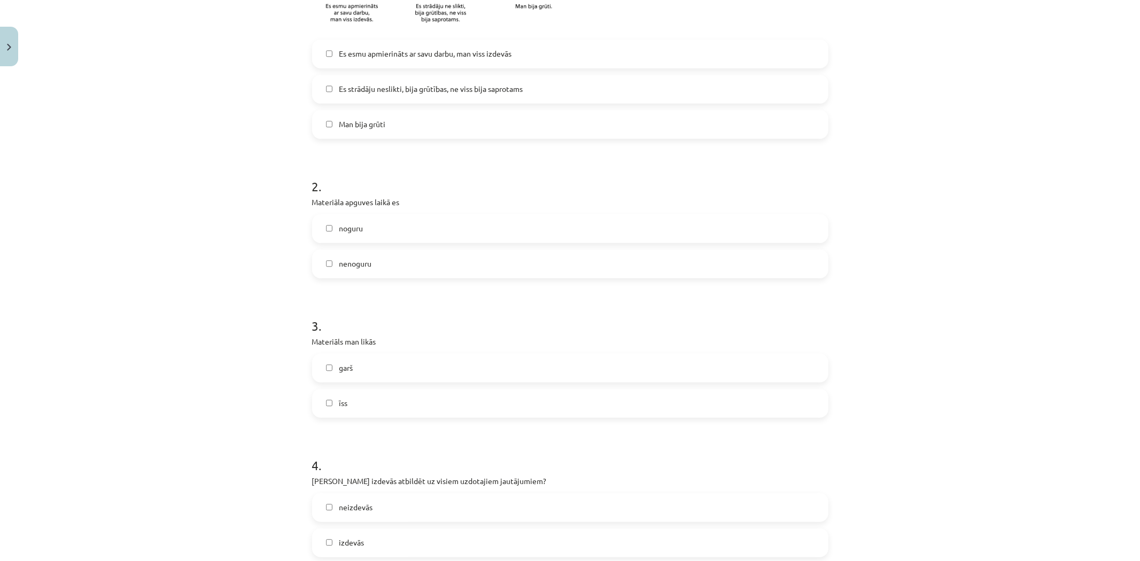
scroll to position [396, 0]
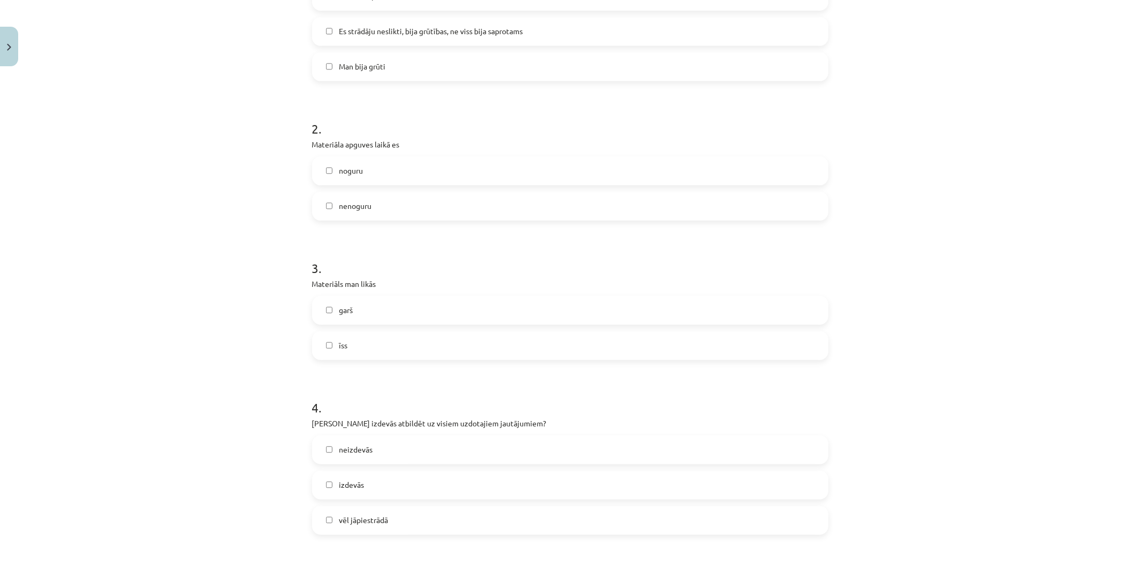
click at [403, 448] on label "neizdevās" at bounding box center [570, 450] width 514 height 27
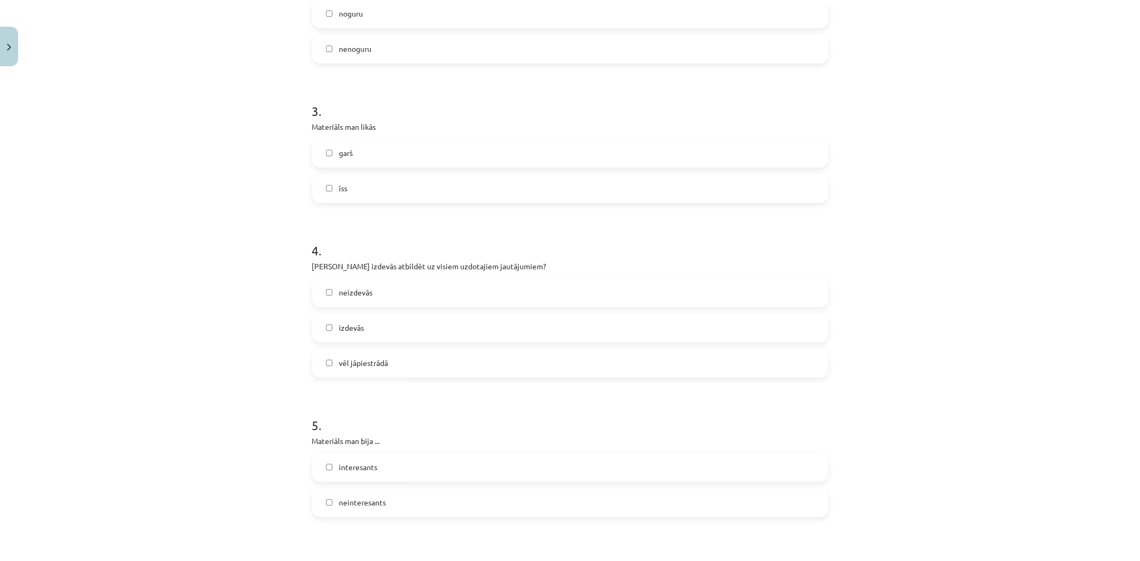
scroll to position [554, 0]
click at [401, 455] on label "interesants" at bounding box center [570, 467] width 514 height 27
click at [394, 489] on label "neinteresants" at bounding box center [570, 502] width 514 height 27
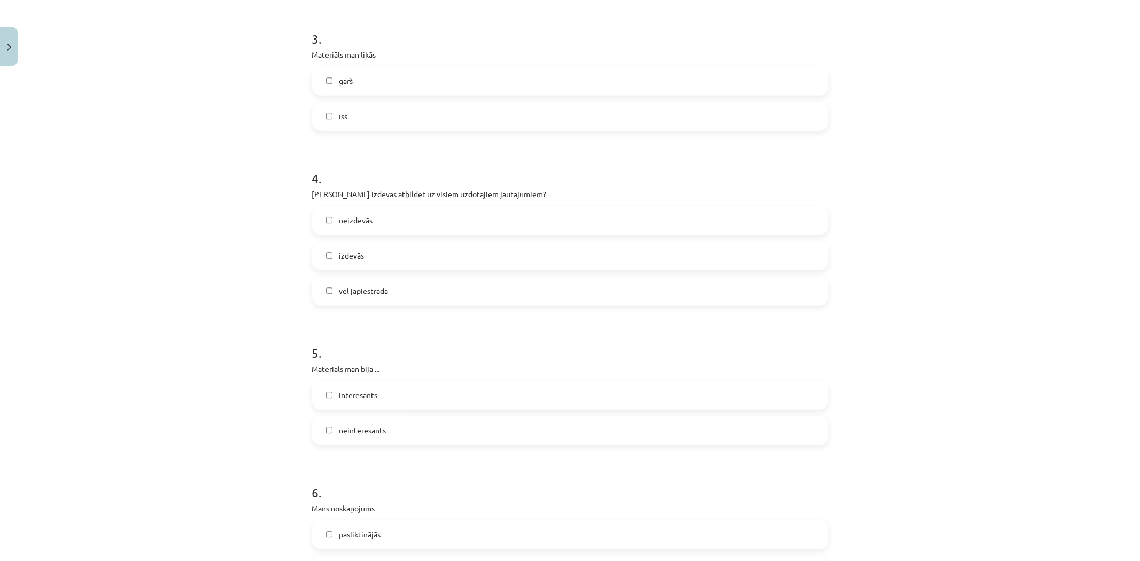
scroll to position [633, 0]
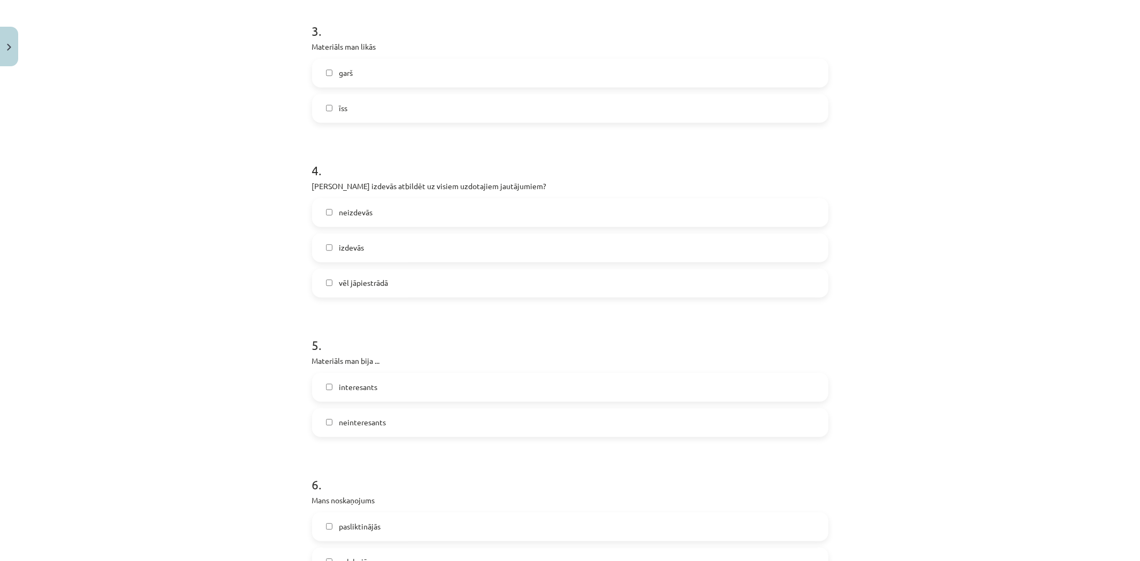
click at [396, 290] on label "vēl jāpiestrādā" at bounding box center [570, 283] width 514 height 27
click at [396, 226] on div "neizdevās" at bounding box center [570, 212] width 516 height 29
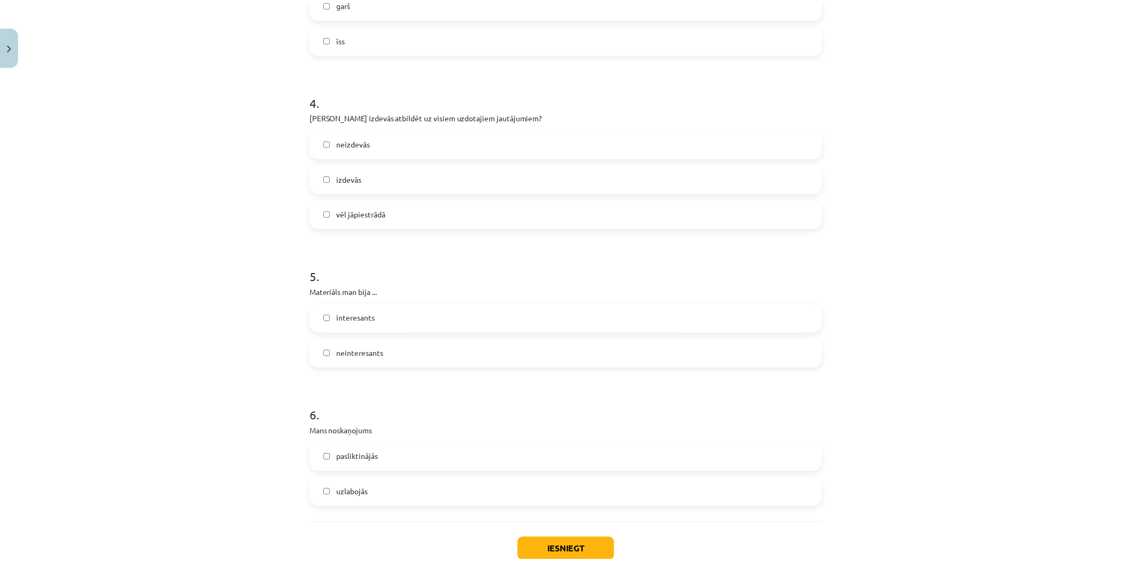
scroll to position [713, 0]
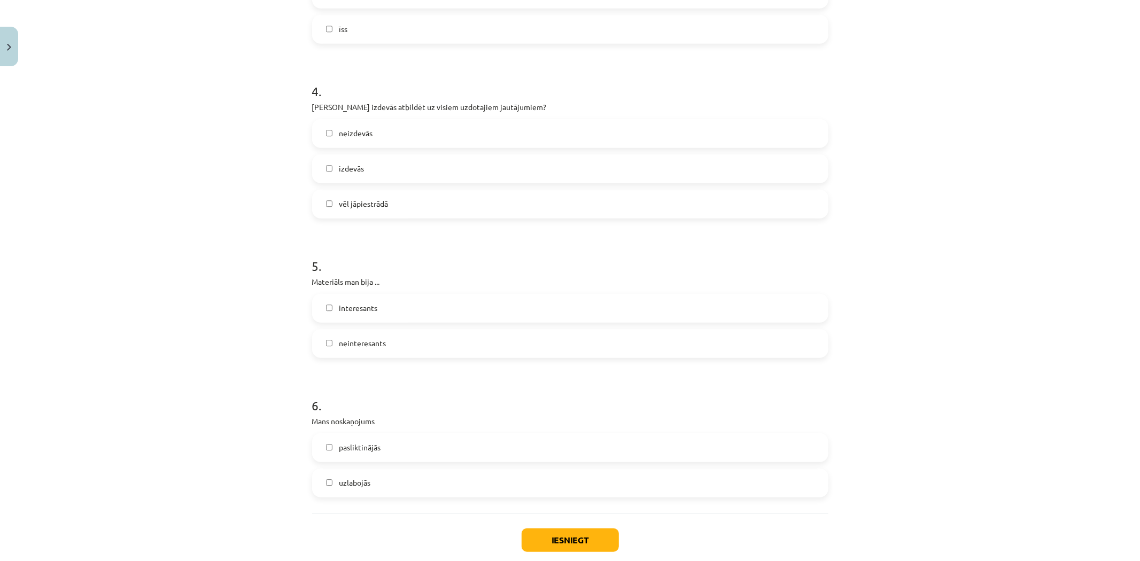
drag, startPoint x: 430, startPoint y: 489, endPoint x: 460, endPoint y: 503, distance: 33.0
click at [430, 489] on label "uzlabojās" at bounding box center [570, 483] width 514 height 27
click at [547, 544] on button "Iesniegt" at bounding box center [570, 541] width 97 height 24
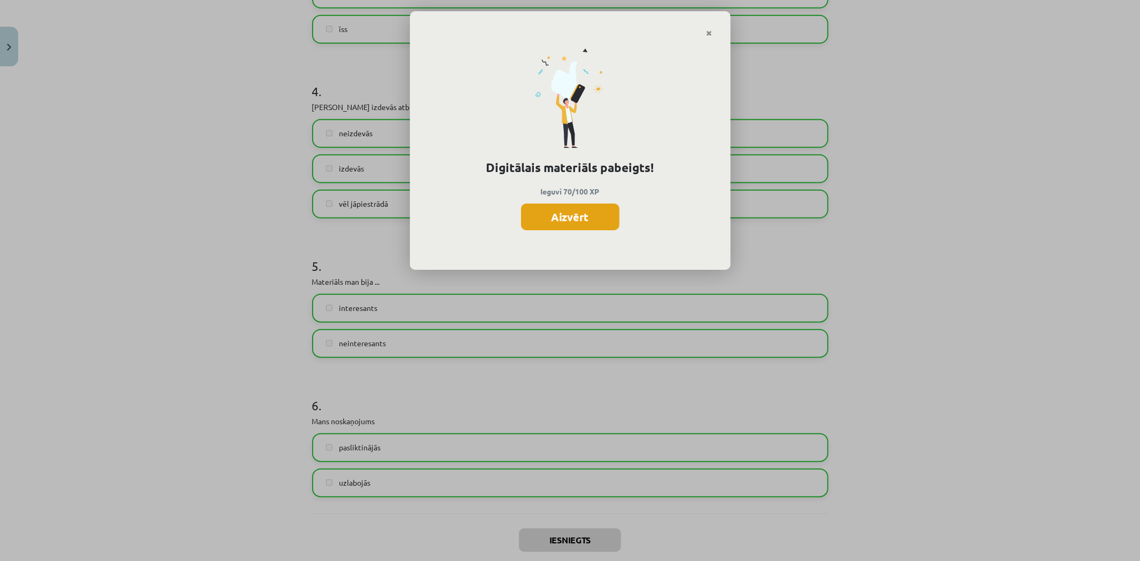
click at [565, 216] on button "Aizvērt" at bounding box center [570, 217] width 98 height 27
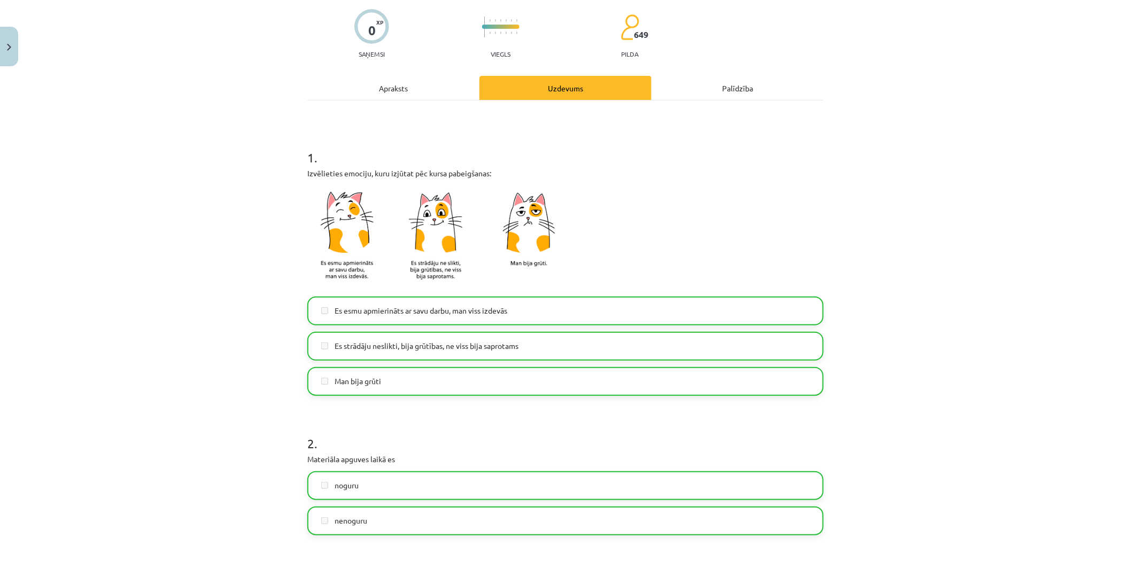
scroll to position [0, 0]
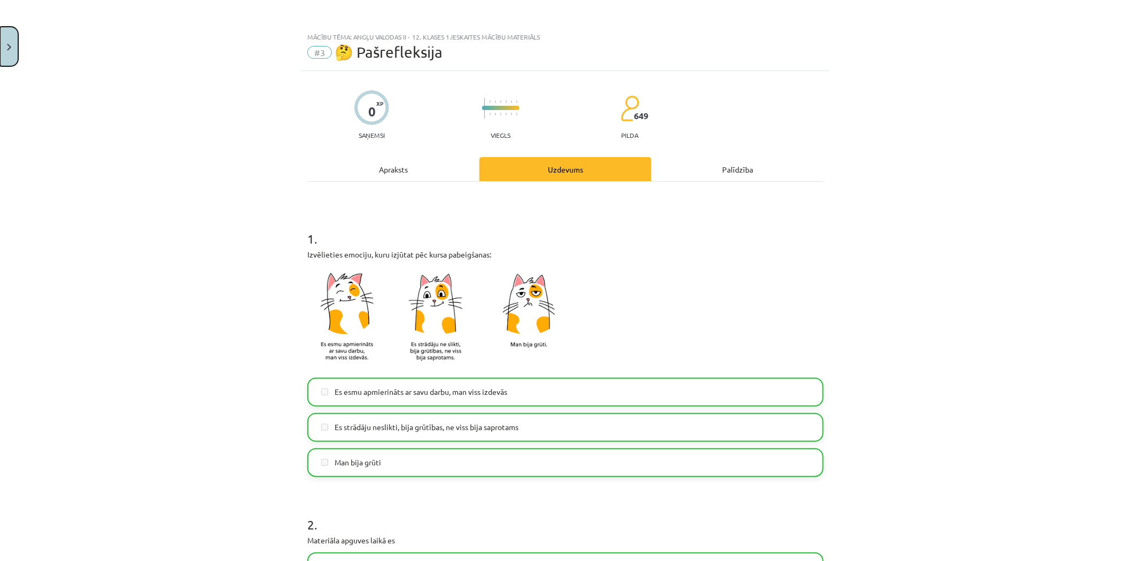
click at [12, 40] on button "Close" at bounding box center [9, 47] width 18 height 40
click at [75, 193] on div "Mācību tēma: Angļu valodas ii - 12. klases 1.ieskaites mācību materiāls #3 🤔 Pa…" at bounding box center [565, 280] width 1131 height 561
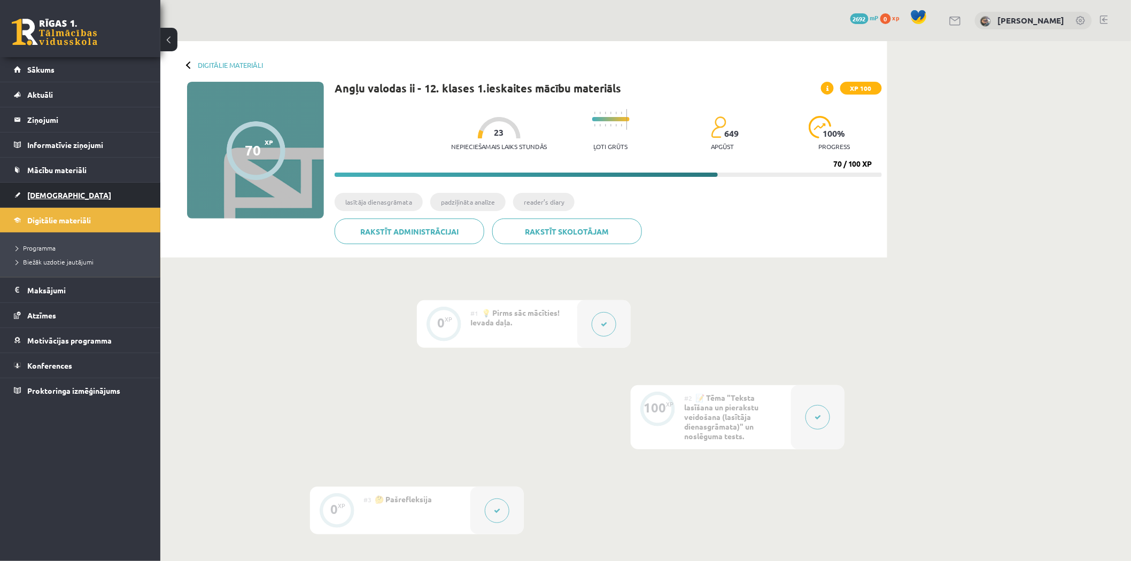
click at [75, 193] on link "[DEMOGRAPHIC_DATA]" at bounding box center [80, 195] width 133 height 25
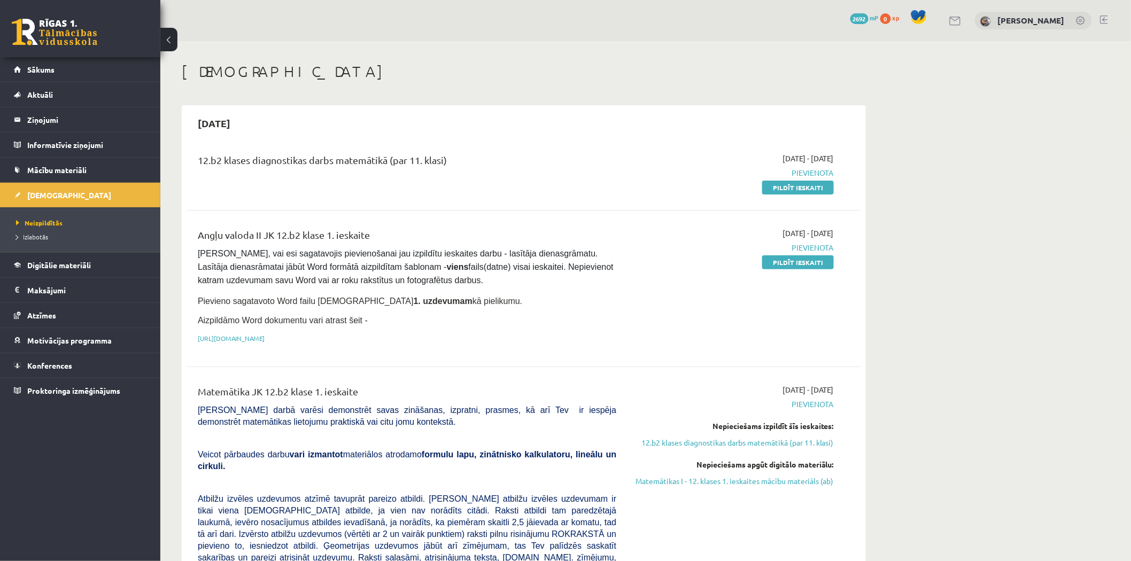
click at [795, 198] on div "12.b2 klases diagnostikas darbs matemātikā (par 11. klasi) 2025-09-01 - 2025-09…" at bounding box center [524, 172] width 674 height 61
click at [795, 191] on link "Pildīt ieskaiti" at bounding box center [798, 188] width 72 height 14
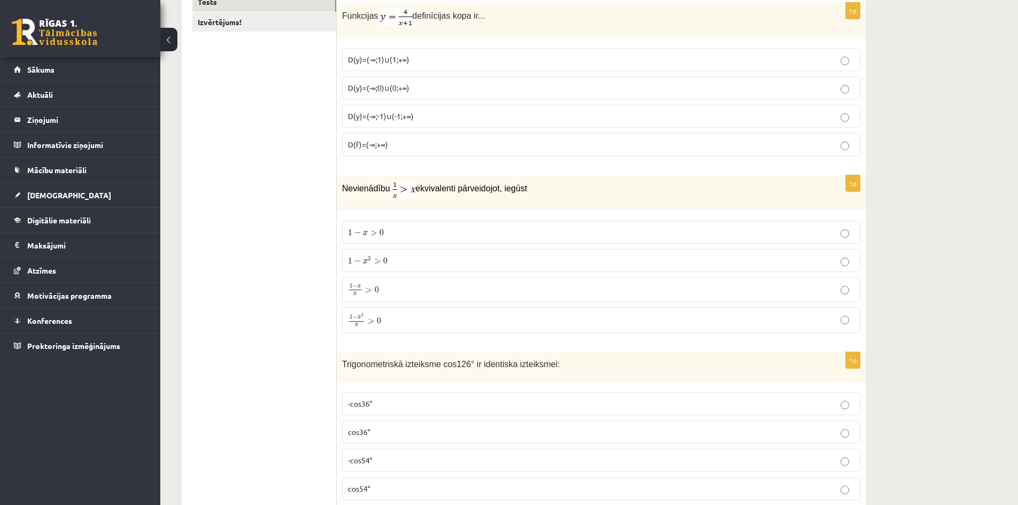
scroll to position [202, 0]
click at [406, 121] on label "D(y)=(-∞;-1)∪(-1;+∞)" at bounding box center [601, 114] width 519 height 23
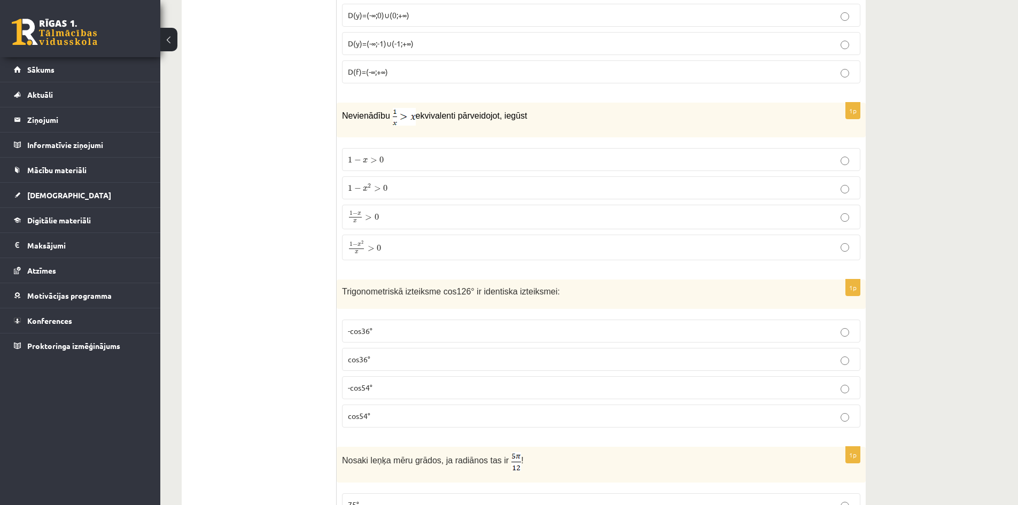
click at [390, 387] on p "-cos54°" at bounding box center [601, 387] width 507 height 11
click at [395, 242] on p "1 − x 2 x > 0 1 − x 2 x > 0" at bounding box center [601, 248] width 507 height 14
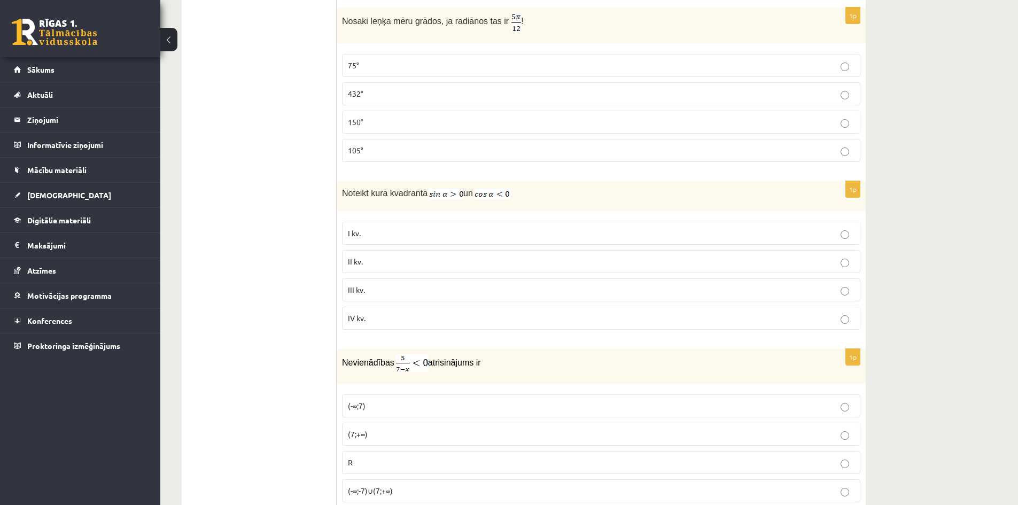
scroll to position [716, 0]
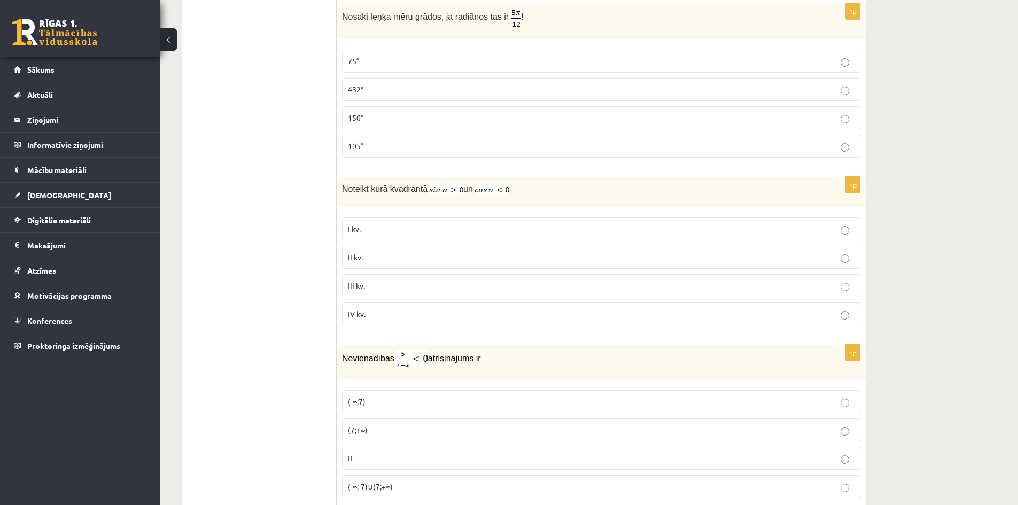
click at [382, 66] on p "75°" at bounding box center [601, 61] width 507 height 11
click at [385, 261] on p "II kv." at bounding box center [601, 257] width 507 height 11
drag, startPoint x: 273, startPoint y: 205, endPoint x: 282, endPoint y: 229, distance: 25.5
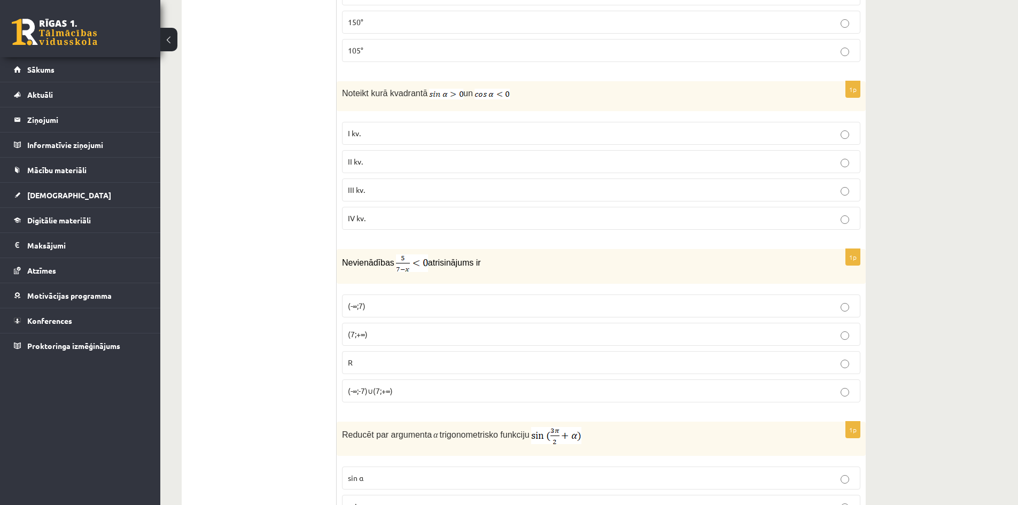
scroll to position [813, 0]
click at [368, 333] on span "(7;+∞)" at bounding box center [358, 333] width 20 height 10
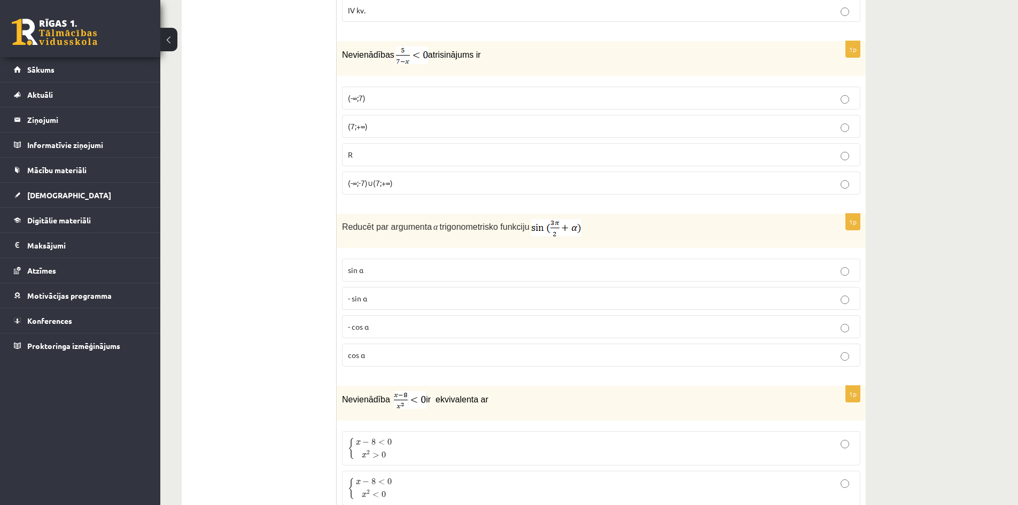
drag, startPoint x: 282, startPoint y: 295, endPoint x: 291, endPoint y: 306, distance: 13.7
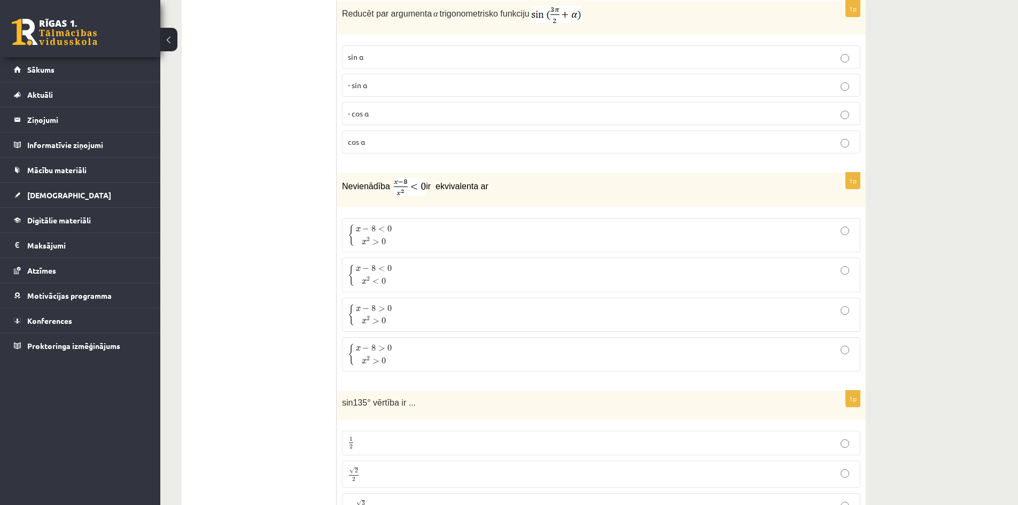
scroll to position [1233, 0]
click at [369, 125] on label "- cos ⁡α" at bounding box center [601, 114] width 519 height 23
click at [410, 245] on p "{ x − 8 < 0 x 2 > 0 { x − 8 < 0 x 2 > 0" at bounding box center [601, 236] width 507 height 22
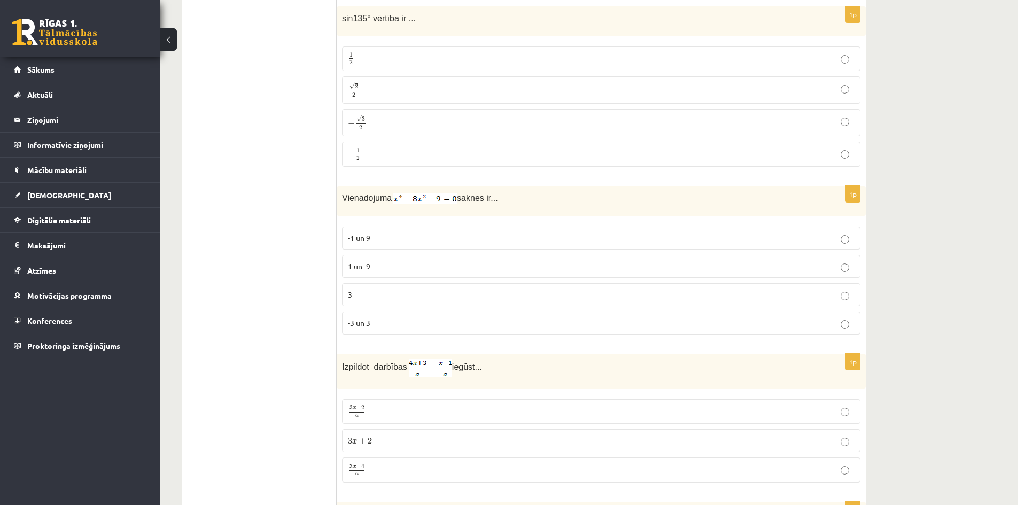
scroll to position [1623, 0]
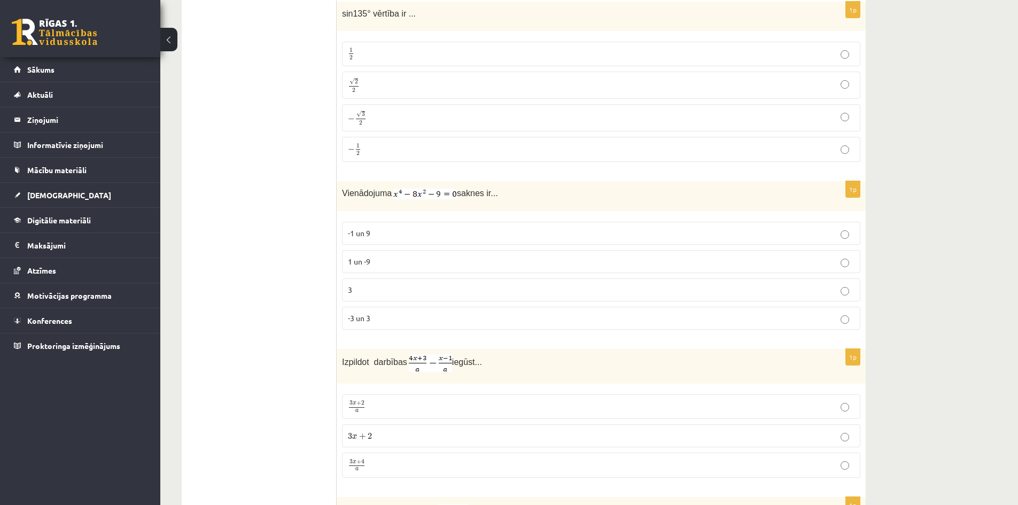
click at [389, 89] on p "√ 2 2 2 2" at bounding box center [601, 86] width 507 height 16
click at [385, 320] on p "-3 un 3" at bounding box center [601, 318] width 507 height 11
click at [389, 407] on p "3 x + 2 a 3 x + 2 a" at bounding box center [601, 406] width 507 height 13
click at [389, 459] on p "3 x + 4 a 3 x + 4 a" at bounding box center [601, 465] width 507 height 13
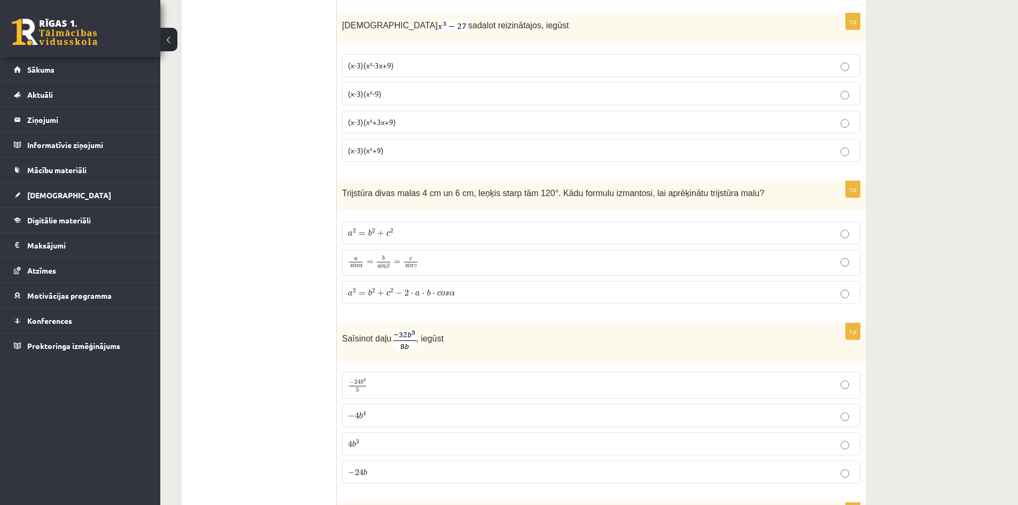
scroll to position [2109, 0]
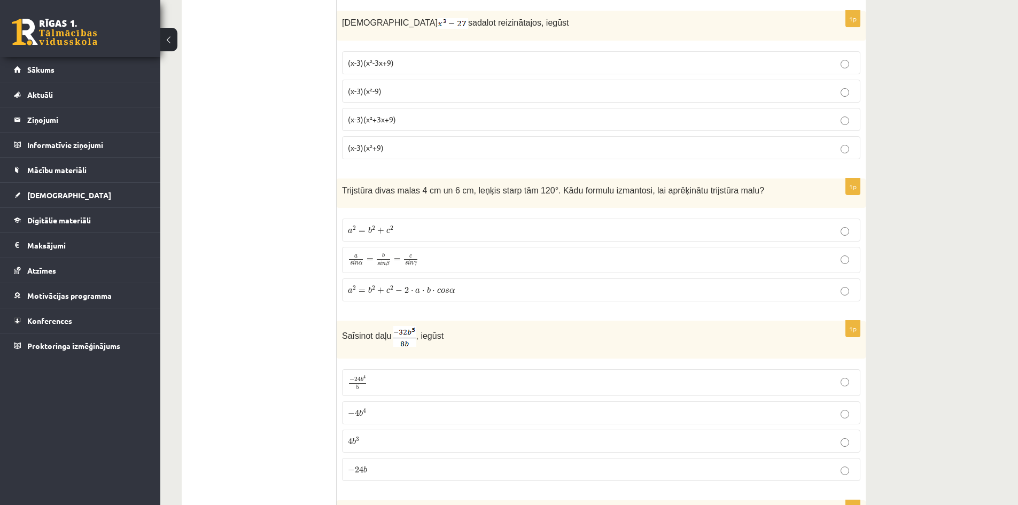
click at [408, 125] on label "(x-3)(x²+3x+9)" at bounding box center [601, 119] width 519 height 23
drag, startPoint x: 345, startPoint y: 60, endPoint x: 423, endPoint y: 154, distance: 121.9
click at [423, 154] on fieldset "(x-3)(x²-3x+9) (x-3)(x²-9) (x-3)(x²+3x+9) (x-3)(x²+9)" at bounding box center [601, 104] width 519 height 117
copy fieldset "(x-3)(x²-3x+9) (x-3)(x²-9) (x-3)(x²+3x+9) (x-3)(x²+9)"
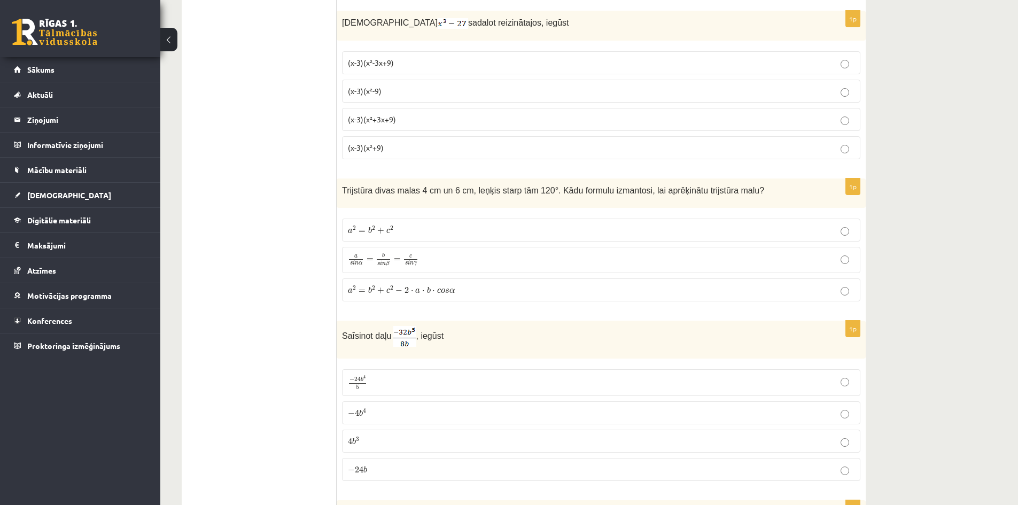
click at [393, 67] on p "(x-3)(x²-3x+9)" at bounding box center [601, 62] width 507 height 11
click at [407, 117] on p "(x-3)(x²+3x+9)" at bounding box center [601, 119] width 507 height 11
click at [392, 233] on span "c 2" at bounding box center [390, 229] width 7 height 7
click at [447, 303] on fieldset "a 2 = b 2 + c 2 a 2 = b 2 + c 2 a s i n α = b s i n β = c s i n γ a s i n α = b…" at bounding box center [601, 259] width 519 height 92
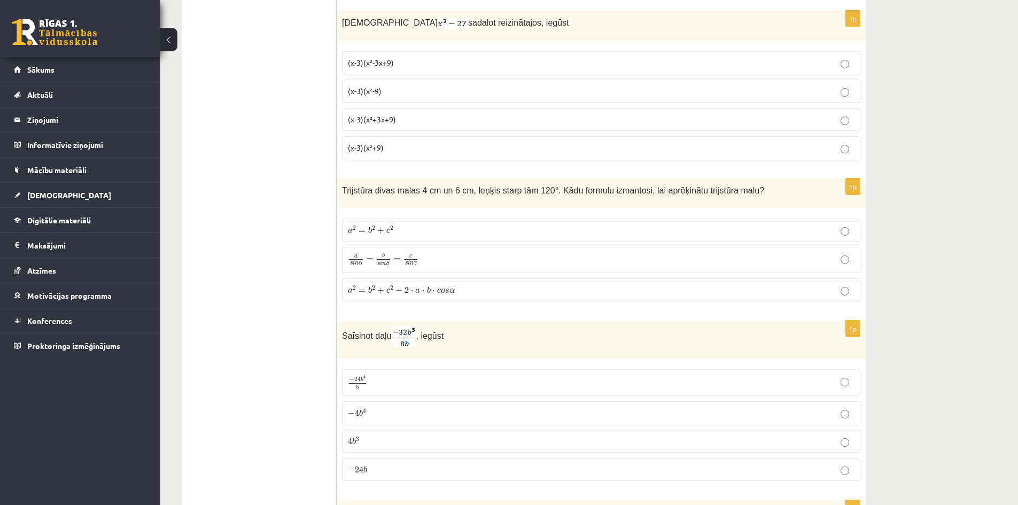
click at [447, 300] on label "a 2 = b 2 + c 2 − 2 ⋅ a ⋅ b ⋅ c o s α a 2 = b 2 + c 2 − 2 ⋅ a ⋅ b ⋅ c o s α" at bounding box center [601, 290] width 519 height 23
click at [399, 416] on p "− 4 b 4 − 4 b 4" at bounding box center [601, 412] width 507 height 11
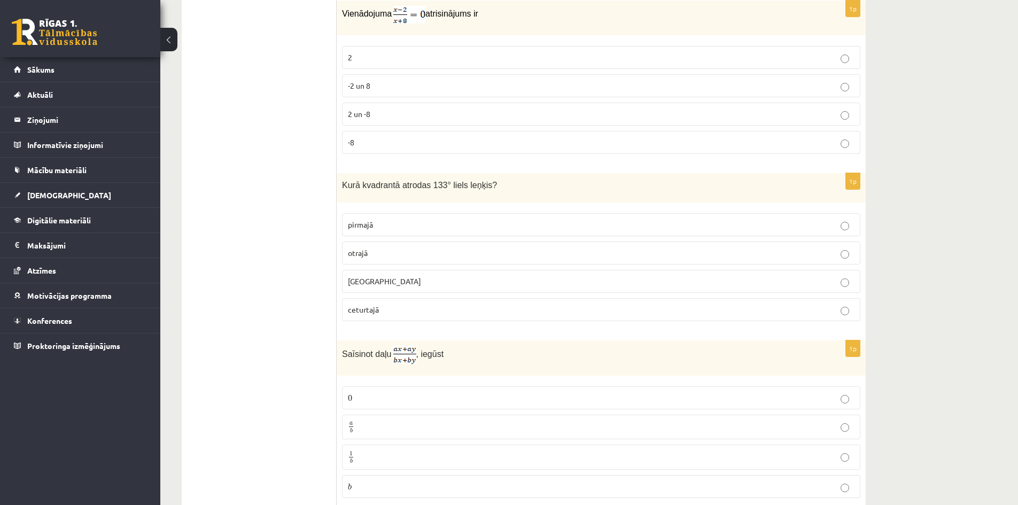
scroll to position [2610, 0]
click at [364, 63] on label "2" at bounding box center [601, 56] width 519 height 23
click at [380, 253] on p "otrajā" at bounding box center [601, 251] width 507 height 11
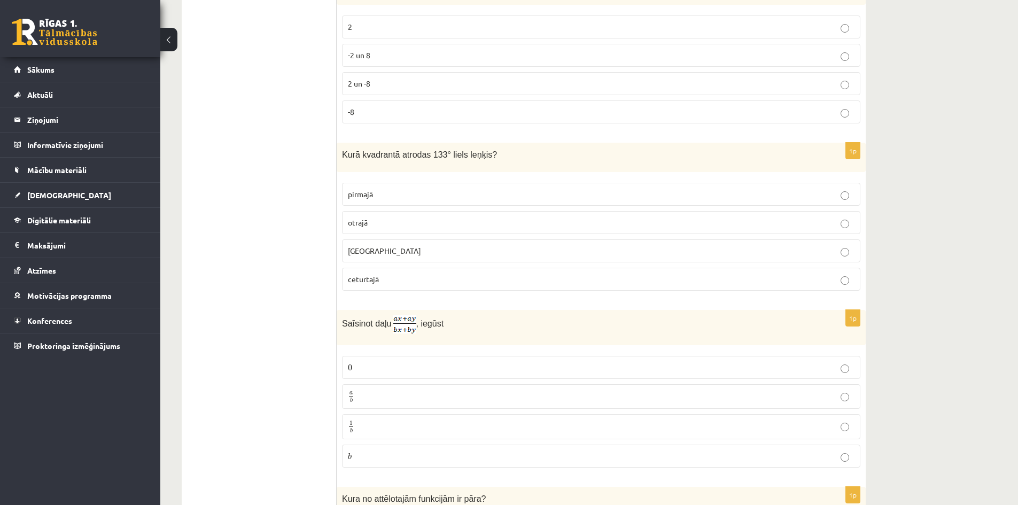
scroll to position [2665, 0]
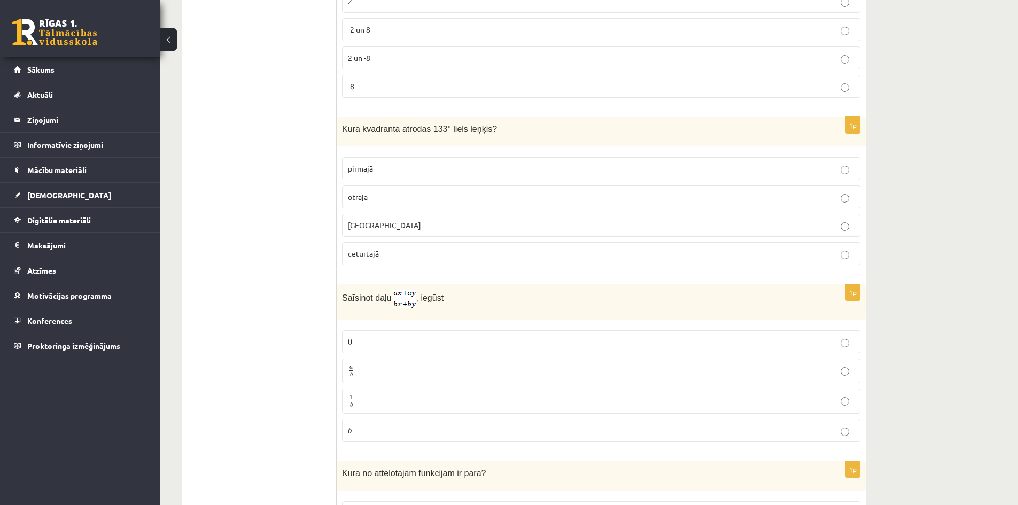
click at [467, 367] on p "a b a b" at bounding box center [601, 371] width 507 height 13
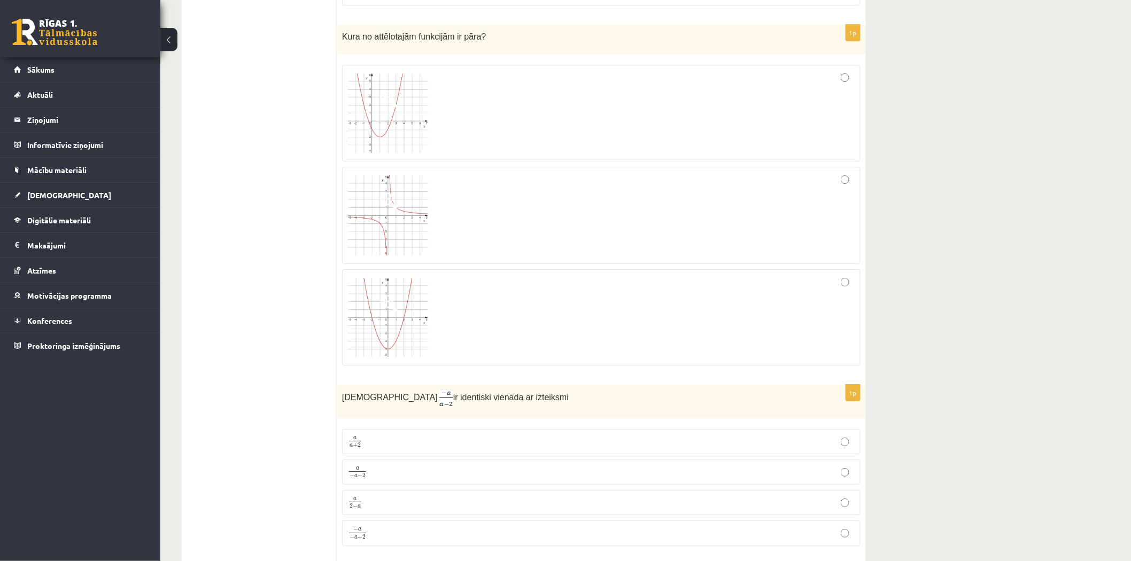
scroll to position [3100, 0]
drag, startPoint x: 273, startPoint y: 357, endPoint x: 282, endPoint y: 334, distance: 25.4
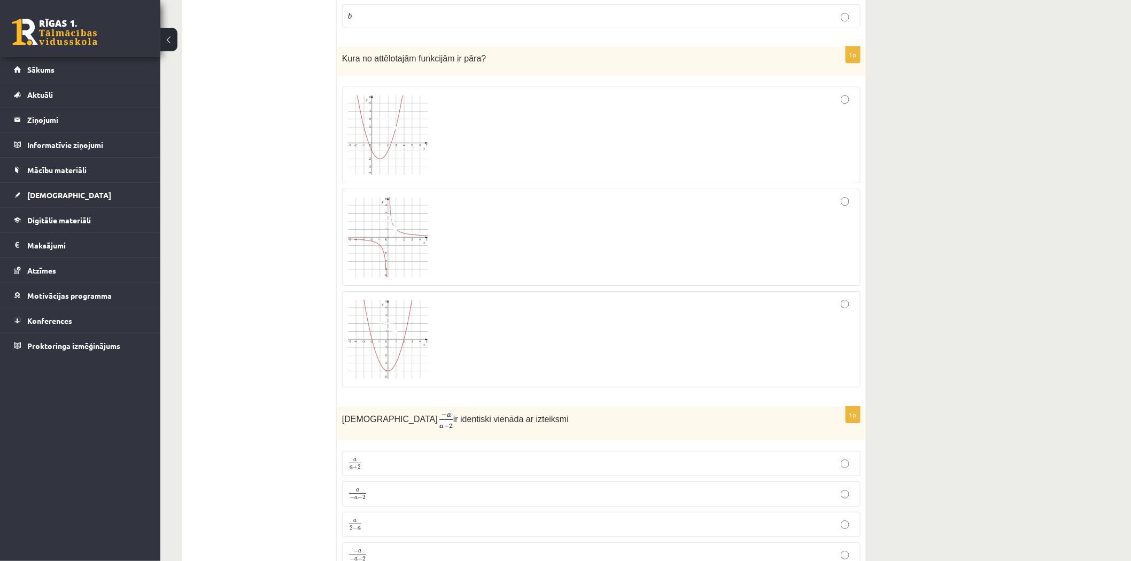
scroll to position [3055, 0]
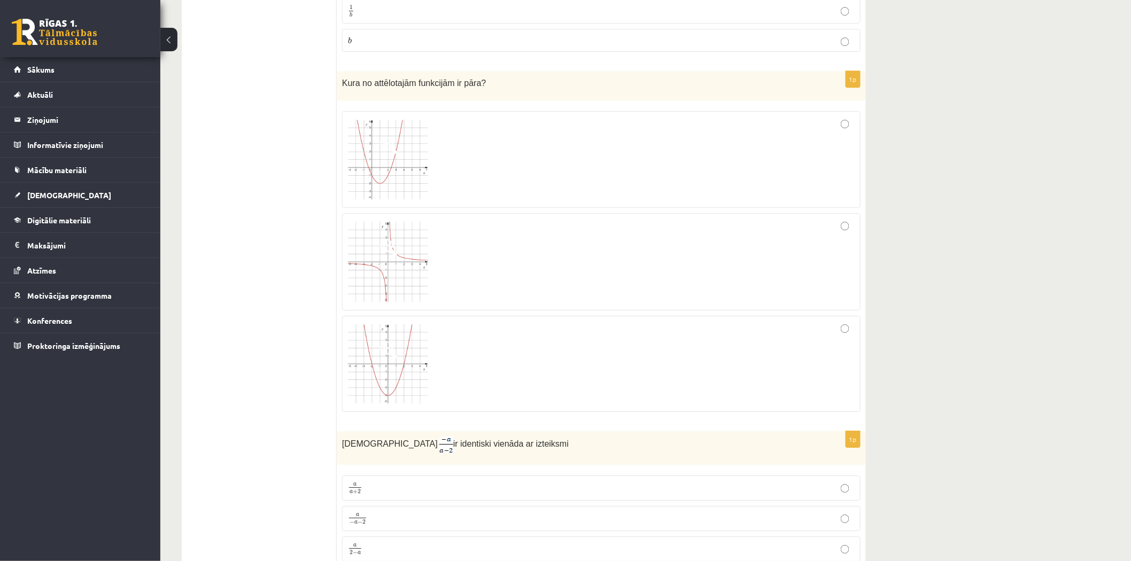
click at [677, 364] on div at bounding box center [601, 364] width 507 height 84
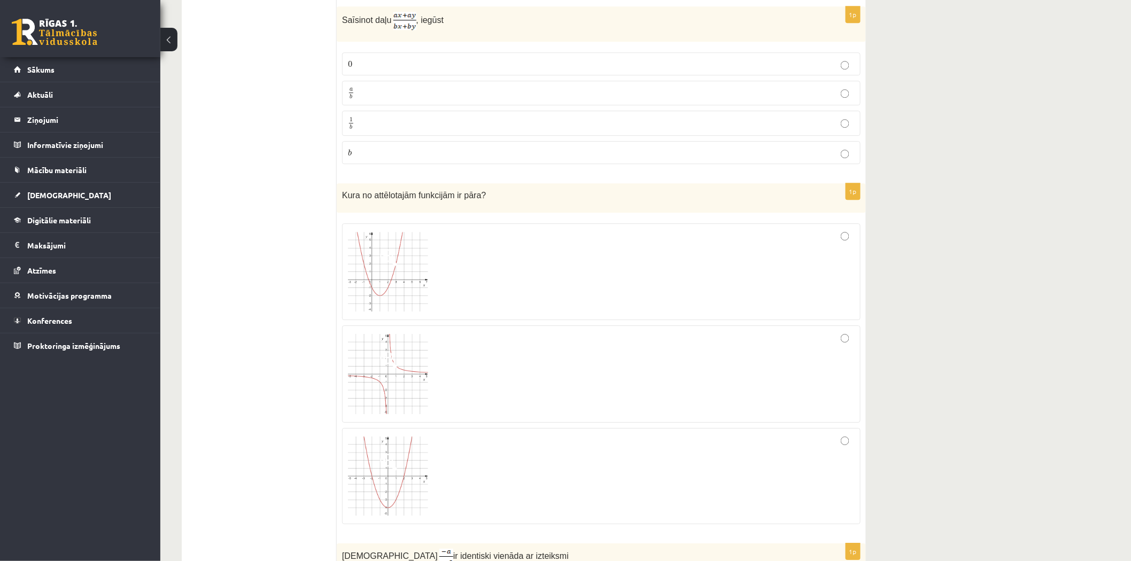
scroll to position [3258, 0]
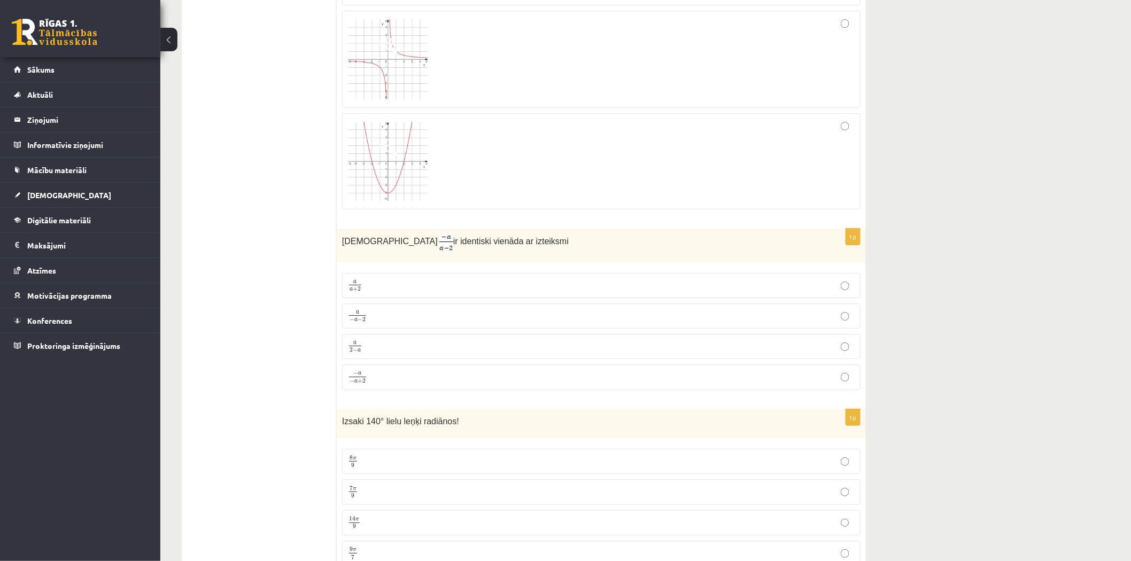
click at [382, 359] on label "a 2 − a a 2 − a" at bounding box center [601, 346] width 519 height 25
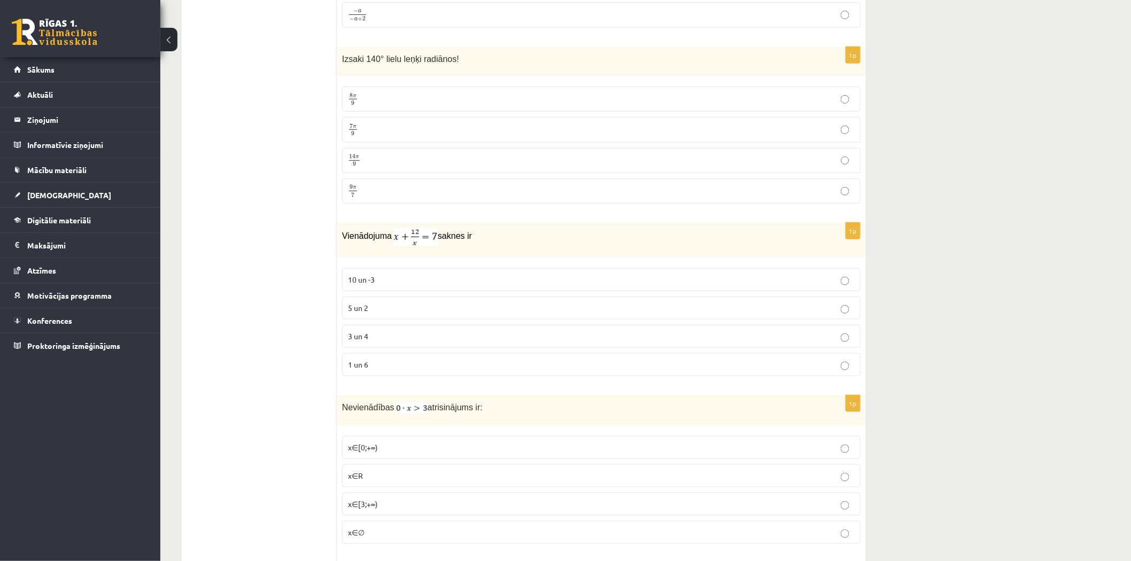
scroll to position [3621, 0]
click at [389, 133] on p "7 π 9 7 π 9" at bounding box center [601, 128] width 507 height 13
drag, startPoint x: 397, startPoint y: 348, endPoint x: 285, endPoint y: 314, distance: 116.3
click at [377, 334] on label "3 un 4" at bounding box center [601, 336] width 519 height 23
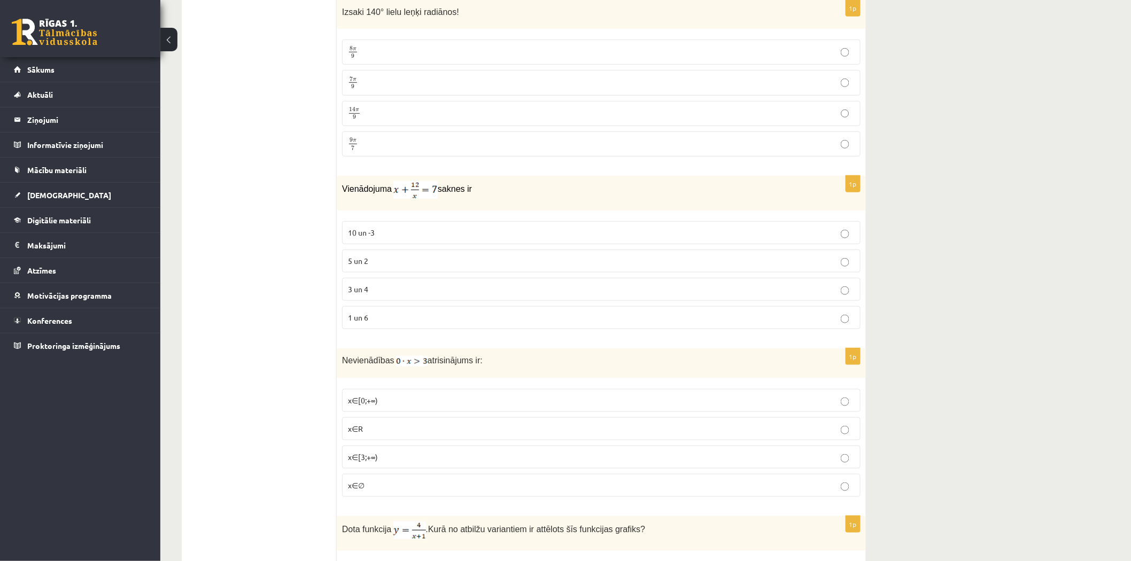
scroll to position [3671, 0]
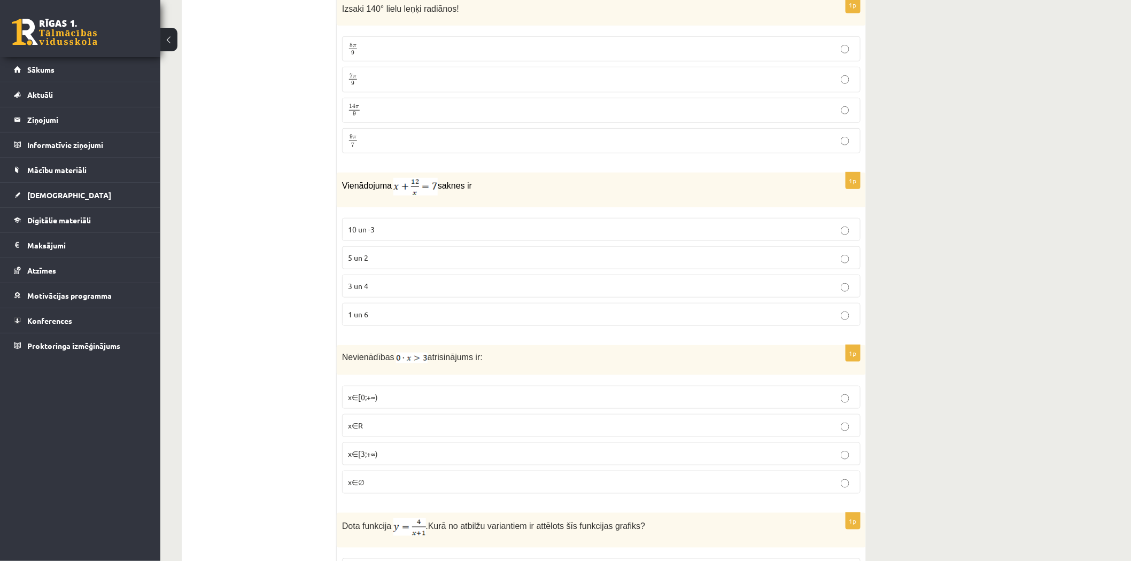
click at [391, 497] on fieldset "x∈[0;+∞) x∈R x∈[3;+∞) x∈∅" at bounding box center [601, 439] width 519 height 117
click at [396, 494] on label "x∈∅" at bounding box center [601, 482] width 519 height 23
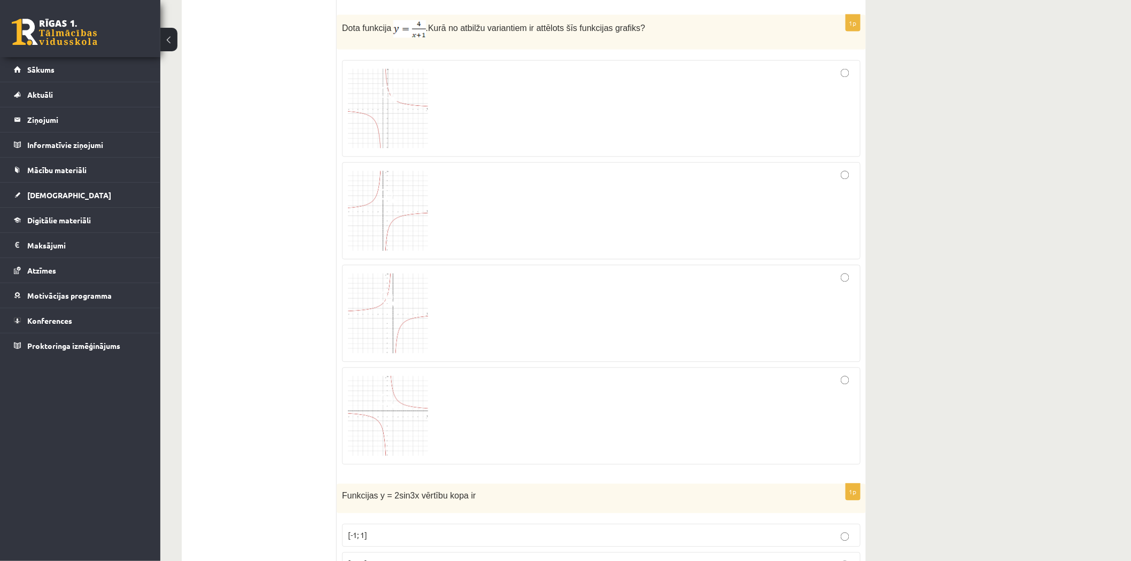
scroll to position [4179, 0]
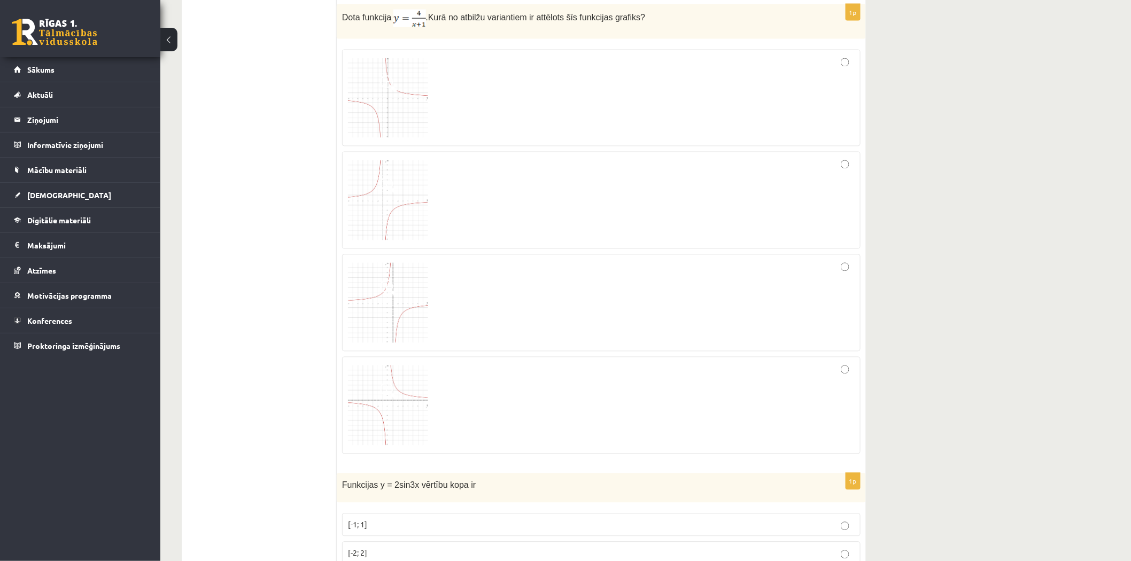
click at [513, 82] on div at bounding box center [601, 99] width 507 height 86
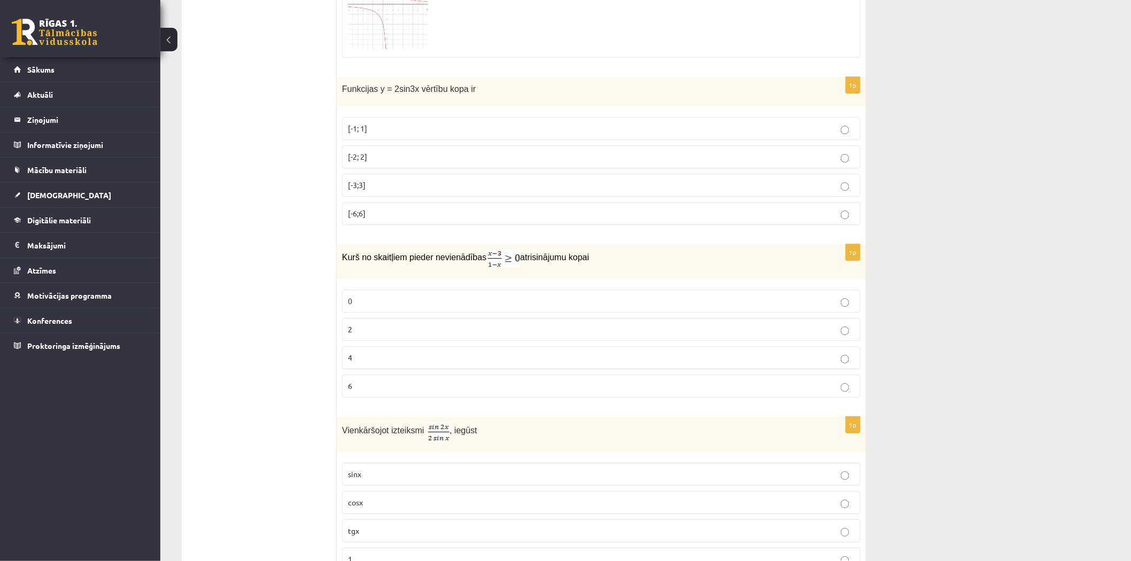
scroll to position [4655, 0]
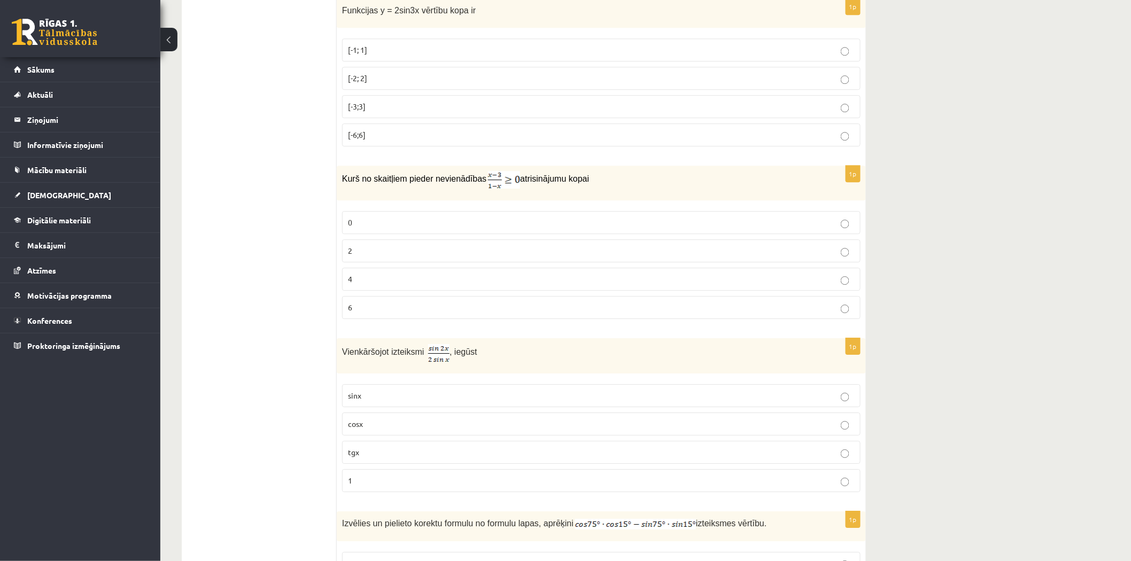
click at [401, 78] on label "[-2; 2]" at bounding box center [601, 78] width 519 height 23
click at [369, 251] on label "2" at bounding box center [601, 250] width 519 height 23
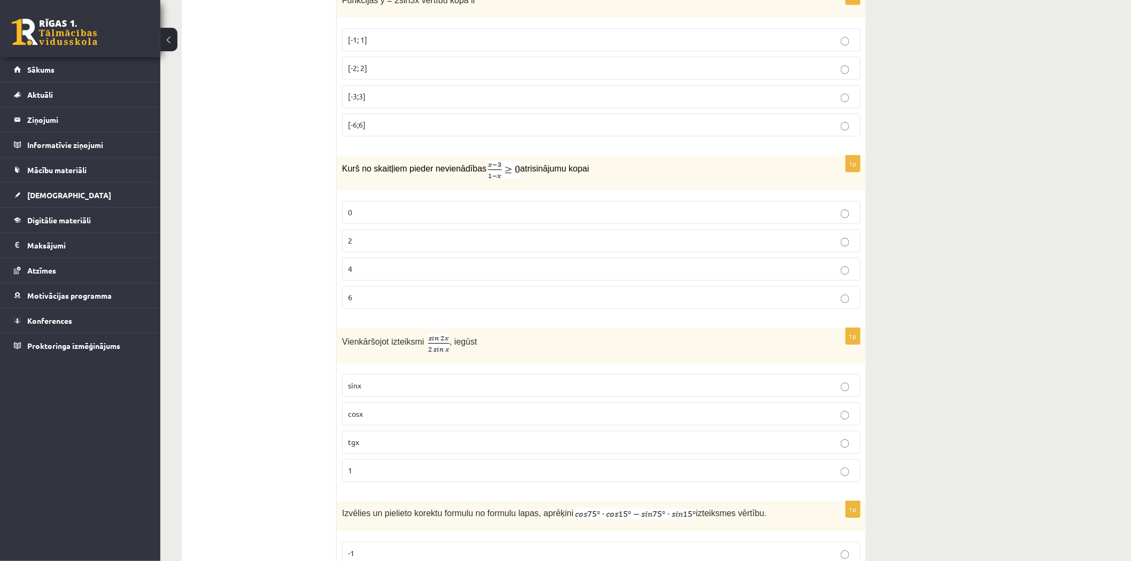
scroll to position [4673, 0]
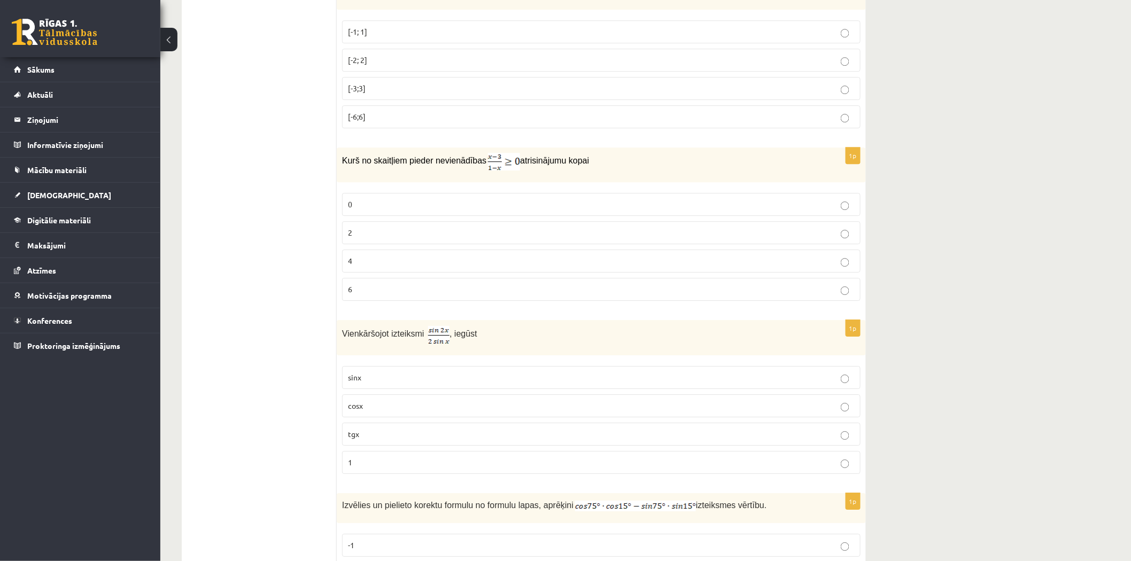
click at [348, 411] on span "cosx" at bounding box center [355, 406] width 15 height 10
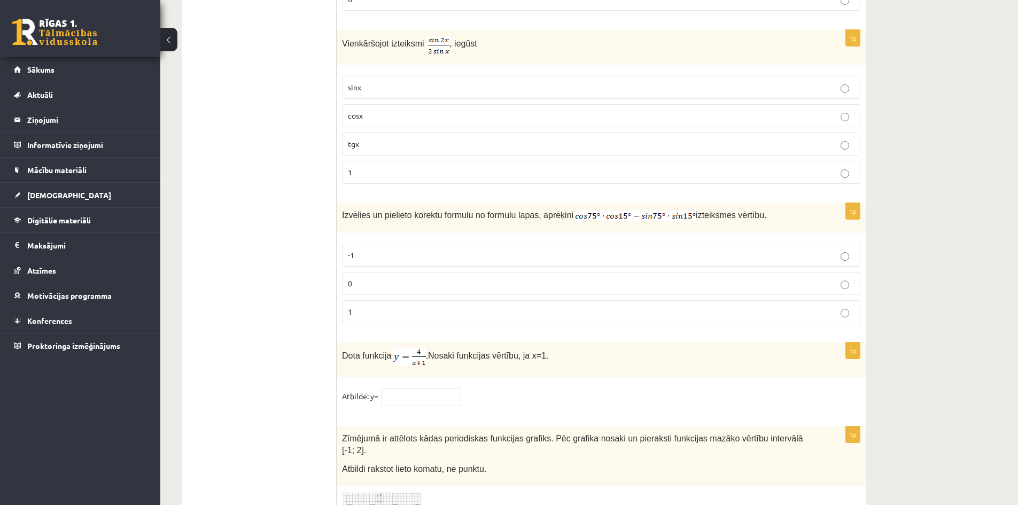
scroll to position [5118, 0]
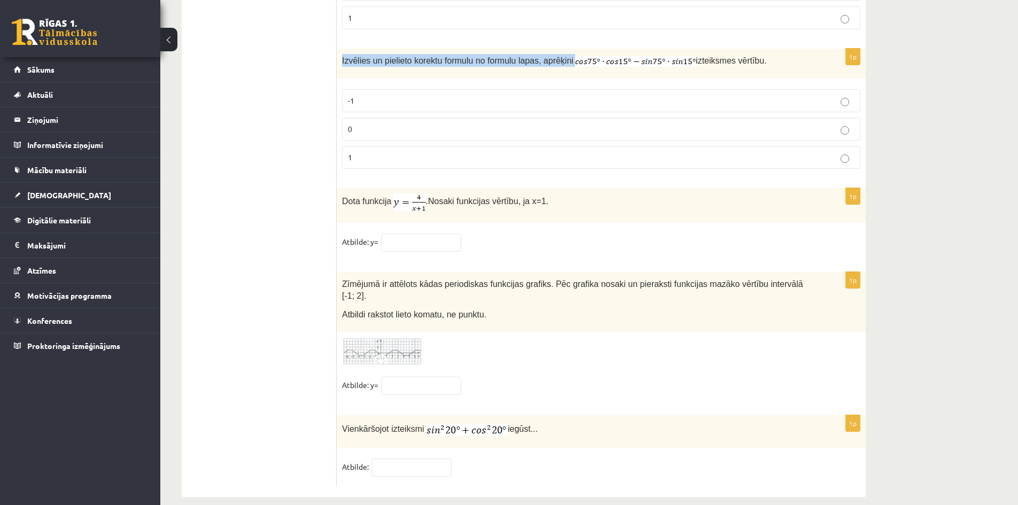
drag, startPoint x: 339, startPoint y: 52, endPoint x: 600, endPoint y: 60, distance: 261.0
click at [600, 60] on div "Izvēlies un pielieto korektu formulu no formulu lapas, aprēķini izteiksmes vērt…" at bounding box center [601, 64] width 529 height 30
click at [507, 65] on div "Izvēlies un pielieto korektu formulu no formulu lapas, aprēķini izteiksmes vērt…" at bounding box center [601, 64] width 529 height 30
drag, startPoint x: 557, startPoint y: 58, endPoint x: 573, endPoint y: 60, distance: 15.7
click at [573, 60] on p "Izvēlies un pielieto korektu formulu no formulu lapas, aprēķini izteiksmes vērt…" at bounding box center [574, 60] width 465 height 13
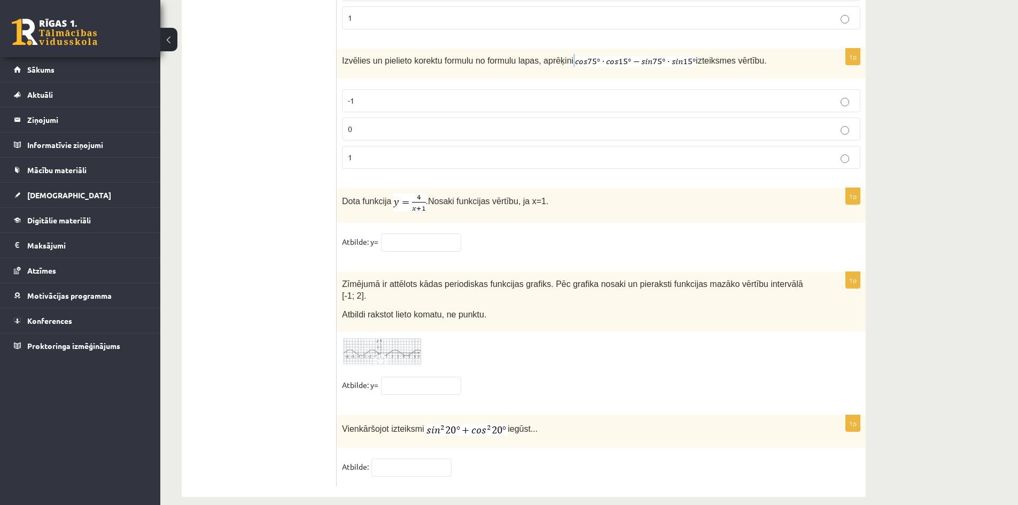
click at [575, 60] on img at bounding box center [635, 61] width 121 height 11
click at [580, 60] on img at bounding box center [635, 61] width 121 height 11
click at [538, 56] on span "Izvēlies un pielieto korektu formulu no formulu lapas, aprēķini" at bounding box center [457, 60] width 231 height 9
click at [349, 119] on label "0" at bounding box center [601, 129] width 519 height 23
click at [446, 244] on input "text" at bounding box center [421, 243] width 80 height 18
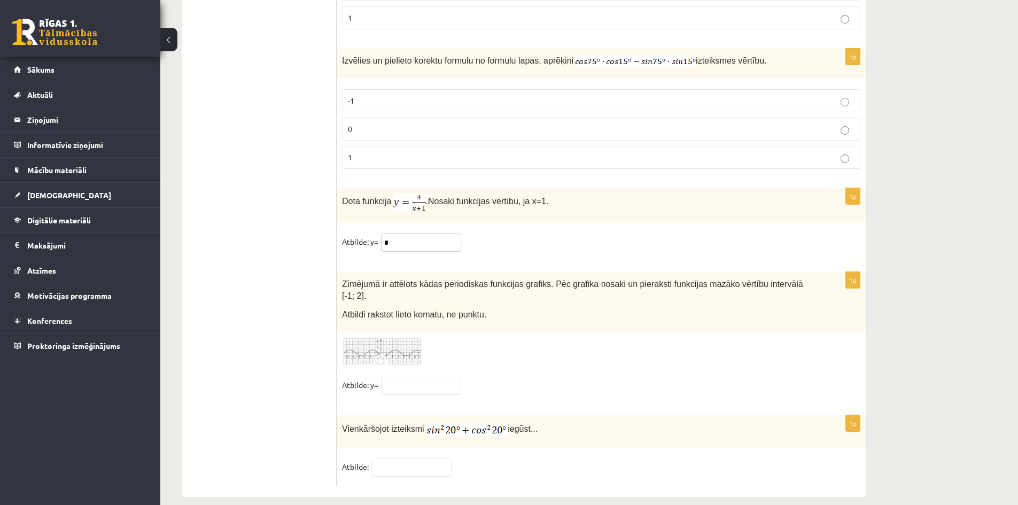
type input "*"
click at [418, 377] on input "text" at bounding box center [421, 386] width 80 height 18
click at [405, 377] on input "text" at bounding box center [421, 386] width 80 height 18
type input "*"
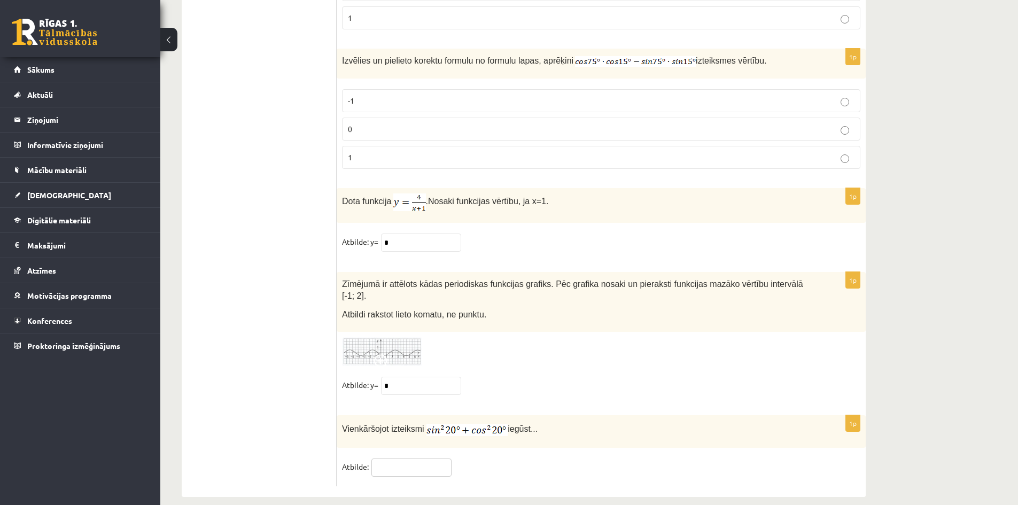
drag, startPoint x: 408, startPoint y: 458, endPoint x: 422, endPoint y: 457, distance: 13.4
click at [408, 459] on input "text" at bounding box center [412, 468] width 80 height 18
type input "*"
click at [636, 359] on div "1p Zīmējumā ir attēlots kādas periodiskas funkcijas grafiks. Pēc grafika nosaki…" at bounding box center [601, 338] width 529 height 133
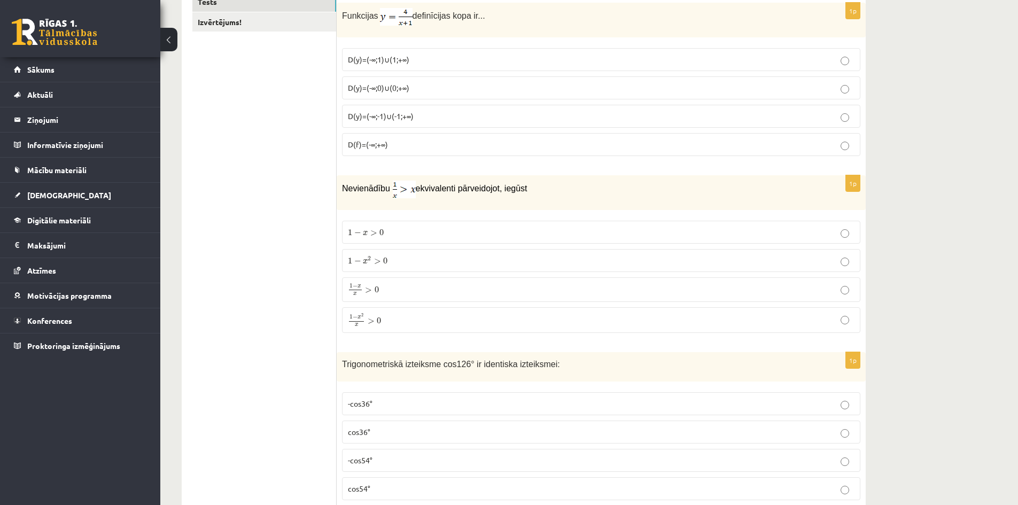
scroll to position [0, 0]
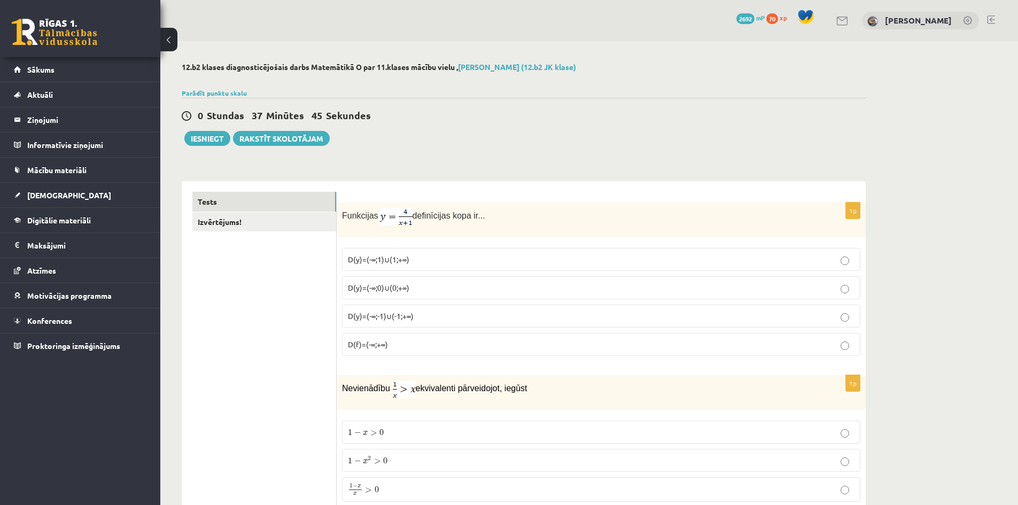
click at [244, 228] on link "Izvērtējums!" at bounding box center [264, 222] width 144 height 20
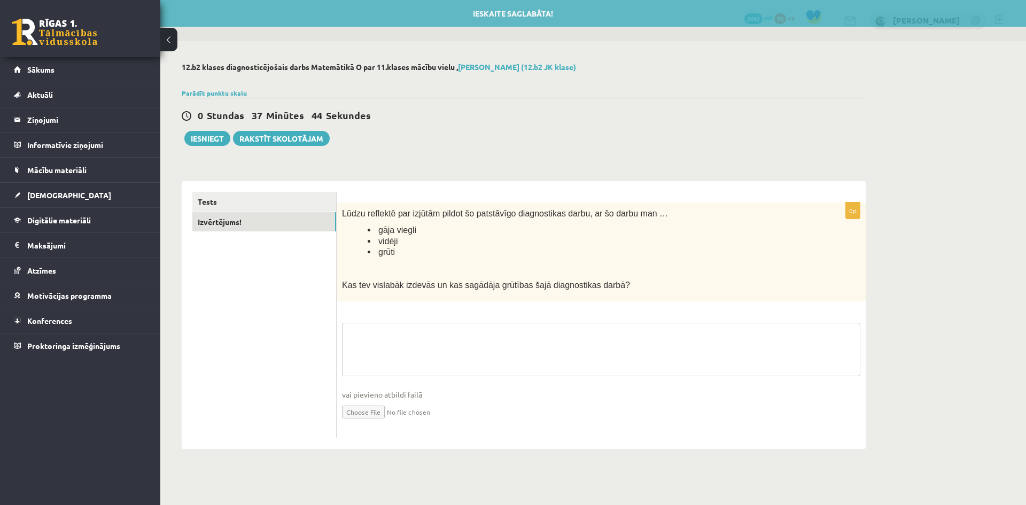
click at [413, 338] on textarea at bounding box center [601, 349] width 519 height 53
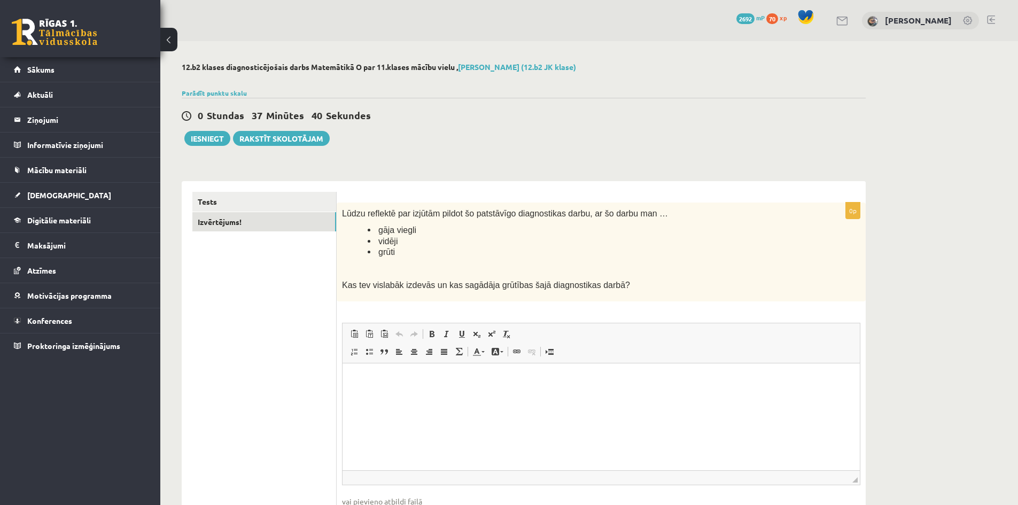
click at [508, 396] on html at bounding box center [601, 379] width 517 height 33
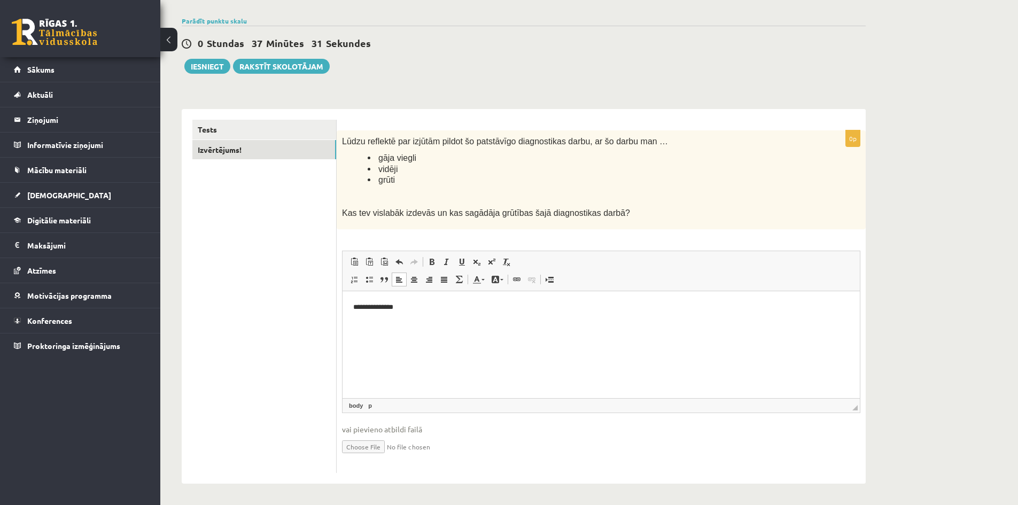
scroll to position [73, 0]
click at [210, 71] on button "Iesniegt" at bounding box center [207, 65] width 46 height 15
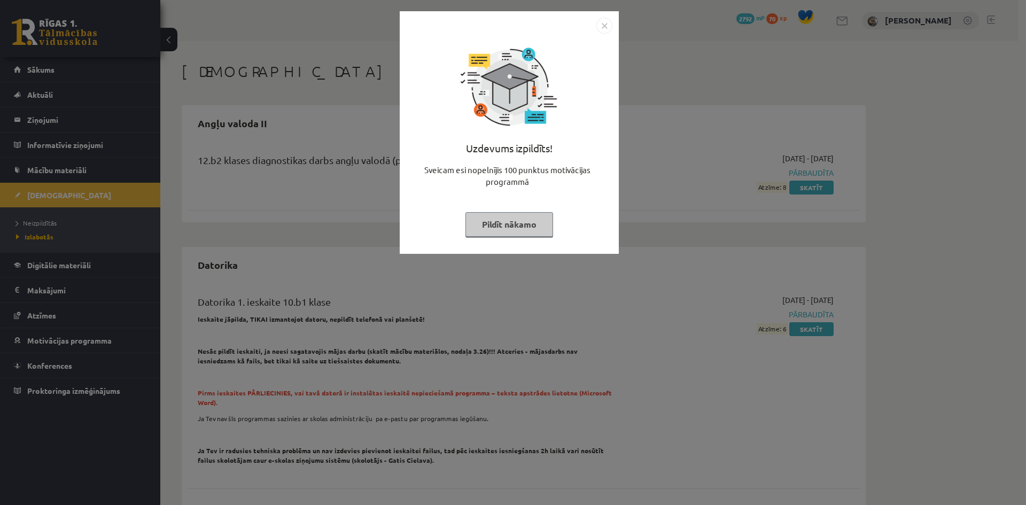
click at [506, 225] on button "Pildīt nākamo" at bounding box center [510, 224] width 88 height 25
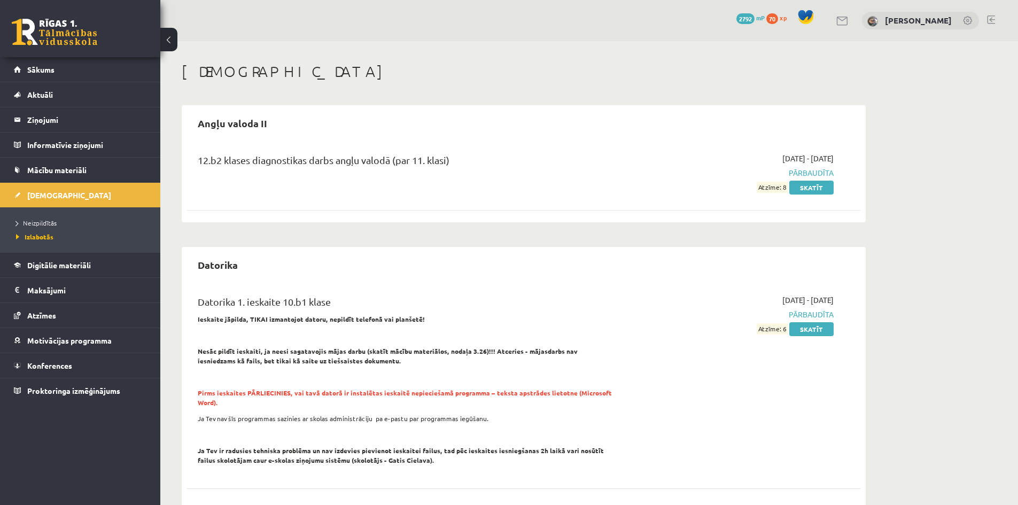
drag, startPoint x: 584, startPoint y: 63, endPoint x: 233, endPoint y: 93, distance: 352.0
click at [47, 191] on span "[DEMOGRAPHIC_DATA]" at bounding box center [69, 195] width 84 height 10
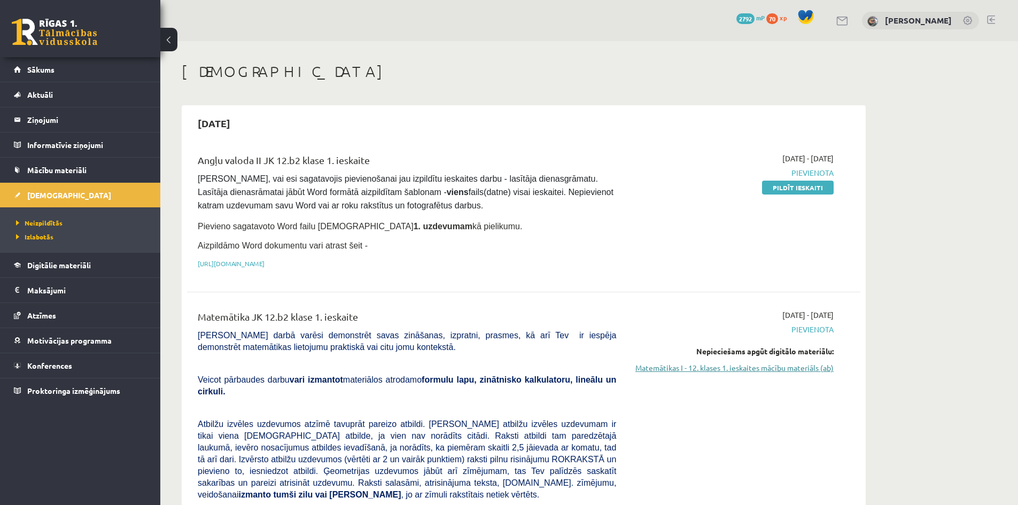
click at [698, 362] on link "Matemātikas I - 12. klases 1. ieskaites mācību materiāls (ab)" at bounding box center [733, 367] width 202 height 11
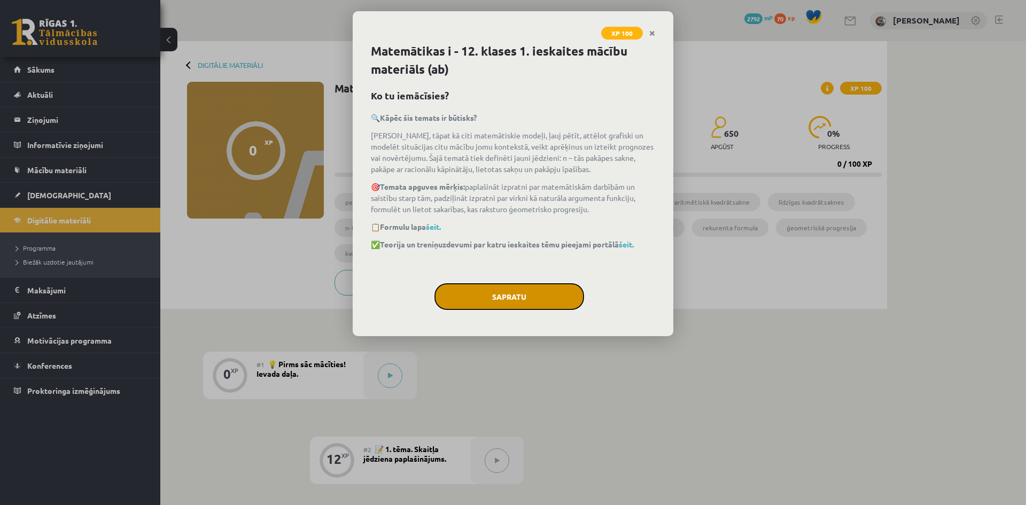
click at [523, 293] on button "Sapratu" at bounding box center [510, 296] width 150 height 27
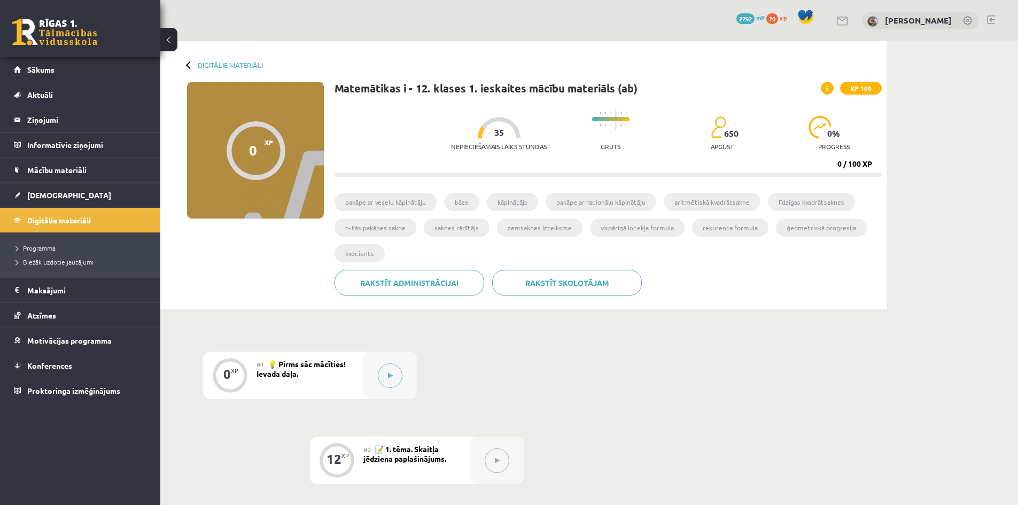
click at [67, 26] on link at bounding box center [55, 32] width 86 height 27
